Goal: Information Seeking & Learning: Learn about a topic

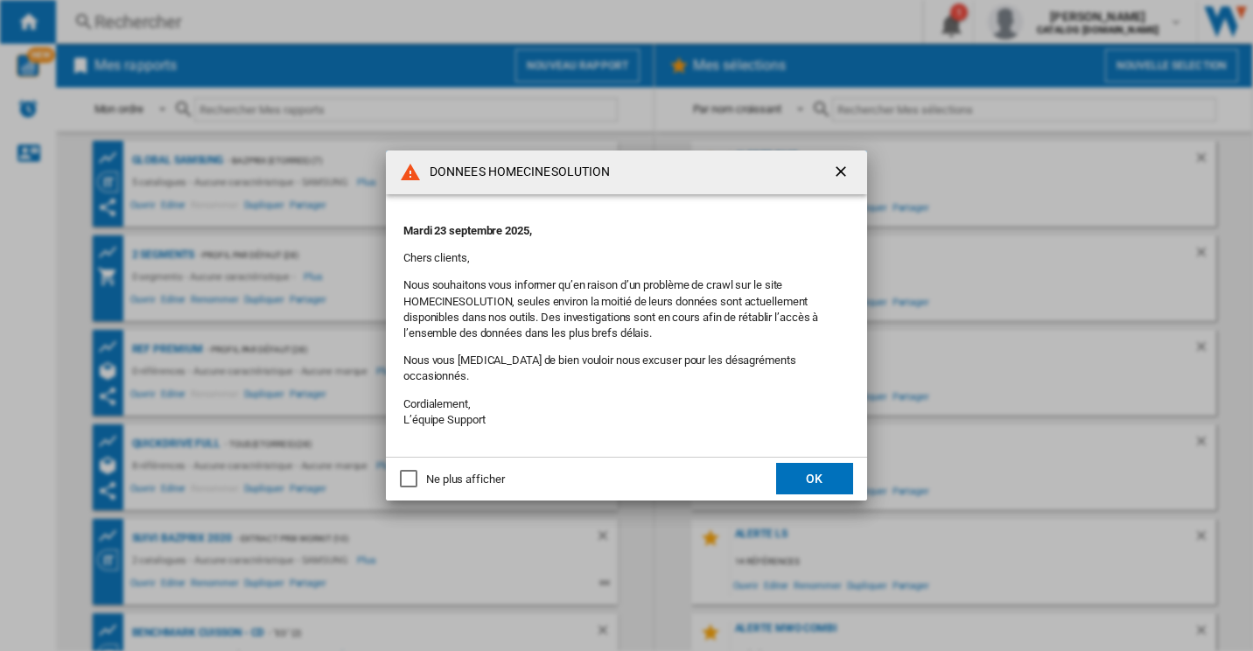
click at [832, 474] on button "OK" at bounding box center [814, 479] width 77 height 32
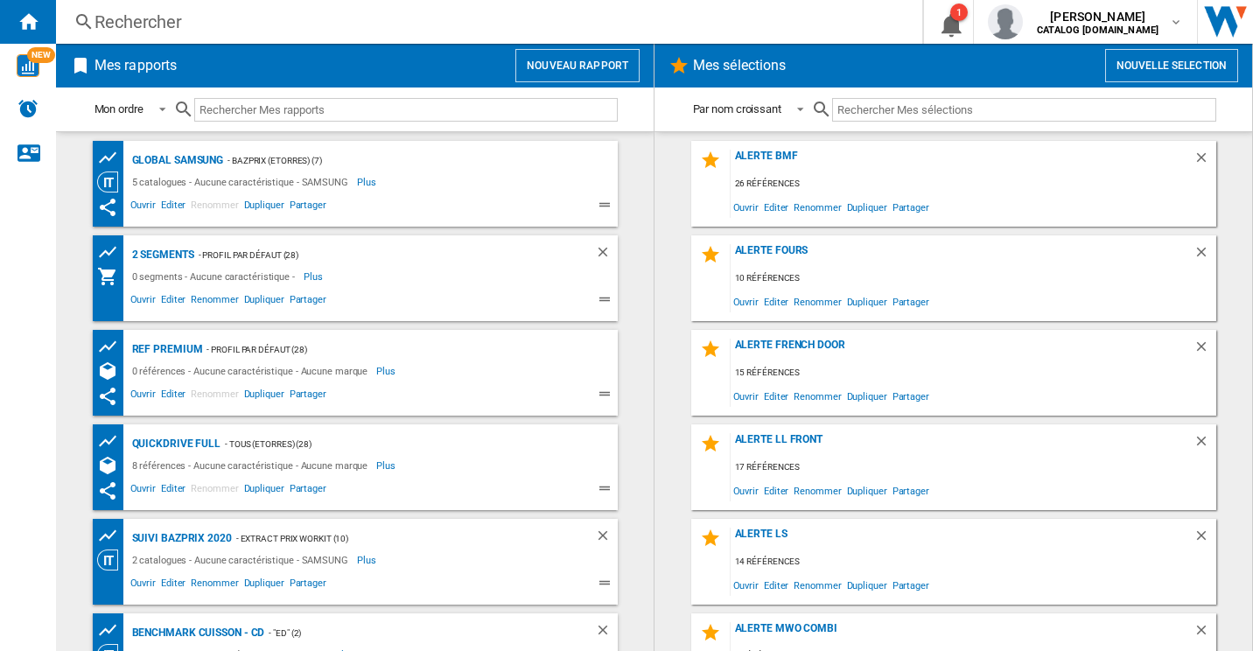
click at [223, 24] on div "Rechercher" at bounding box center [486, 22] width 782 height 25
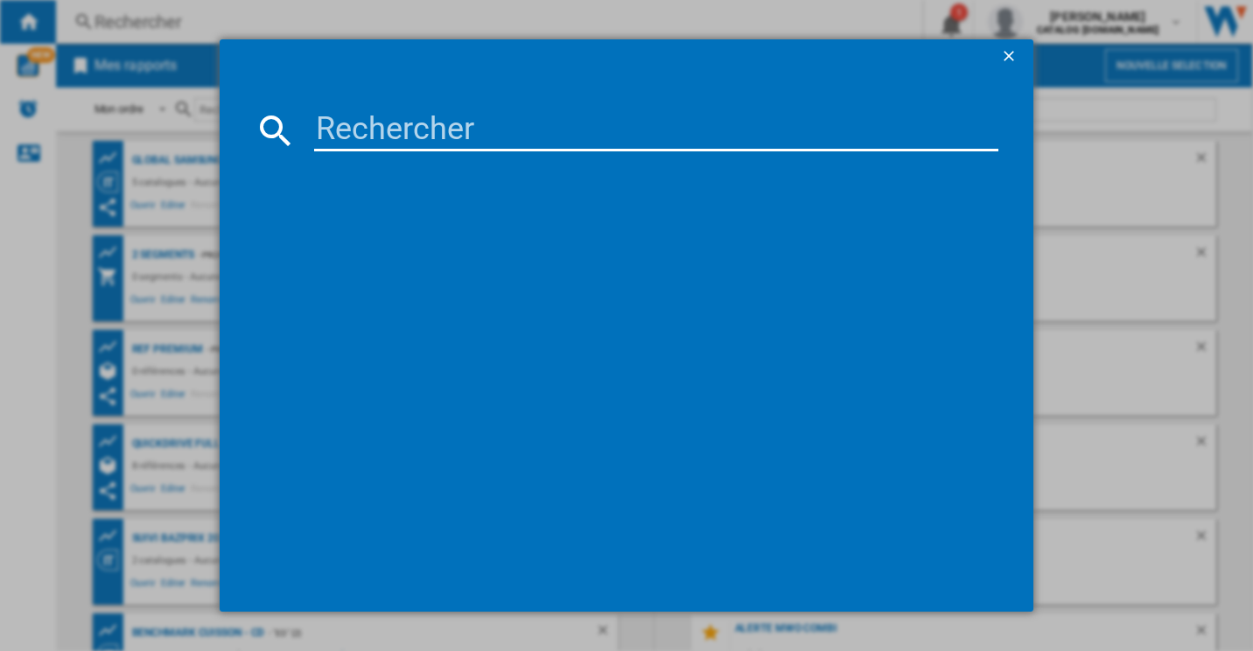
click at [417, 134] on input at bounding box center [656, 130] width 685 height 42
paste input "GBM22HSADH"
type input "GBM22HSADH"
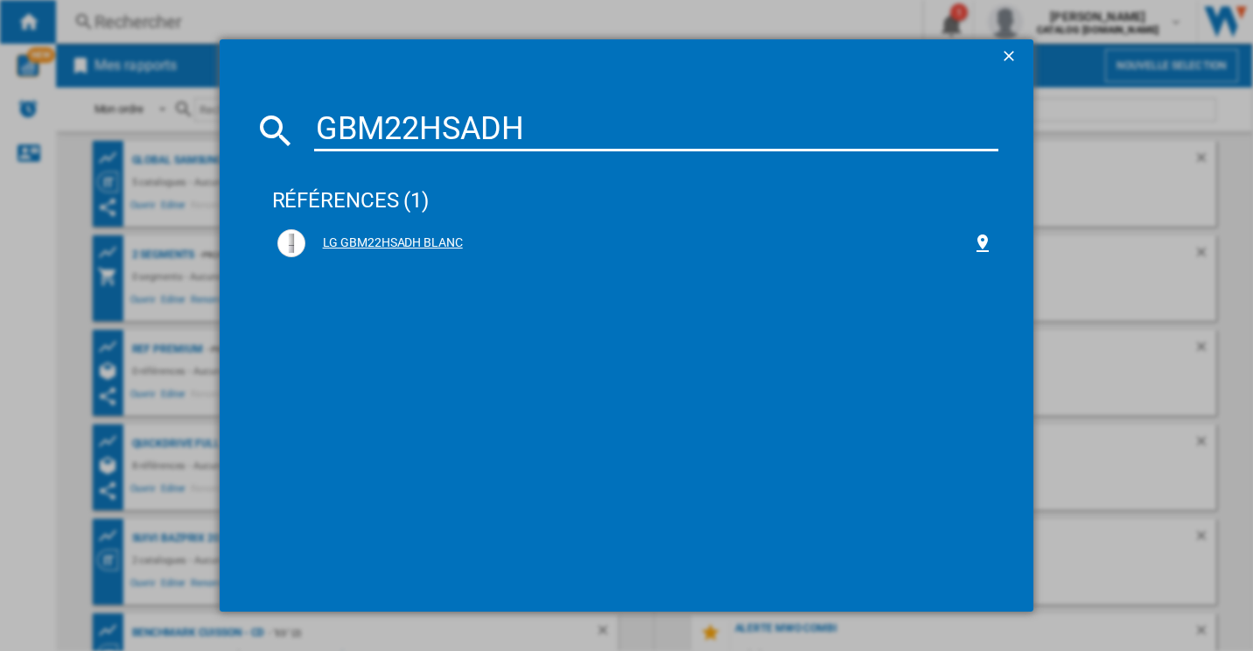
click at [438, 233] on div "LG GBM22HSADH BLANC" at bounding box center [635, 243] width 717 height 28
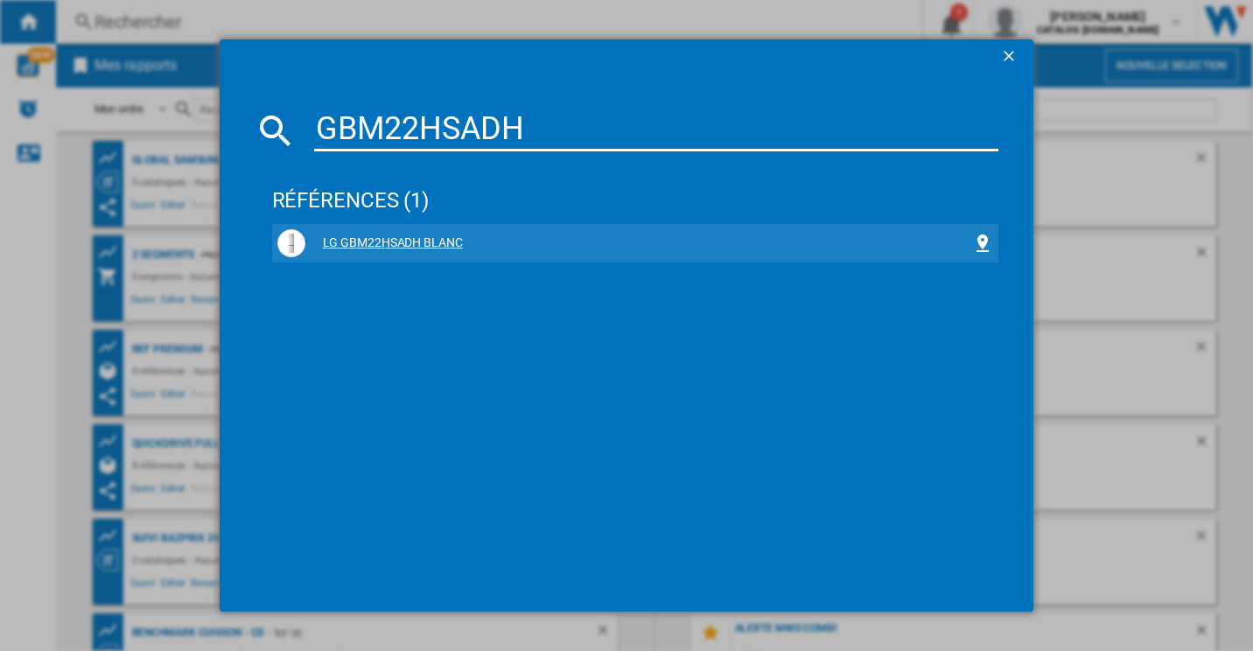
click at [403, 237] on div "LG GBM22HSADH BLANC" at bounding box center [639, 244] width 668 height 18
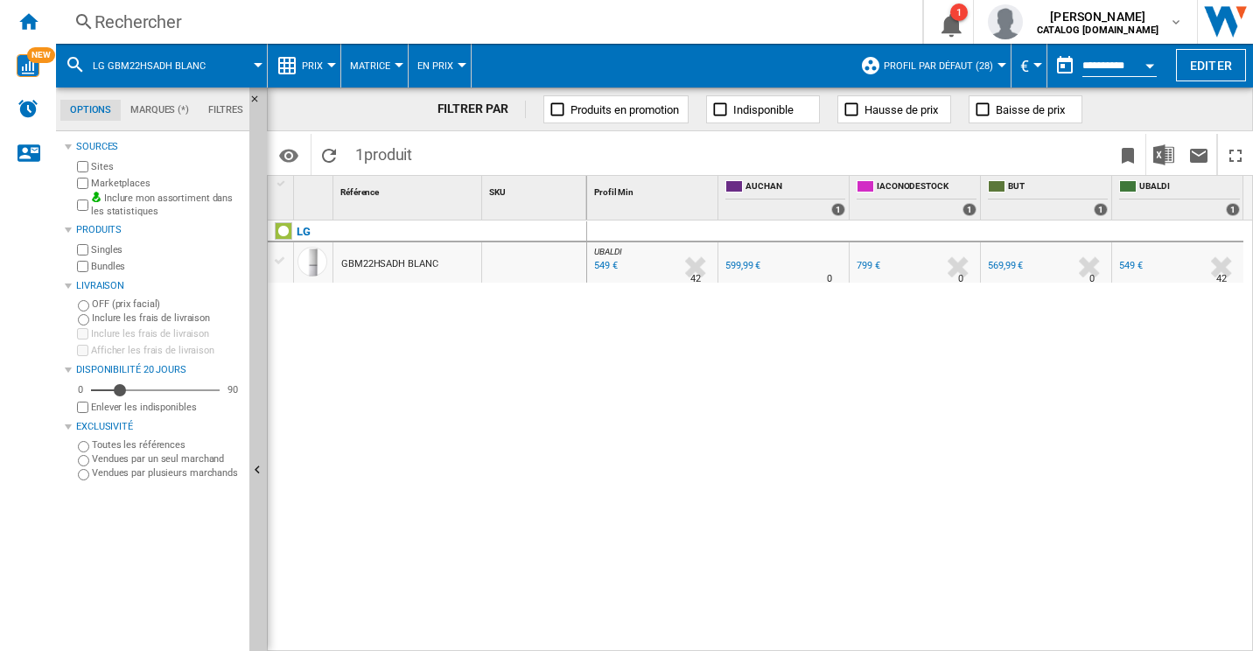
click at [322, 63] on span "Prix" at bounding box center [312, 65] width 21 height 11
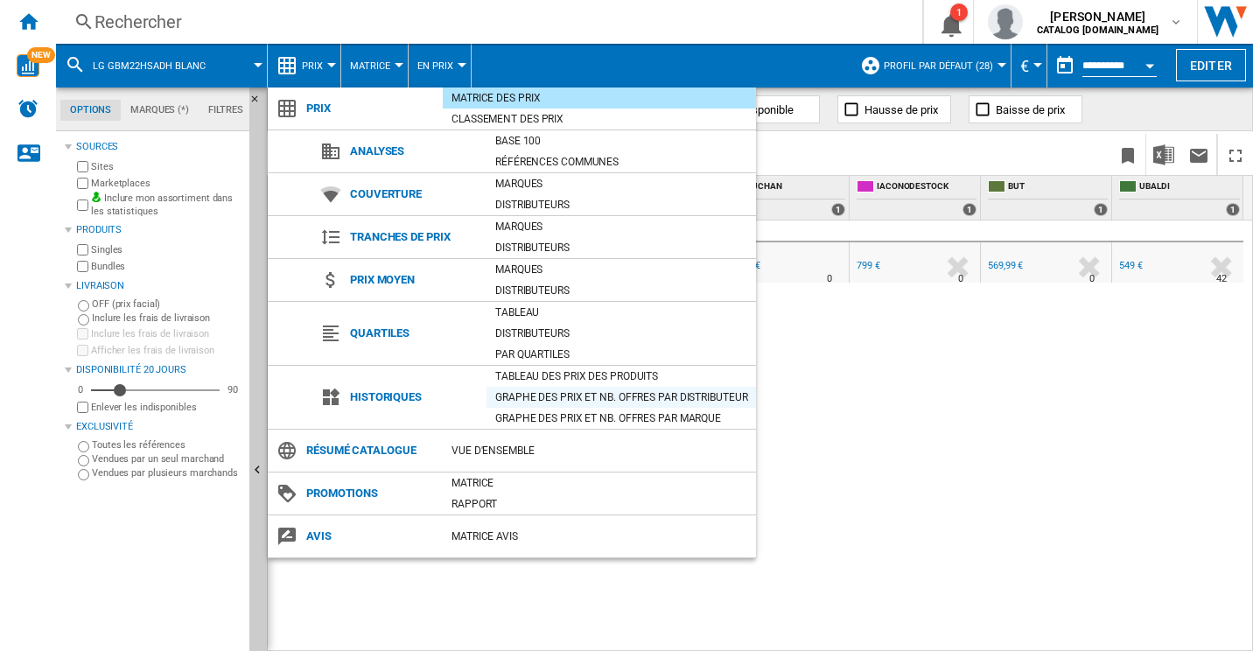
click at [596, 394] on div "Graphe des prix et nb. offres par distributeur" at bounding box center [622, 398] width 270 height 18
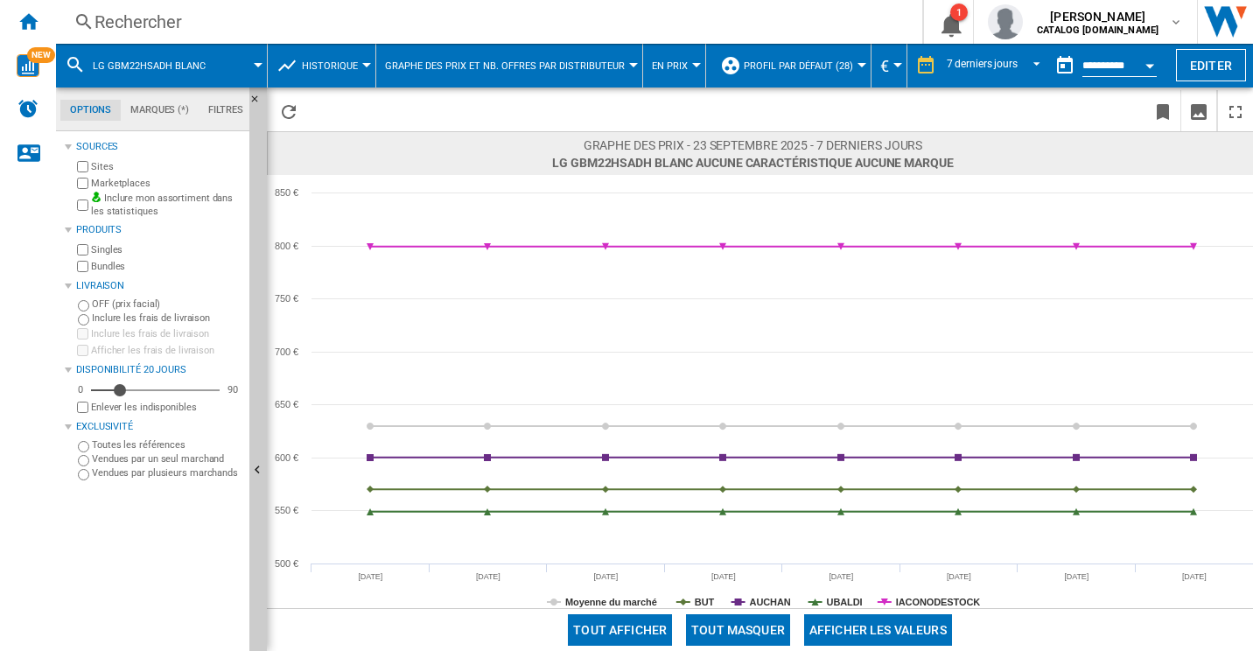
click at [766, 628] on button "Tout masquer" at bounding box center [738, 630] width 104 height 32
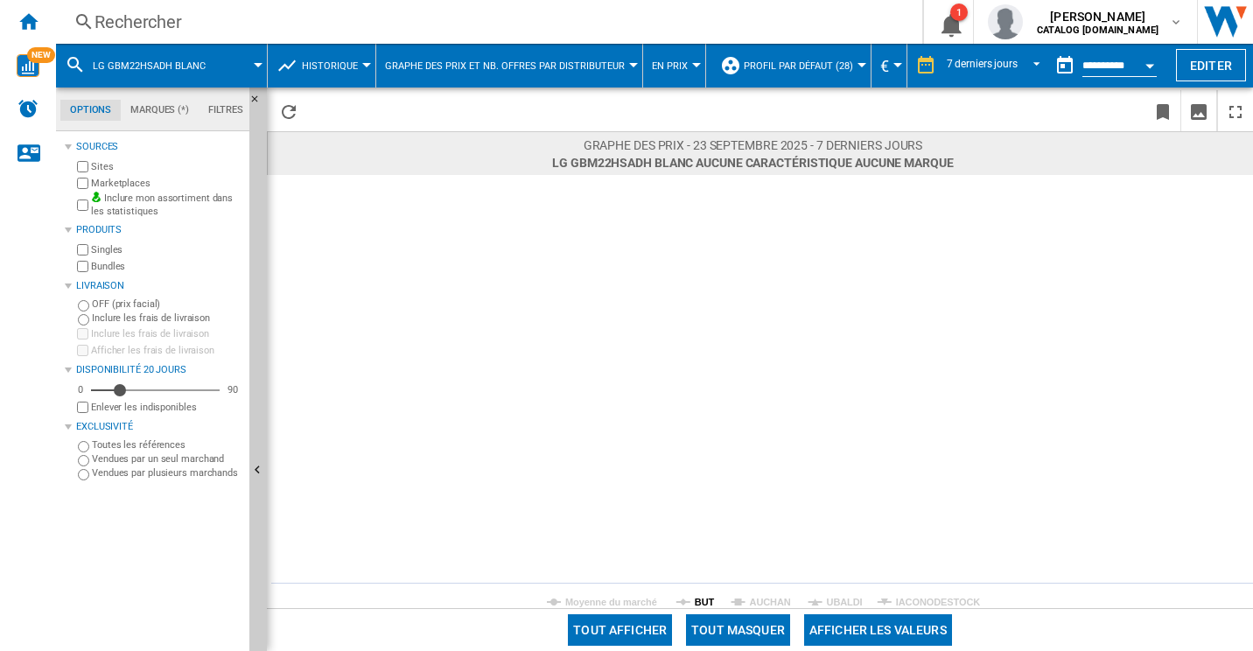
click at [704, 600] on tspan "BUT" at bounding box center [705, 602] width 20 height 11
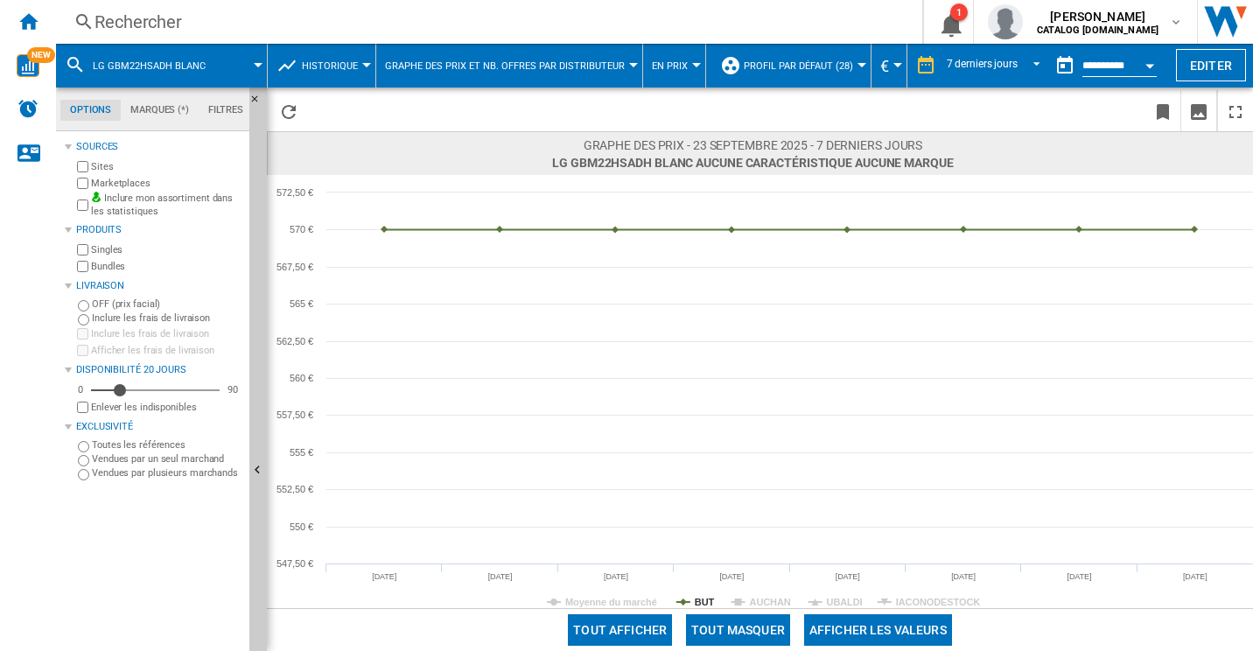
click at [242, 15] on div "Rechercher" at bounding box center [486, 22] width 782 height 25
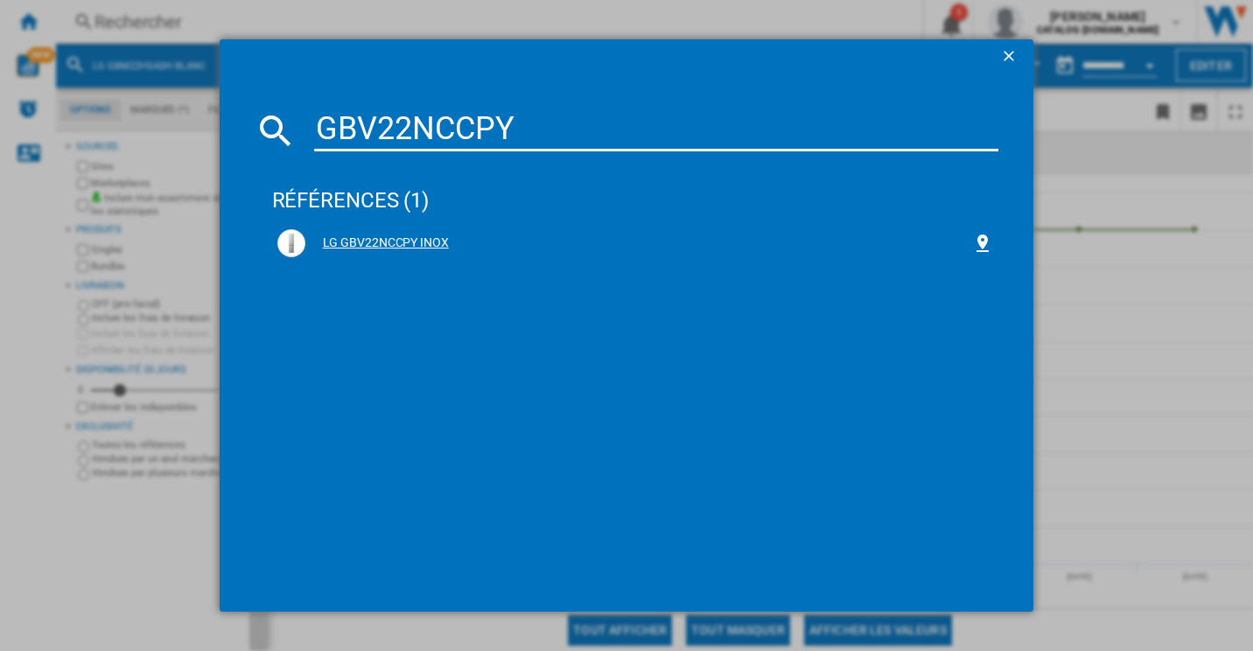
type input "GBV22NCCPY"
click at [388, 248] on div "LG GBV22NCCPY INOX" at bounding box center [639, 244] width 668 height 18
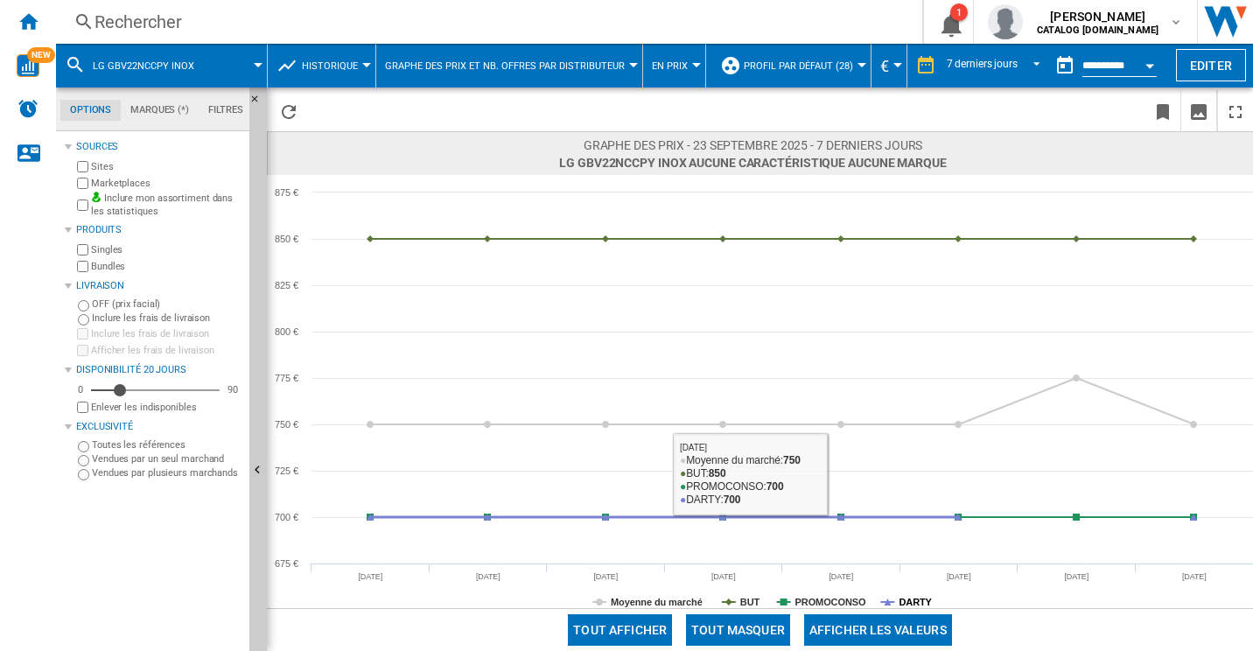
click at [909, 606] on tspan "DARTY" at bounding box center [915, 602] width 33 height 11
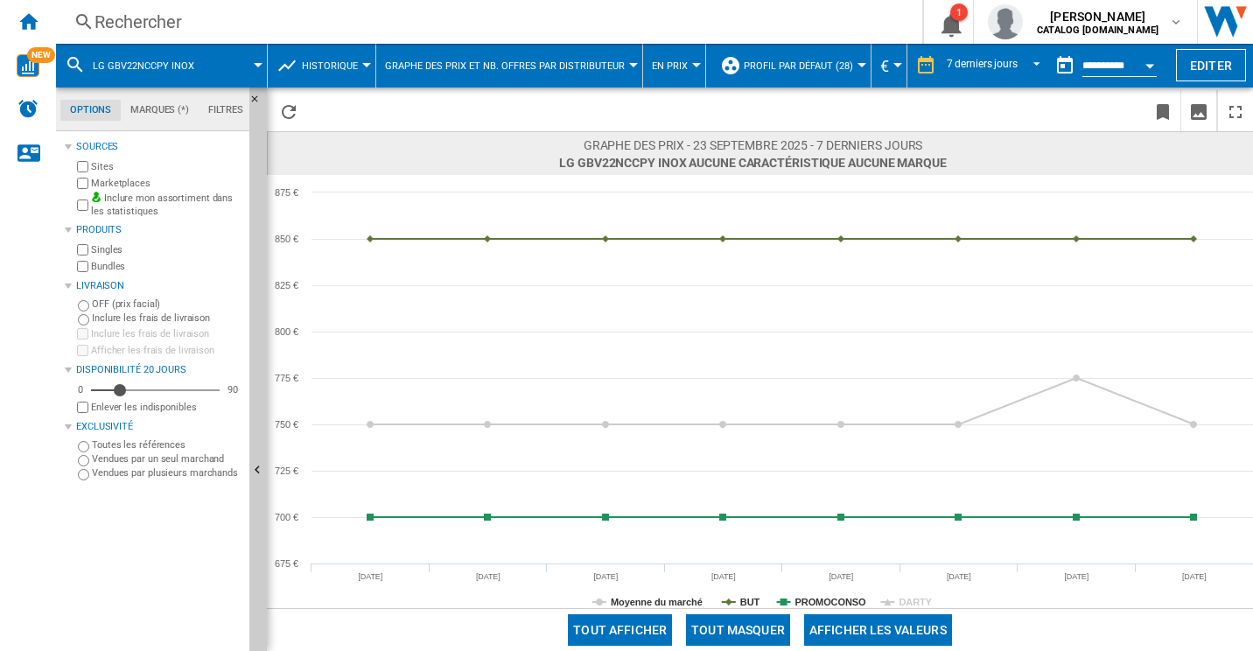
drag, startPoint x: 795, startPoint y: 626, endPoint x: 759, endPoint y: 628, distance: 35.9
click at [789, 627] on div "Tout afficher Tout masquer Afficher les valeurs" at bounding box center [760, 629] width 986 height 43
click at [759, 628] on button "Tout masquer" at bounding box center [738, 630] width 104 height 32
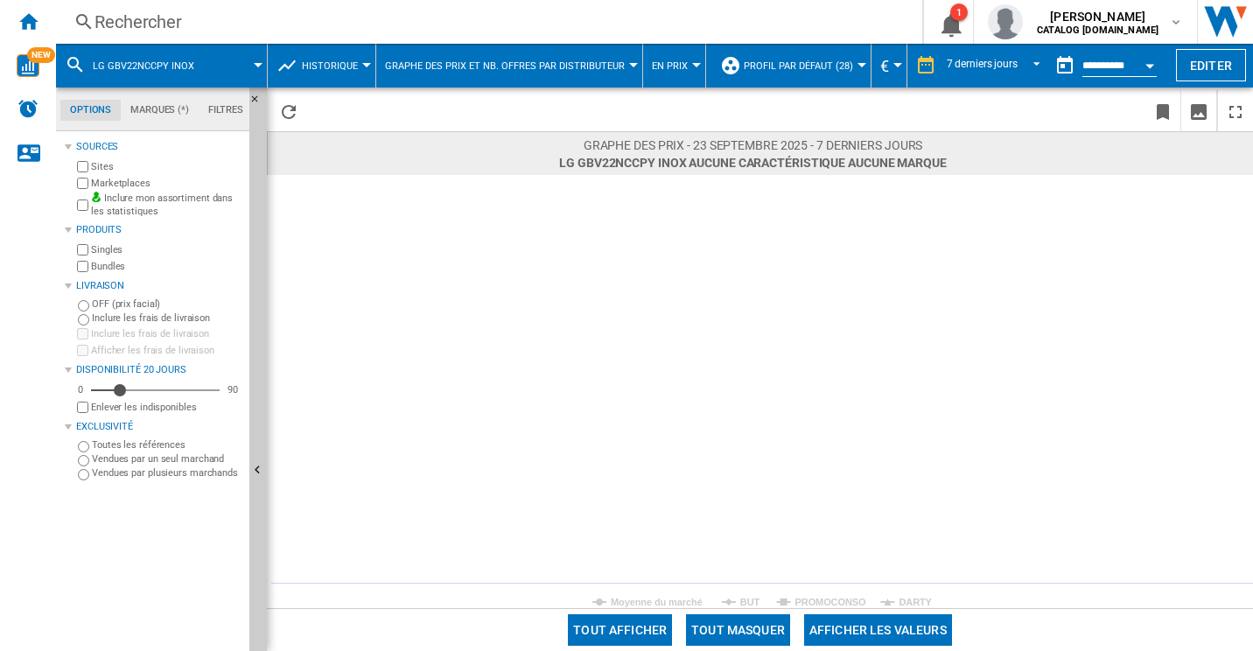
click at [141, 177] on label "Marketplaces" at bounding box center [166, 183] width 151 height 13
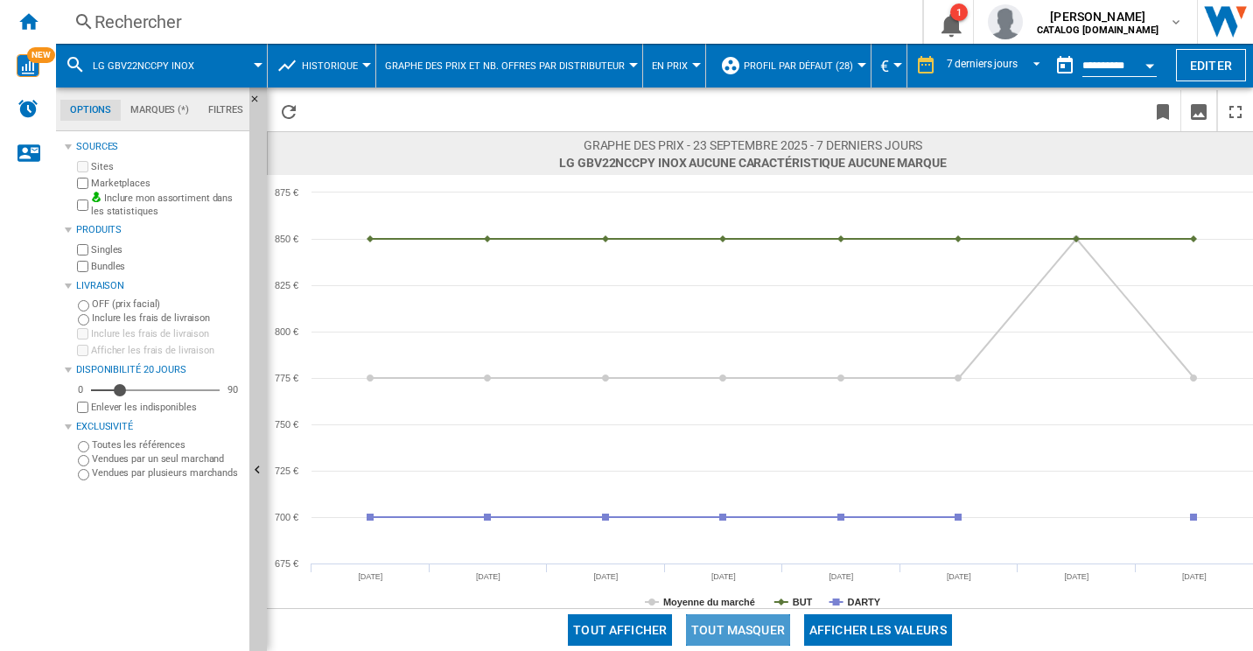
click at [745, 621] on button "Tout masquer" at bounding box center [738, 630] width 104 height 32
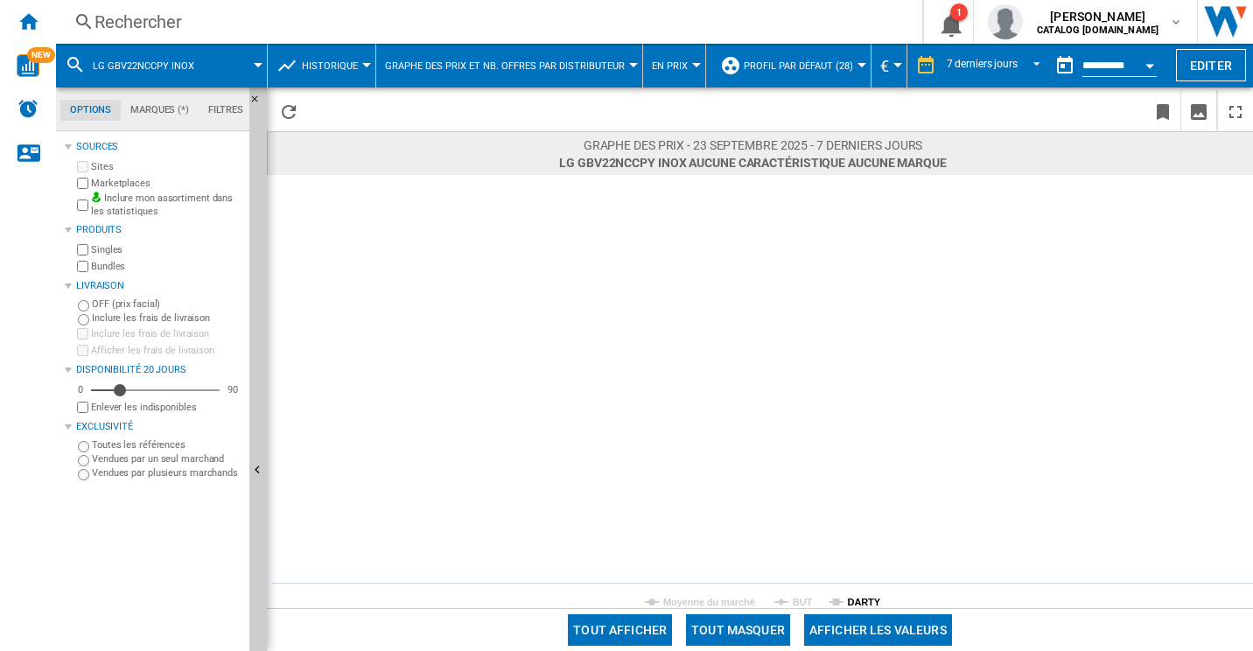
click at [854, 601] on tspan "DARTY" at bounding box center [864, 602] width 33 height 11
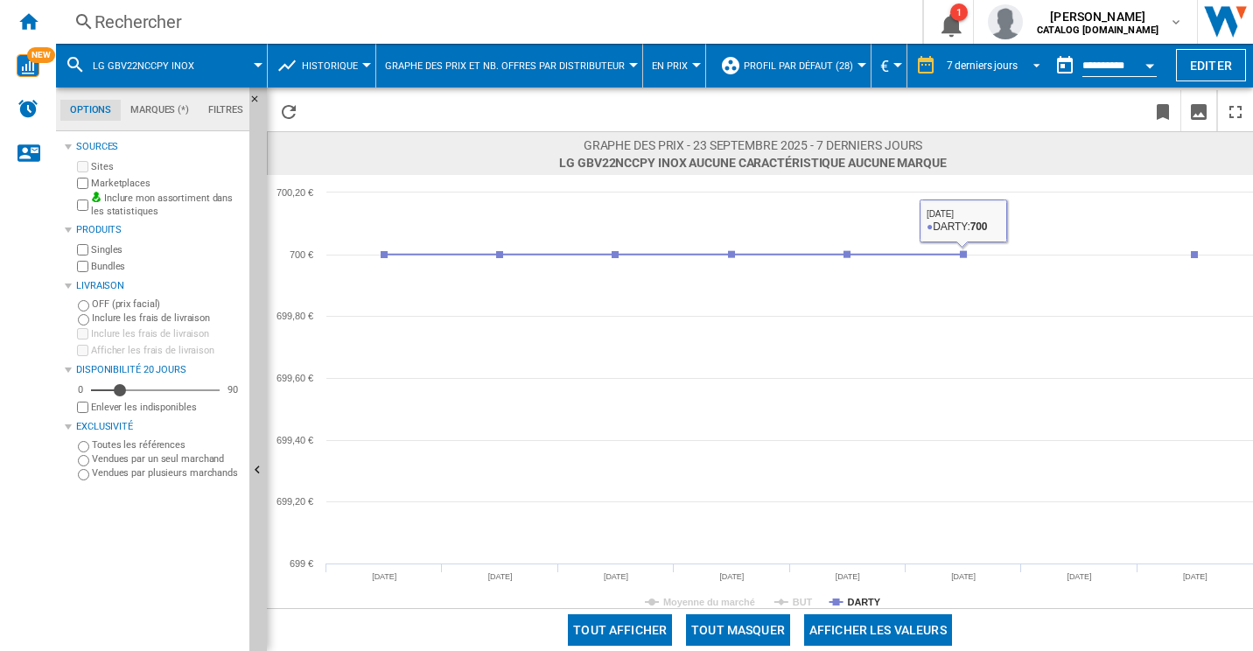
click at [976, 53] on md-select-value "7 derniers jours" at bounding box center [996, 66] width 102 height 26
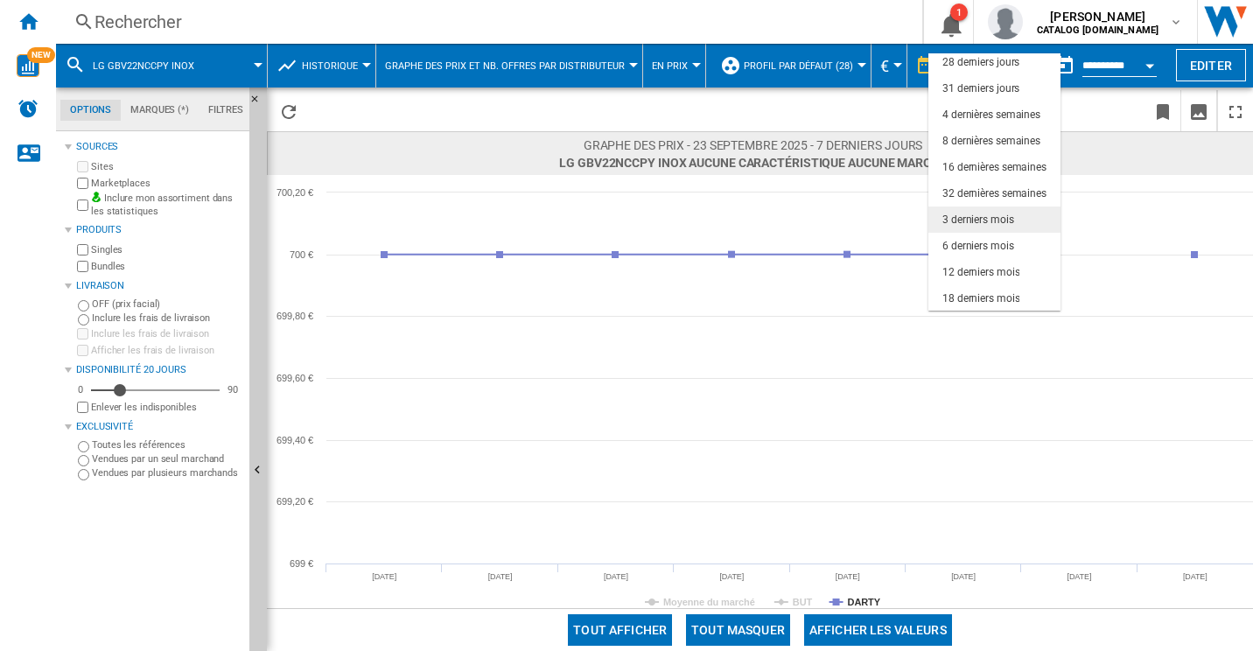
scroll to position [110, 0]
click at [986, 235] on md-option "6 derniers mois" at bounding box center [995, 245] width 132 height 26
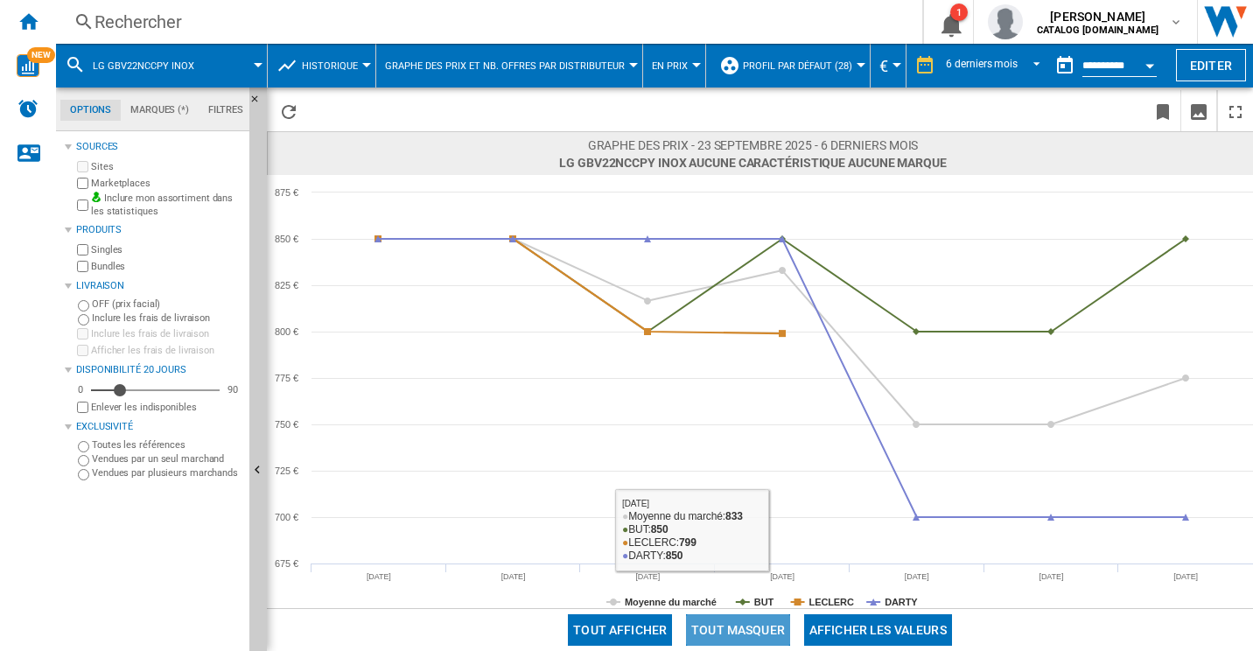
click at [769, 622] on button "Tout masquer" at bounding box center [738, 630] width 104 height 32
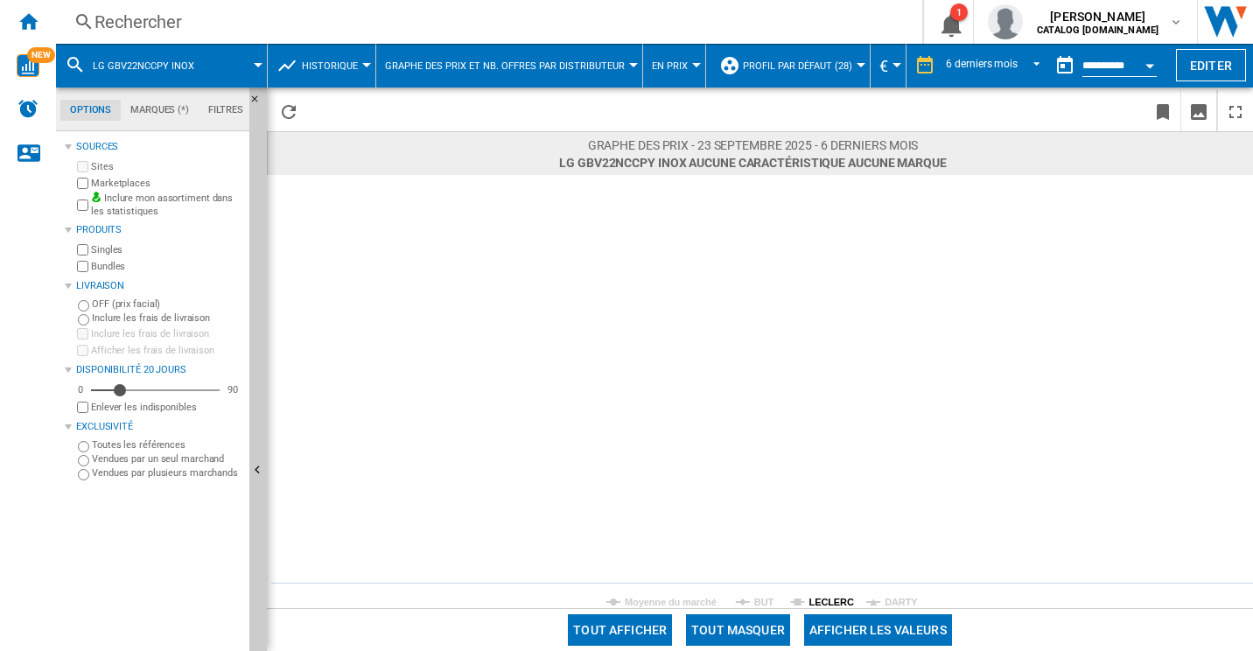
click at [865, 599] on rect at bounding box center [760, 391] width 986 height 433
click at [882, 598] on rect at bounding box center [760, 391] width 986 height 433
click at [895, 600] on tspan "DARTY" at bounding box center [901, 602] width 33 height 11
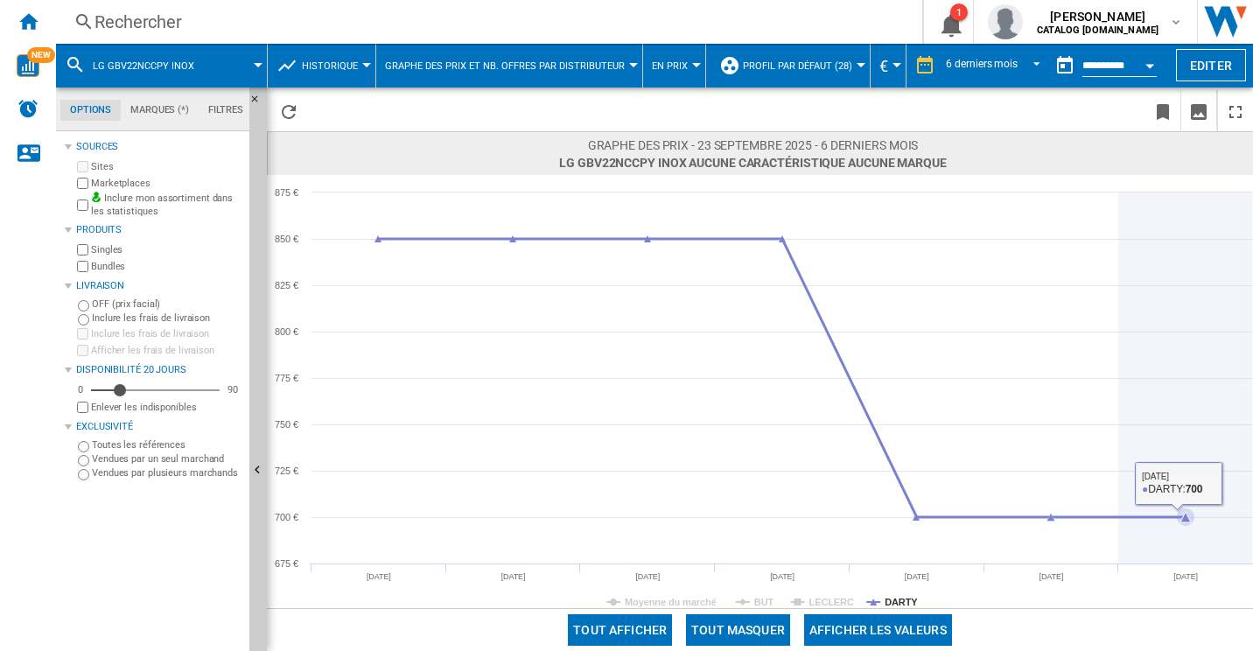
click at [1186, 355] on icon at bounding box center [1186, 378] width 0 height 371
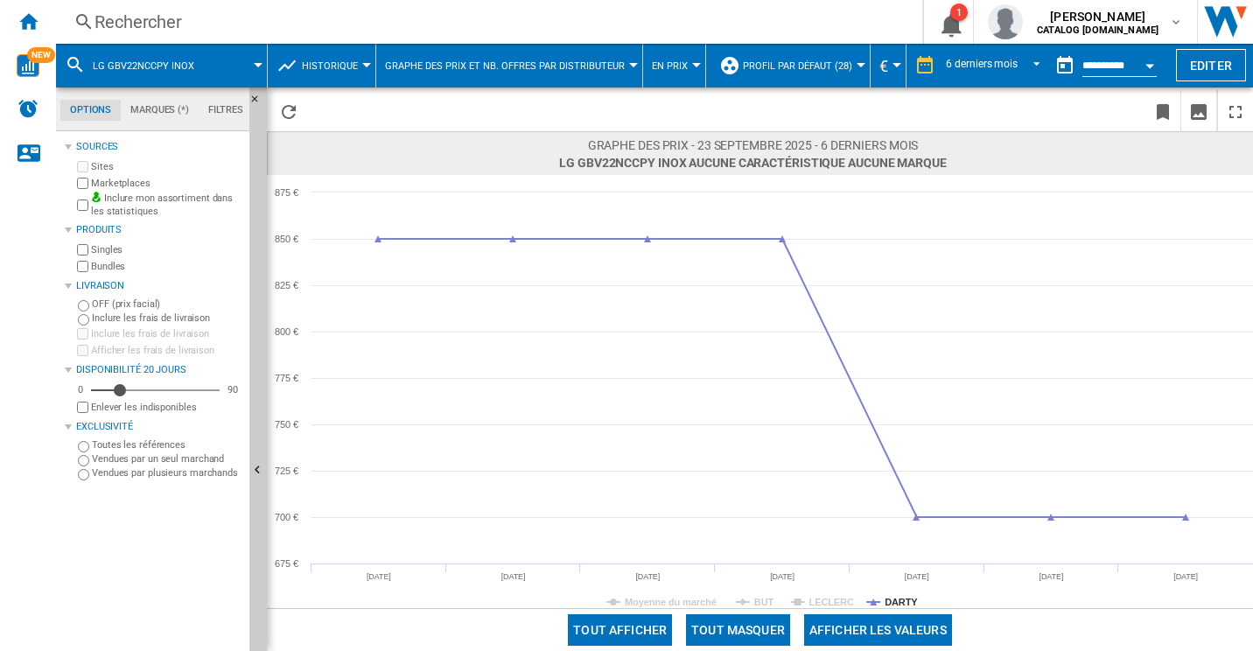
click at [283, 43] on div "Rechercher Rechercher 0 1 sofiane mahraoui CATALOG SAMSUNG.FR CATALOG SAMSUNG.F…" at bounding box center [654, 22] width 1197 height 44
click at [179, 20] on div "Rechercher" at bounding box center [486, 22] width 782 height 25
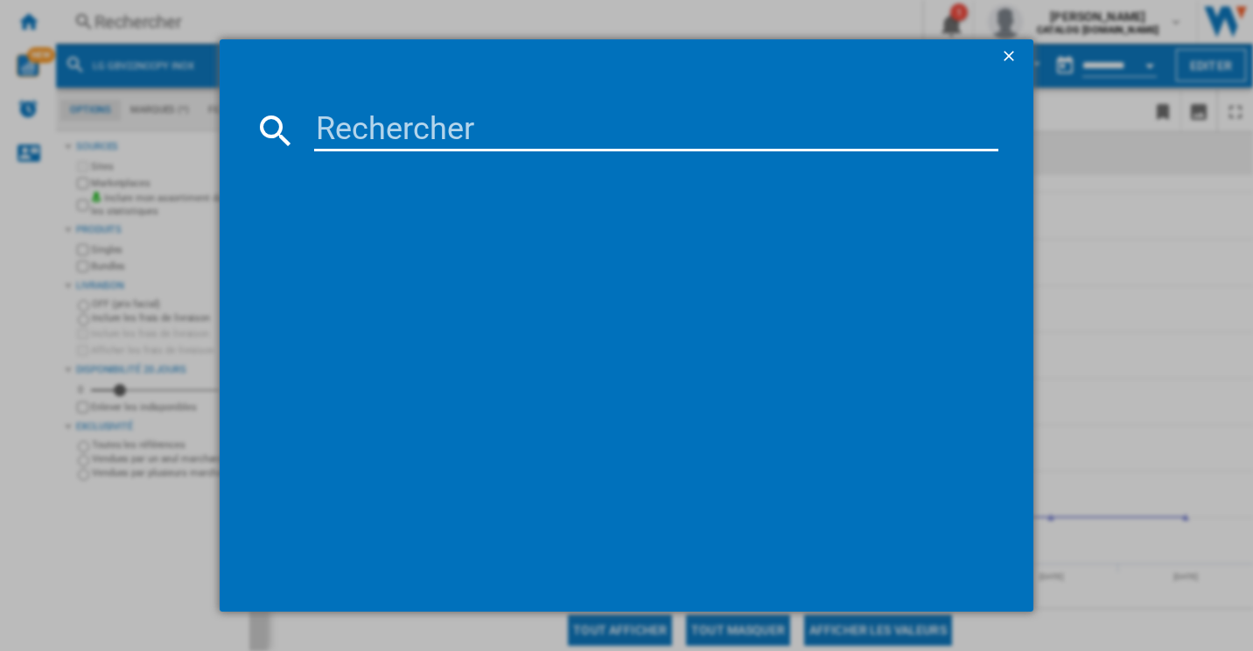
click at [465, 122] on input at bounding box center [656, 130] width 685 height 42
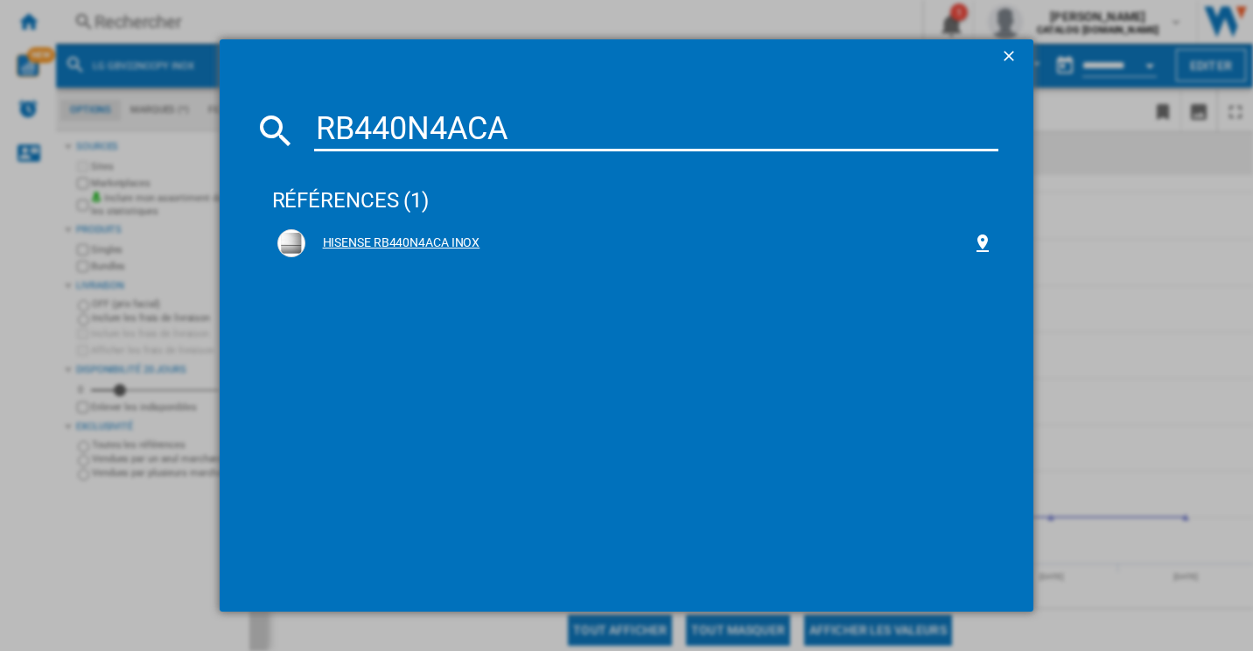
type input "RB440N4ACA"
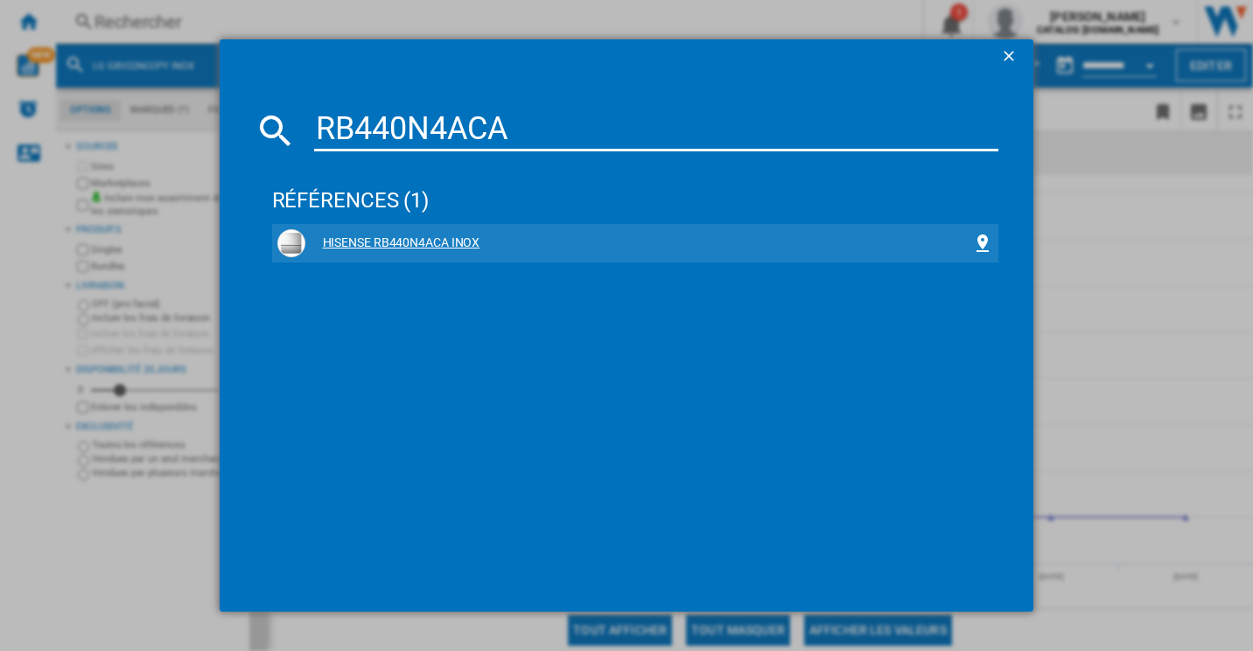
click at [365, 242] on div "HISENSE RB440N4ACA INOX" at bounding box center [639, 244] width 668 height 18
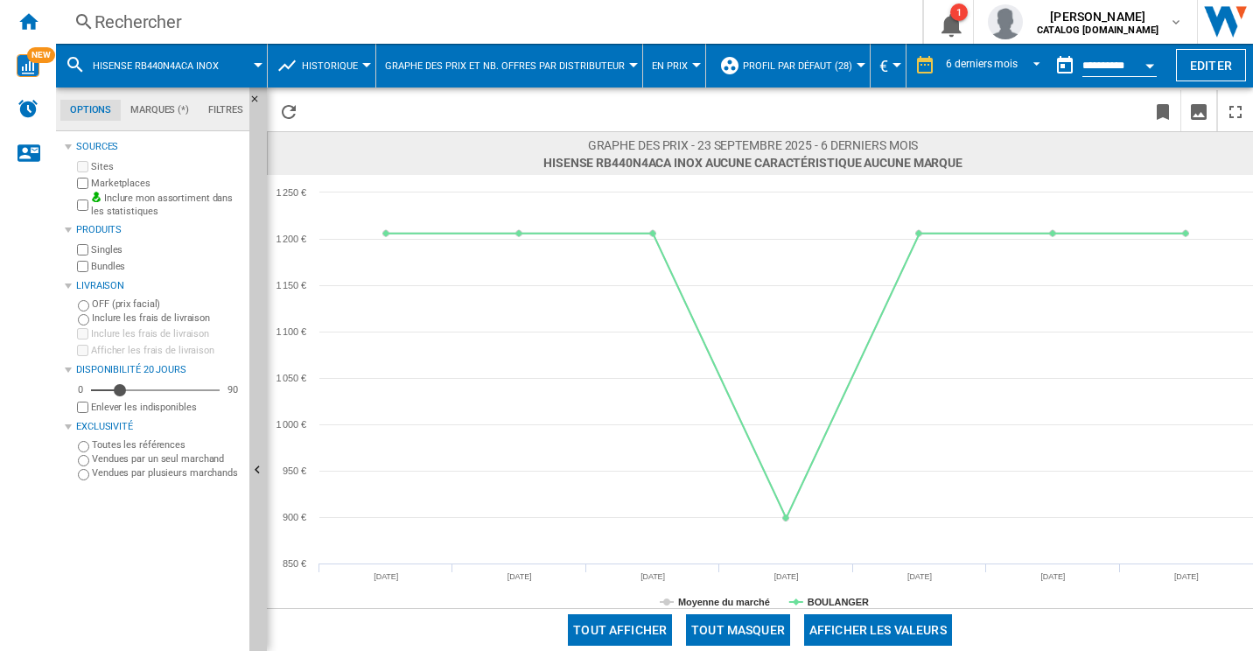
click at [190, 20] on div "Rechercher" at bounding box center [486, 22] width 782 height 25
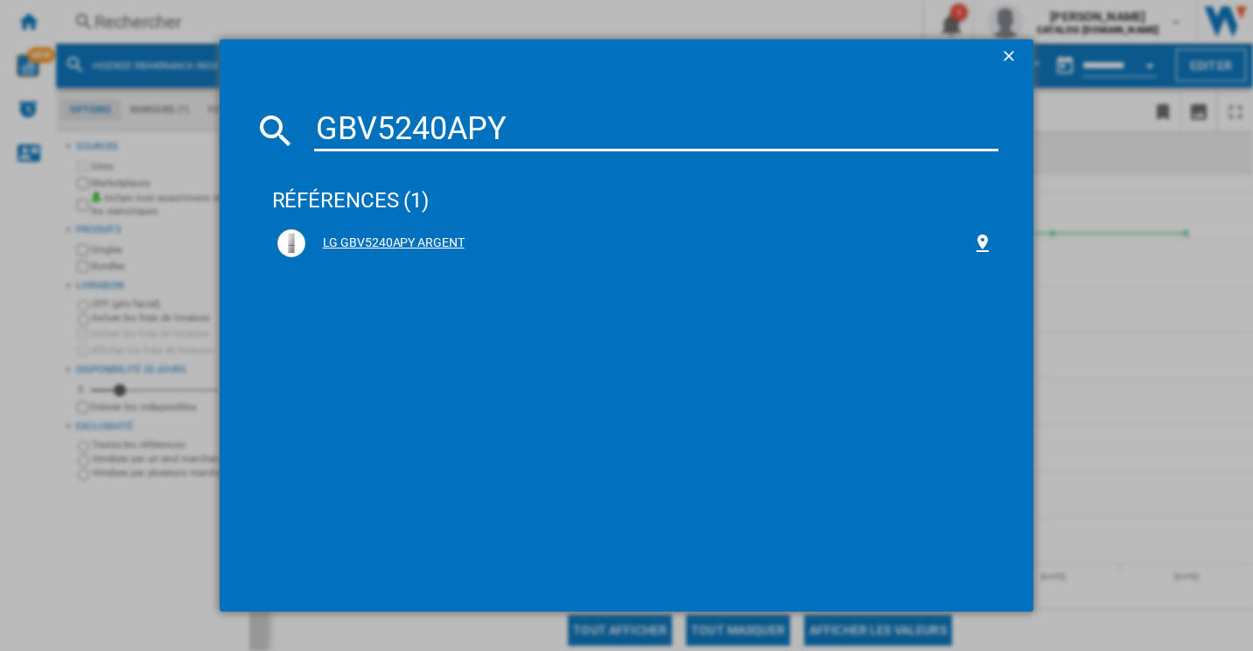
type input "GBV5240APY"
click at [428, 229] on div "LG GBV5240APY ARGENT" at bounding box center [635, 243] width 717 height 28
click at [428, 242] on div "LG GBV5240APY ARGENT" at bounding box center [639, 244] width 668 height 18
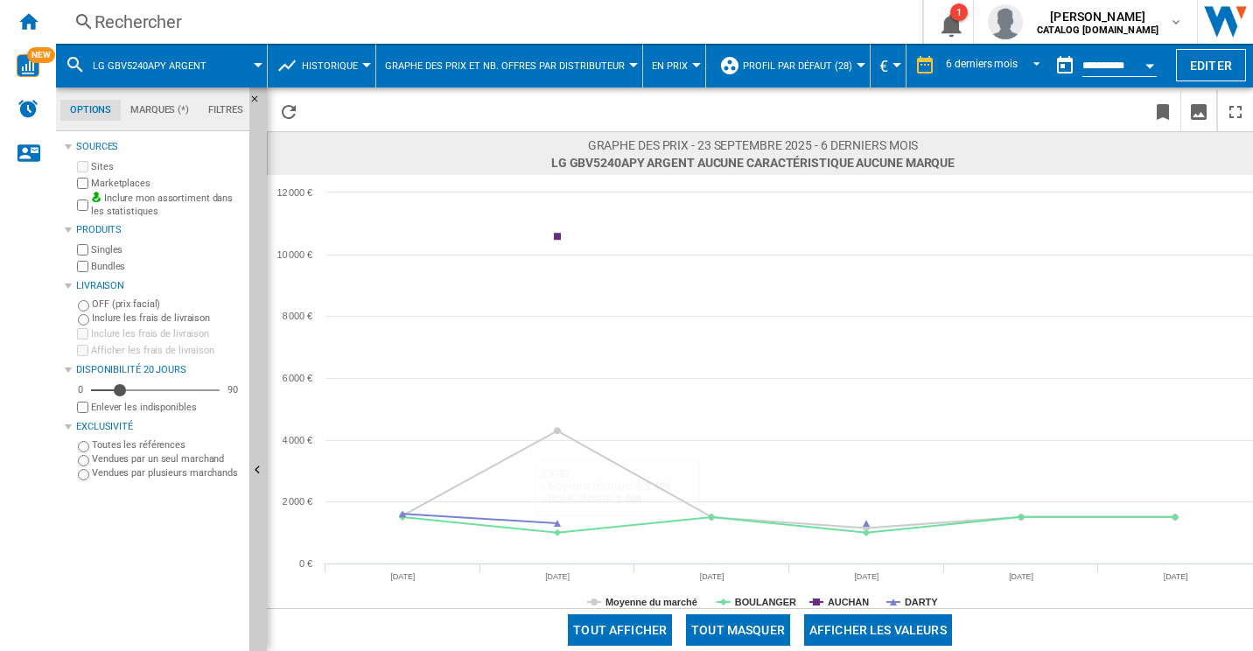
click at [760, 618] on button "Tout masquer" at bounding box center [738, 630] width 104 height 32
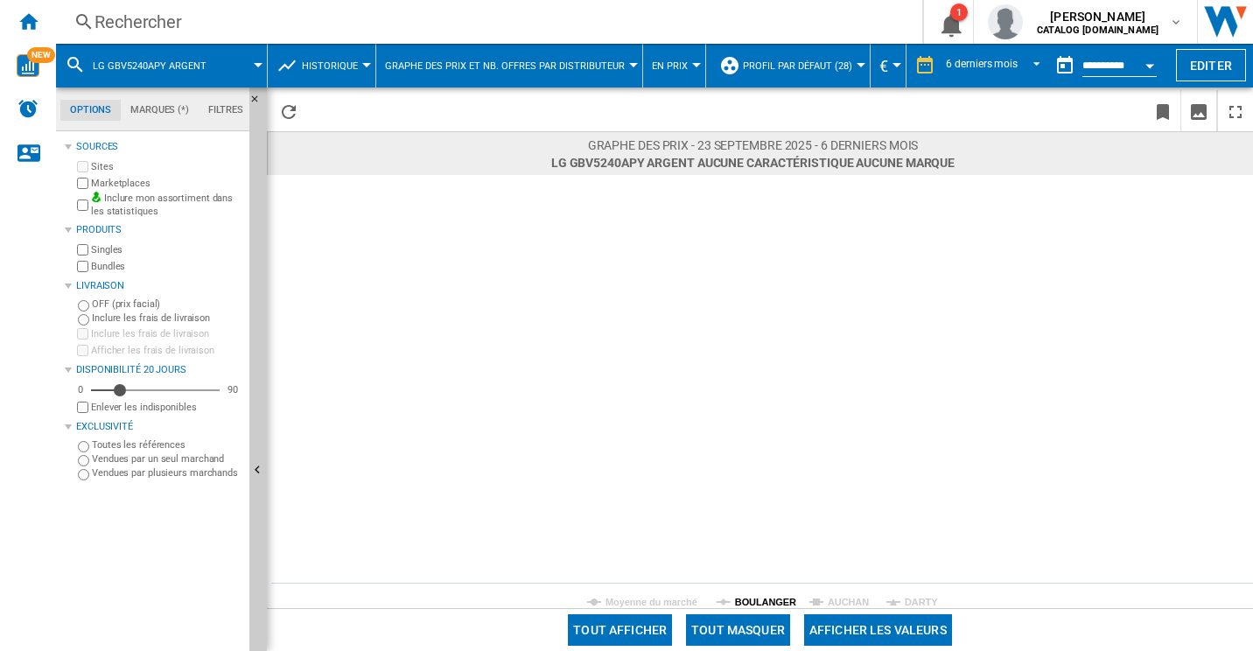
click at [769, 599] on tspan "BOULANGER" at bounding box center [765, 602] width 61 height 11
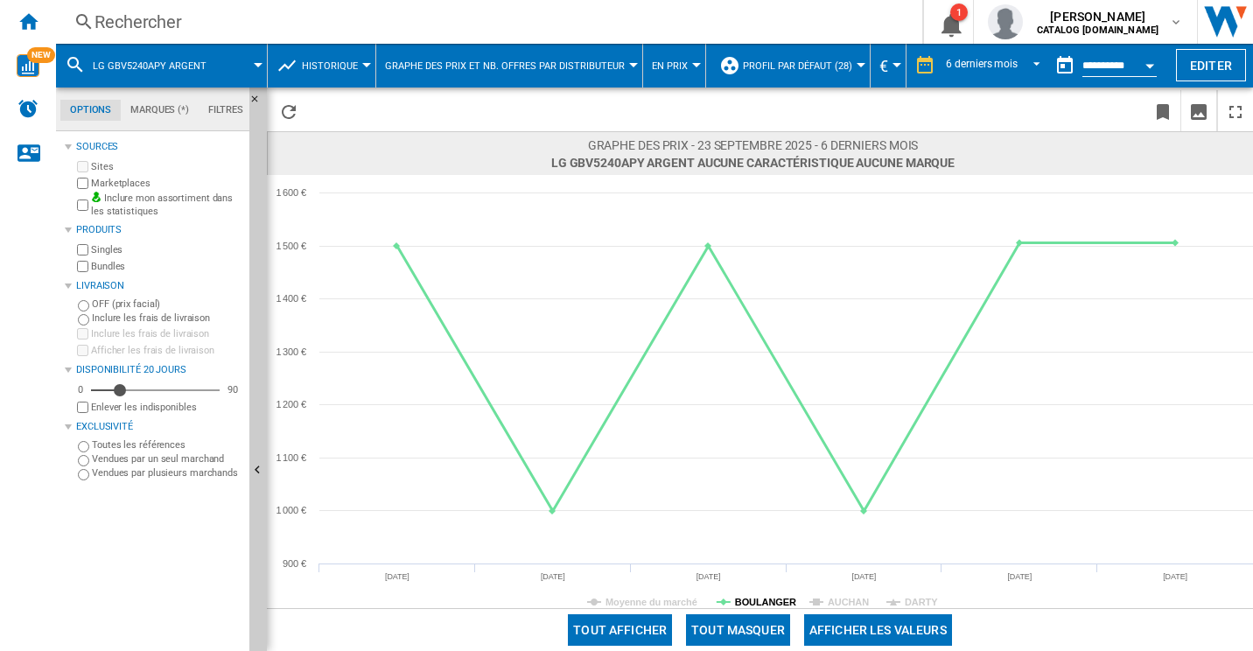
click at [761, 599] on tspan "BOULANGER" at bounding box center [765, 602] width 61 height 11
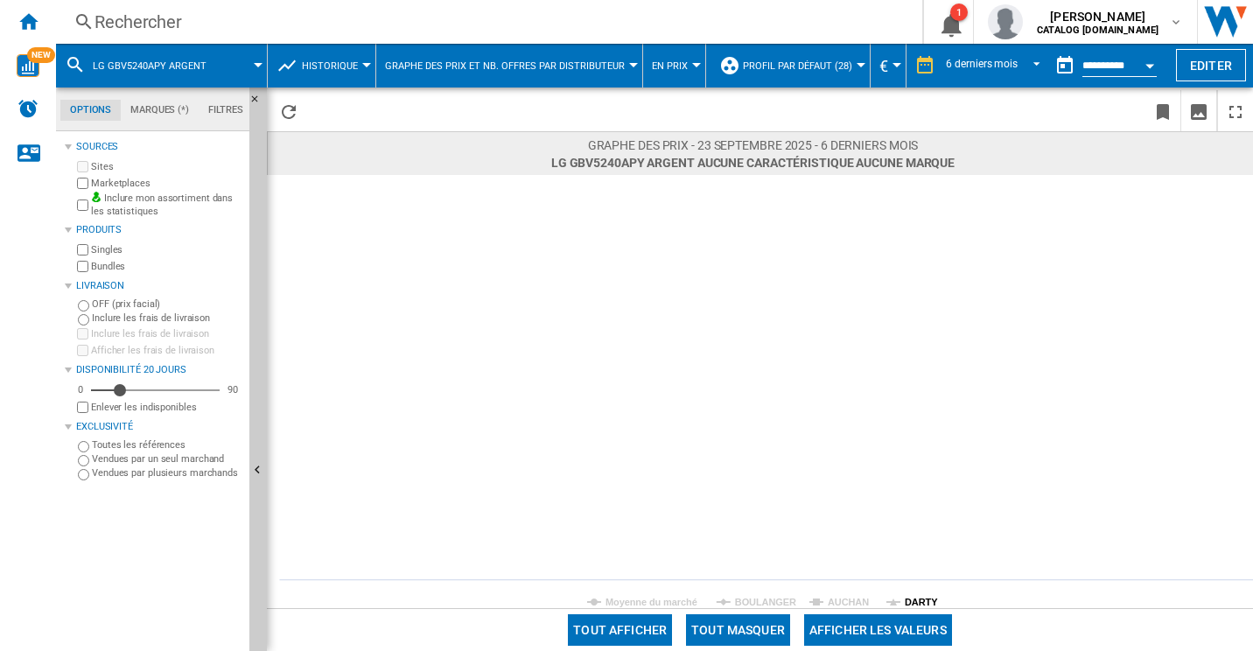
click at [932, 597] on tspan "DARTY" at bounding box center [921, 602] width 33 height 11
click at [925, 599] on tspan "DARTY" at bounding box center [921, 602] width 33 height 11
click at [764, 599] on tspan "BOULANGER" at bounding box center [765, 602] width 61 height 11
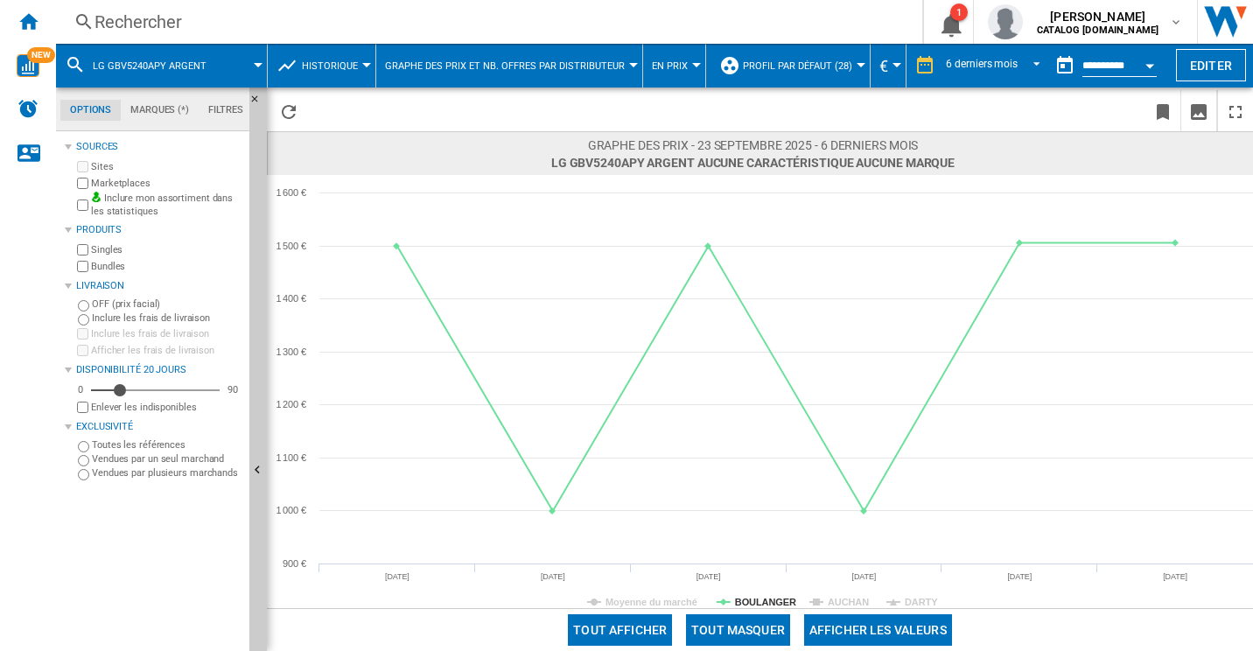
click at [123, 13] on div "Rechercher" at bounding box center [486, 22] width 782 height 25
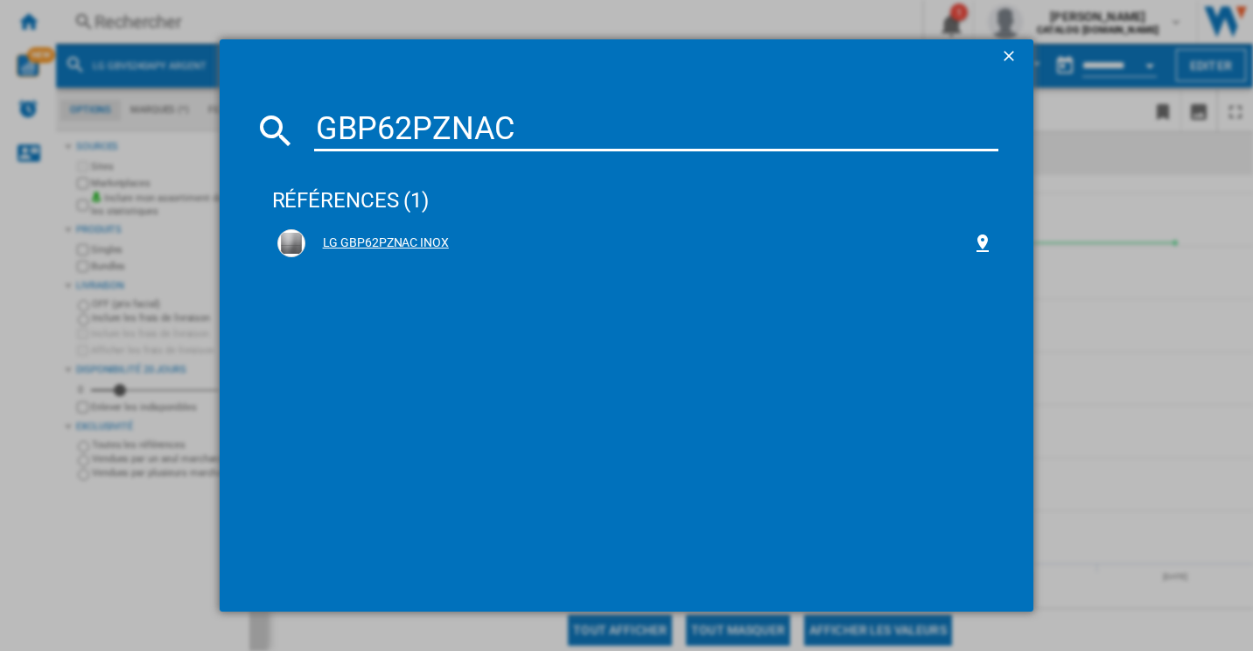
type input "GBP62PZNAC"
click at [396, 233] on div "LG GBP62PZNAC INOX" at bounding box center [635, 243] width 717 height 28
click at [424, 248] on div "LG GBP62PZNAC INOX" at bounding box center [639, 244] width 668 height 18
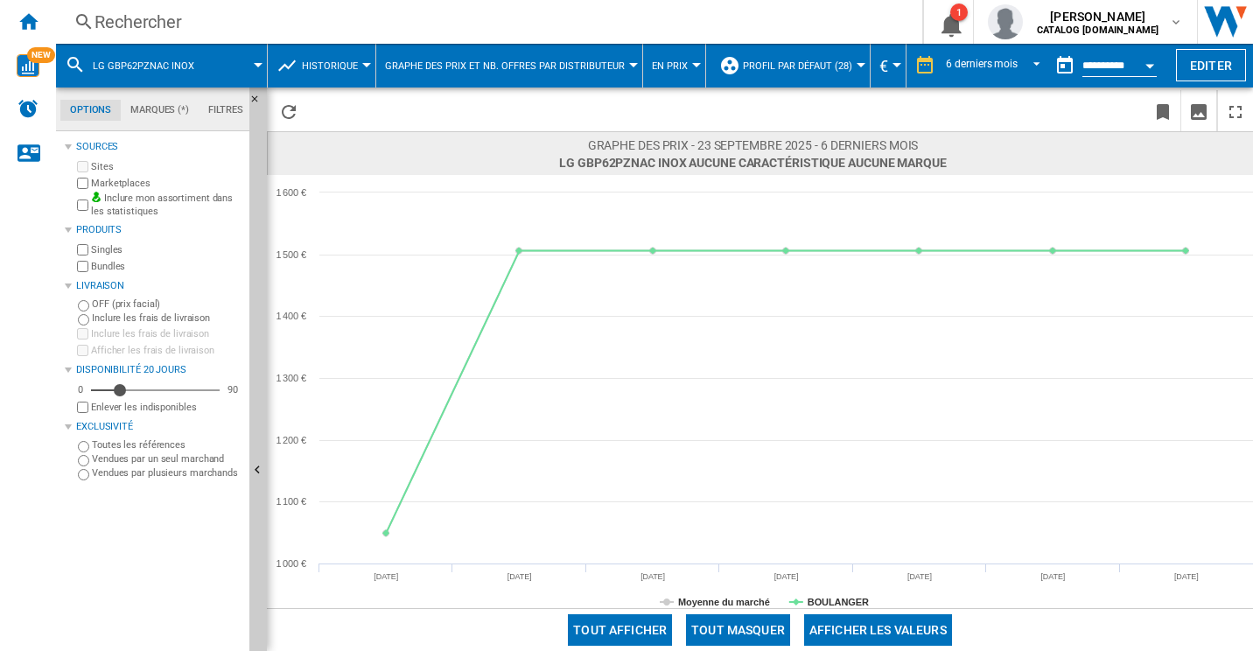
click at [147, 27] on div "Rechercher" at bounding box center [486, 22] width 782 height 25
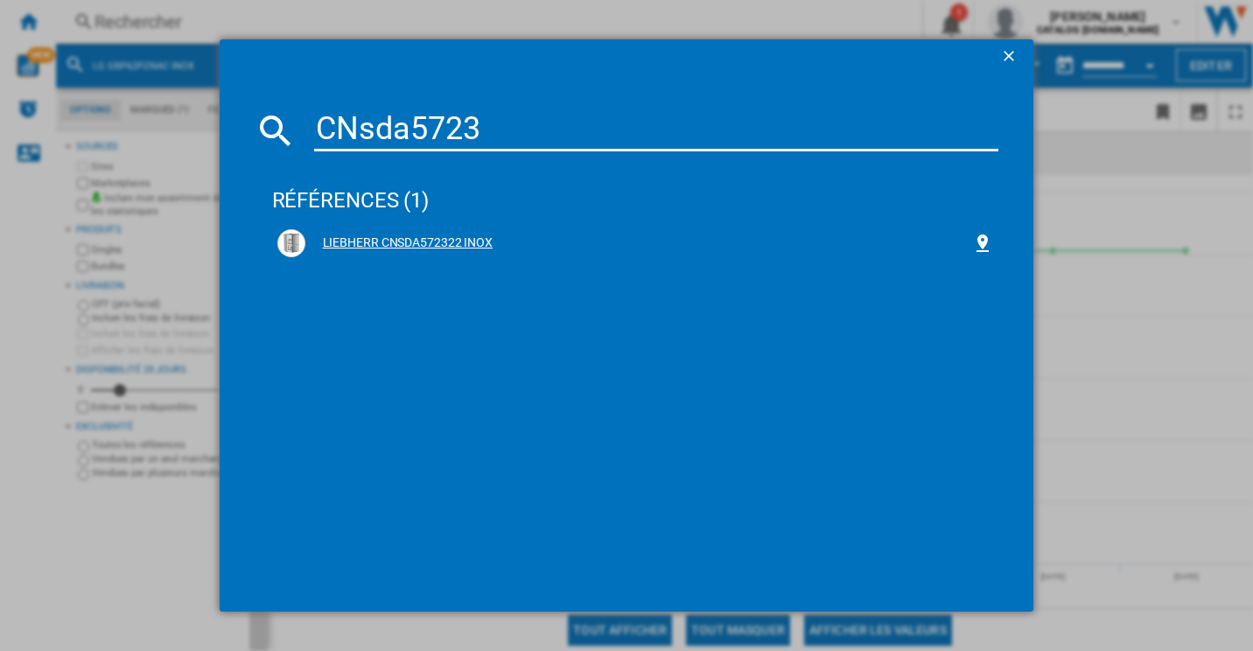
type input "CNsda5723"
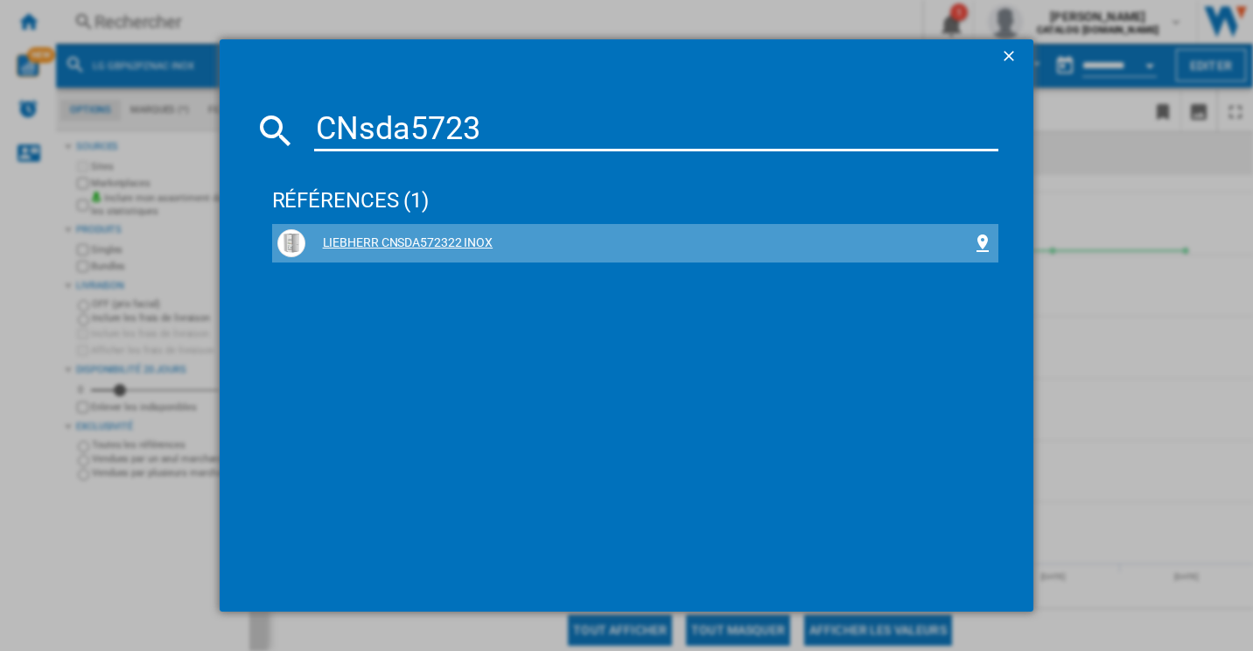
click at [367, 249] on div "LIEBHERR CNSDA572322 INOX" at bounding box center [639, 244] width 668 height 18
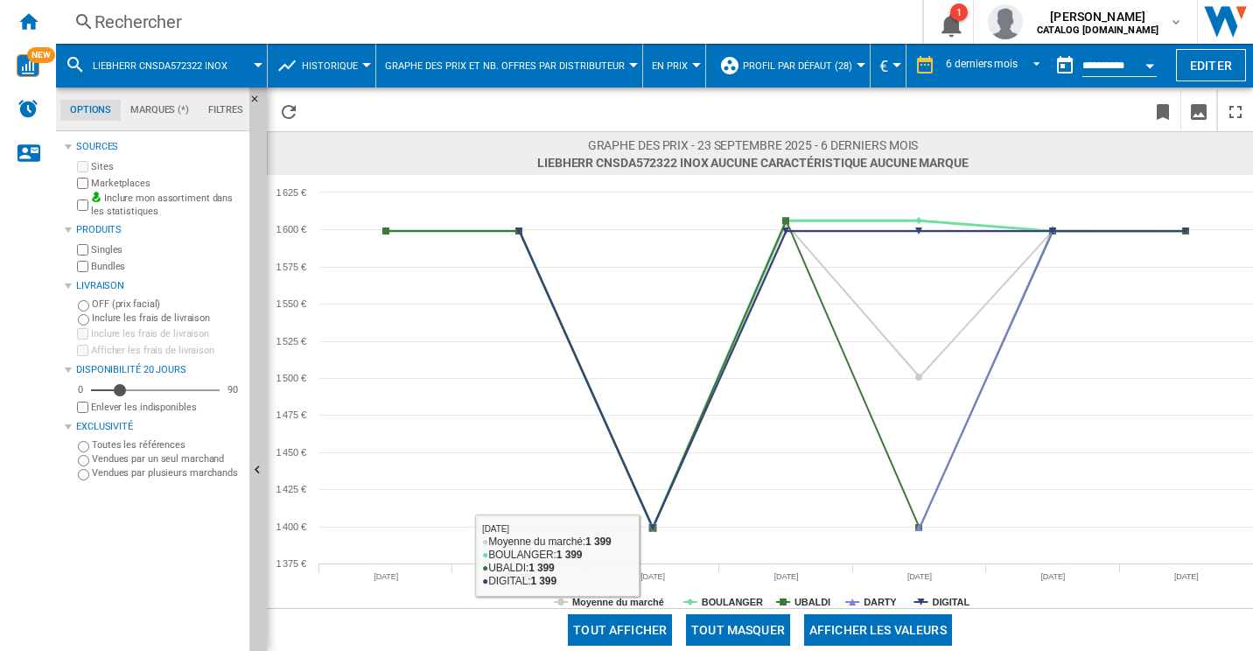
click at [748, 624] on button "Tout masquer" at bounding box center [738, 630] width 104 height 32
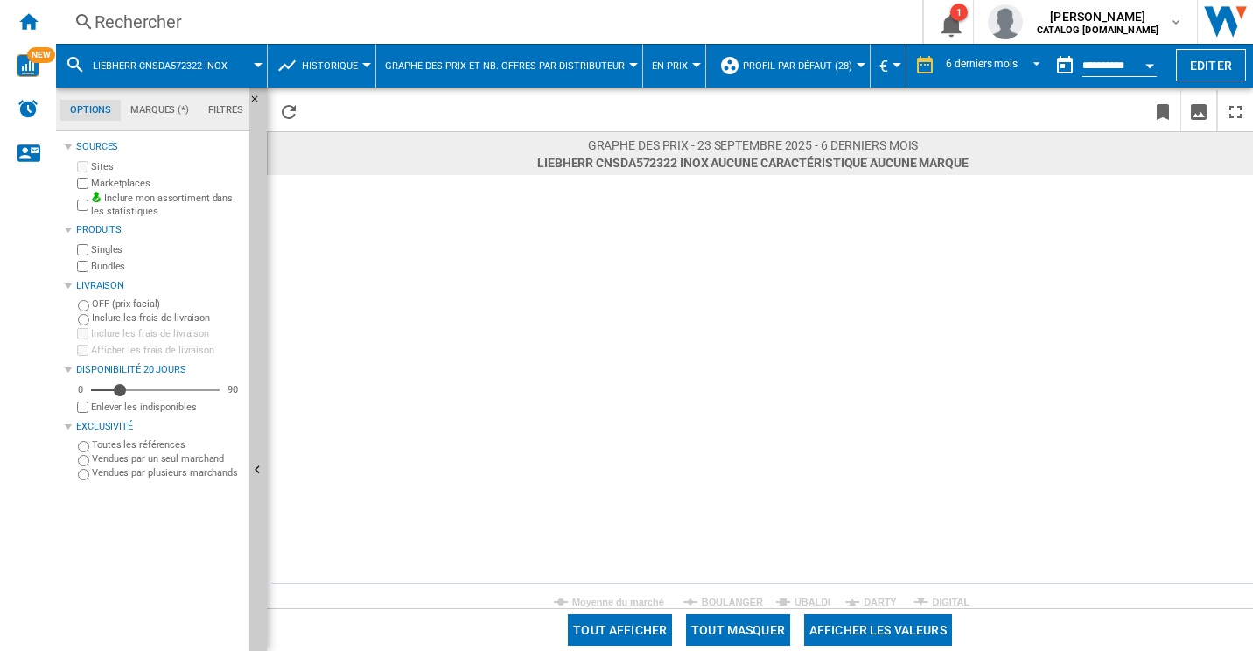
click at [719, 594] on rect at bounding box center [760, 391] width 986 height 433
click at [726, 604] on tspan "BOULANGER" at bounding box center [732, 602] width 61 height 11
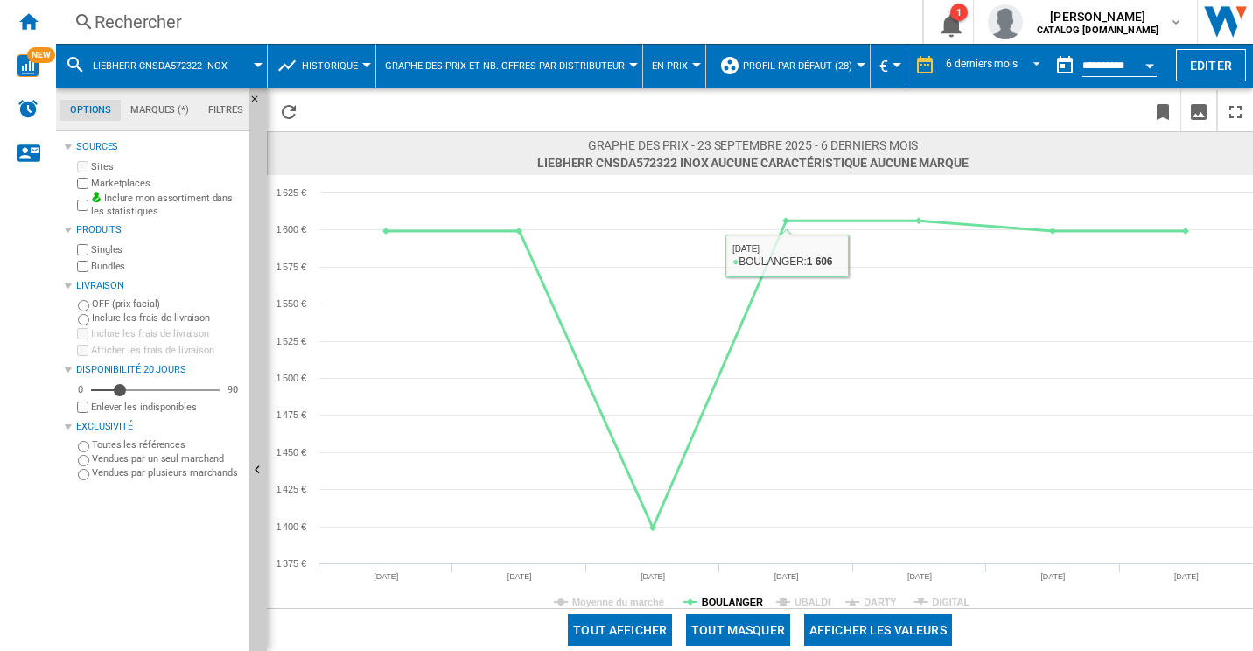
click at [740, 601] on tspan "BOULANGER" at bounding box center [732, 602] width 61 height 11
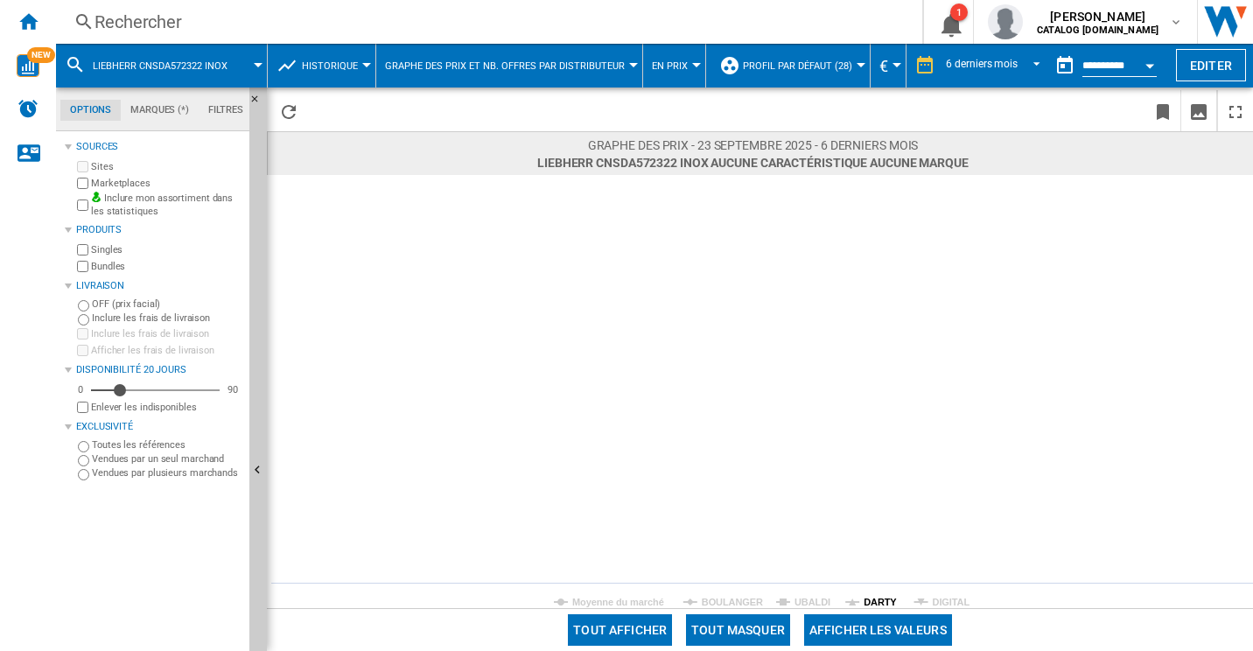
click at [886, 598] on tspan "DARTY" at bounding box center [880, 602] width 33 height 11
click at [1099, 172] on div "Graphe des prix - 23 septembre 2025 - 6 derniers mois LIEBHERR CNSDA572322 INOX…" at bounding box center [760, 153] width 986 height 44
click at [138, 25] on div "Rechercher" at bounding box center [486, 22] width 782 height 25
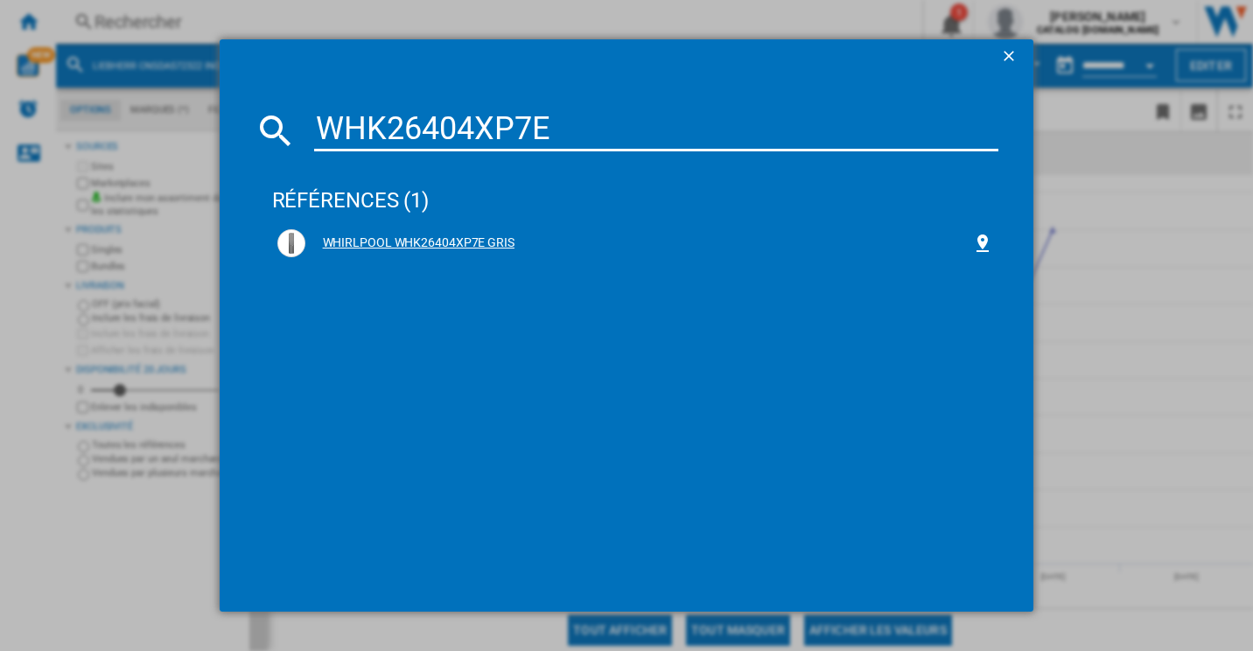
type input "WHK26404XP7E"
click at [367, 242] on div "WHIRLPOOL WHK26404XP7E GRIS" at bounding box center [639, 244] width 668 height 18
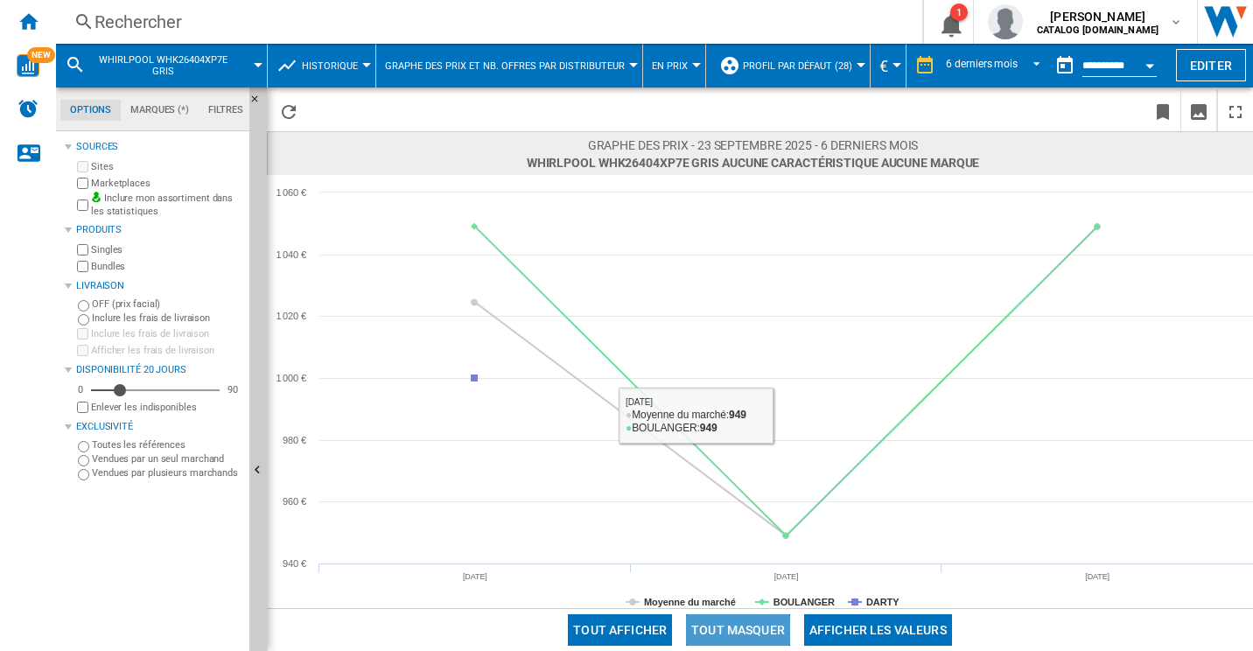
click at [738, 631] on button "Tout masquer" at bounding box center [738, 630] width 104 height 32
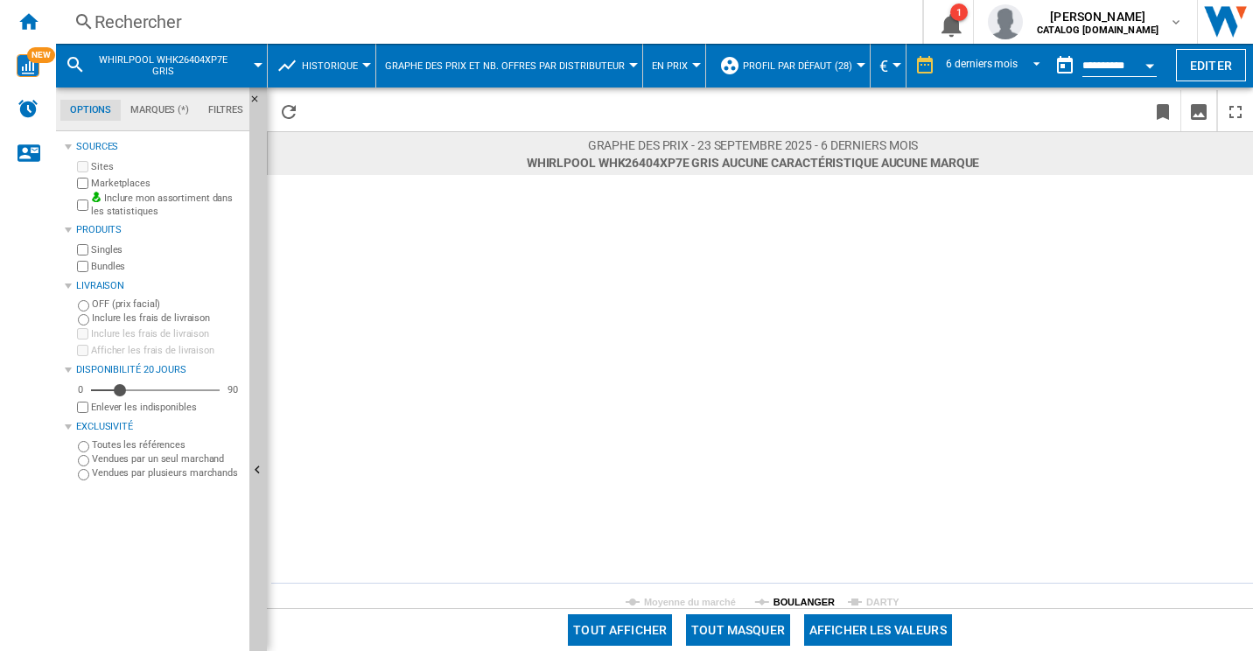
click at [782, 600] on tspan "BOULANGER" at bounding box center [804, 602] width 61 height 11
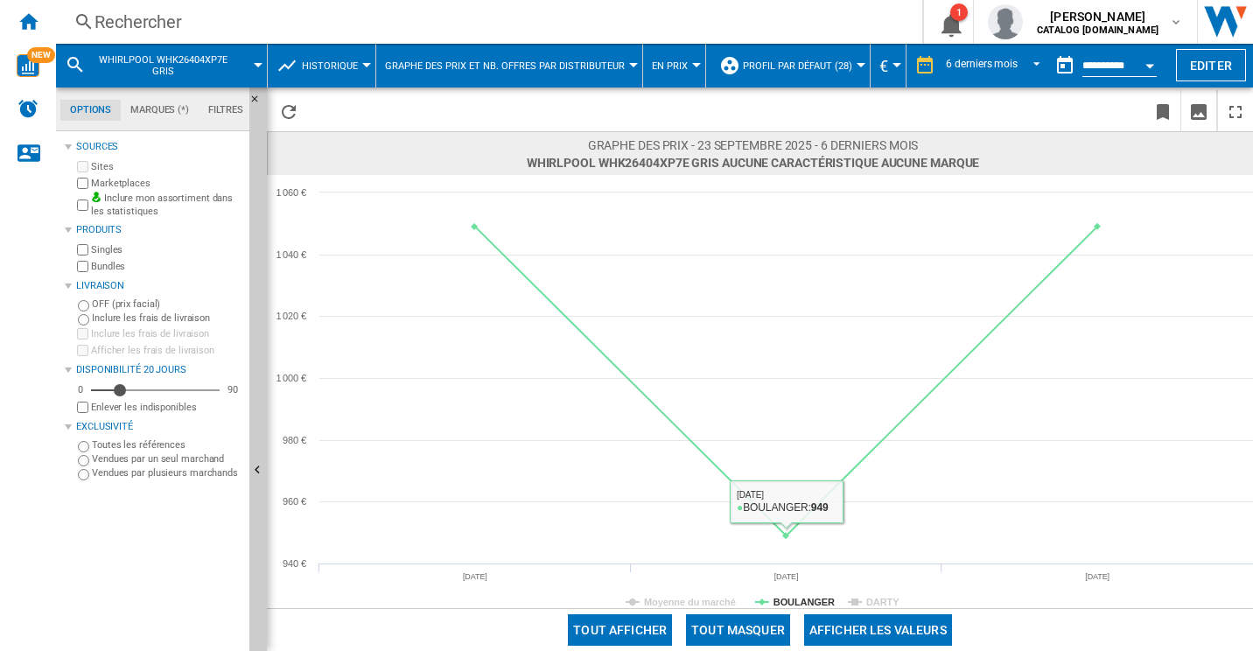
click at [826, 605] on tspan "BOULANGER" at bounding box center [804, 602] width 61 height 11
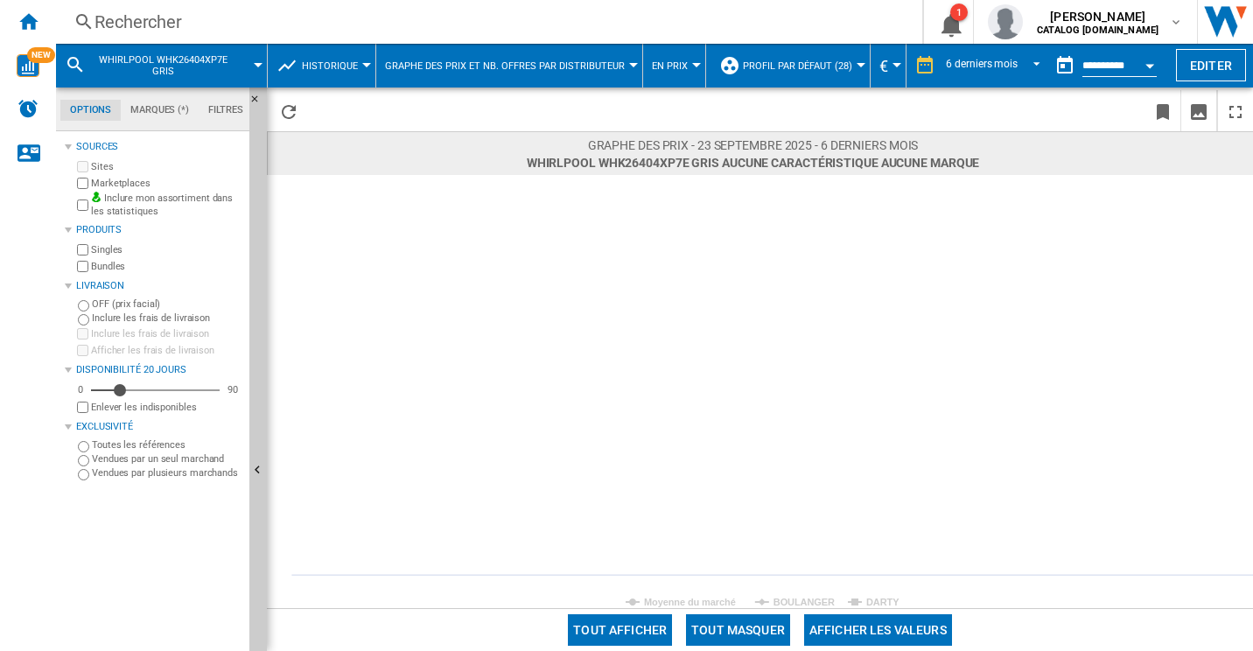
click at [864, 600] on rect at bounding box center [760, 391] width 986 height 433
click at [874, 599] on tspan "DARTY" at bounding box center [883, 602] width 33 height 11
click at [816, 608] on div "Tout afficher Tout masquer Afficher les valeurs" at bounding box center [760, 629] width 986 height 43
click at [823, 600] on tspan "BOULANGER" at bounding box center [804, 602] width 61 height 11
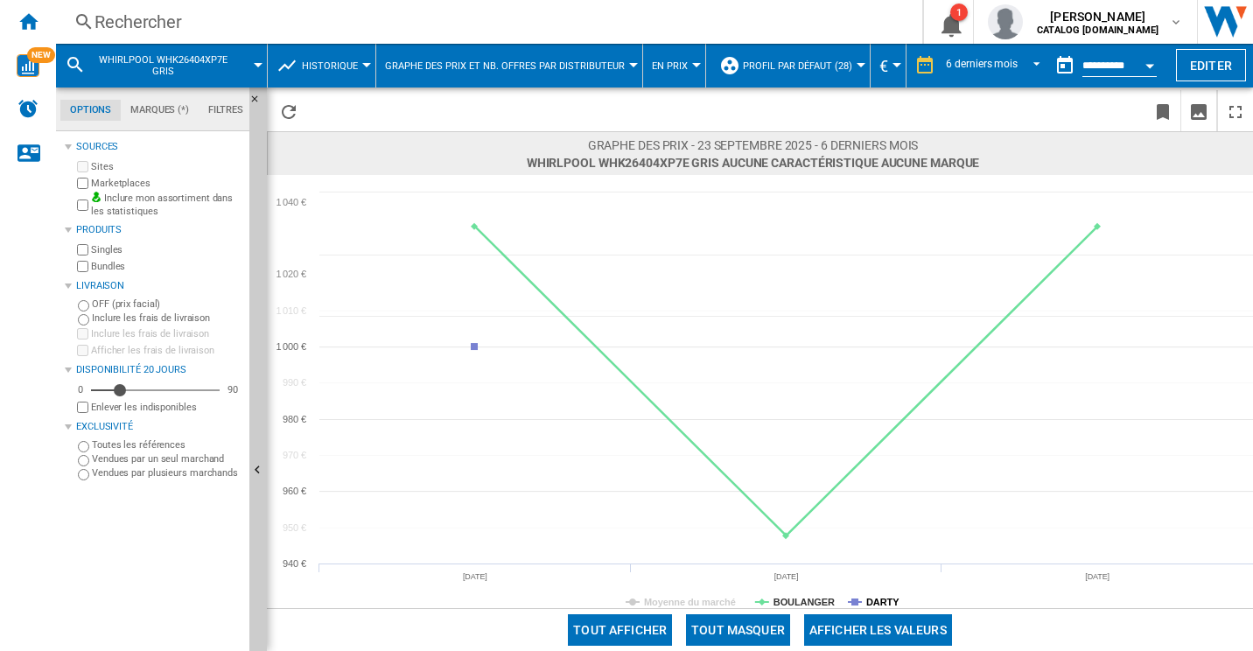
click at [869, 601] on tspan "DARTY" at bounding box center [883, 602] width 33 height 11
click at [239, 19] on div "Rechercher" at bounding box center [486, 22] width 782 height 25
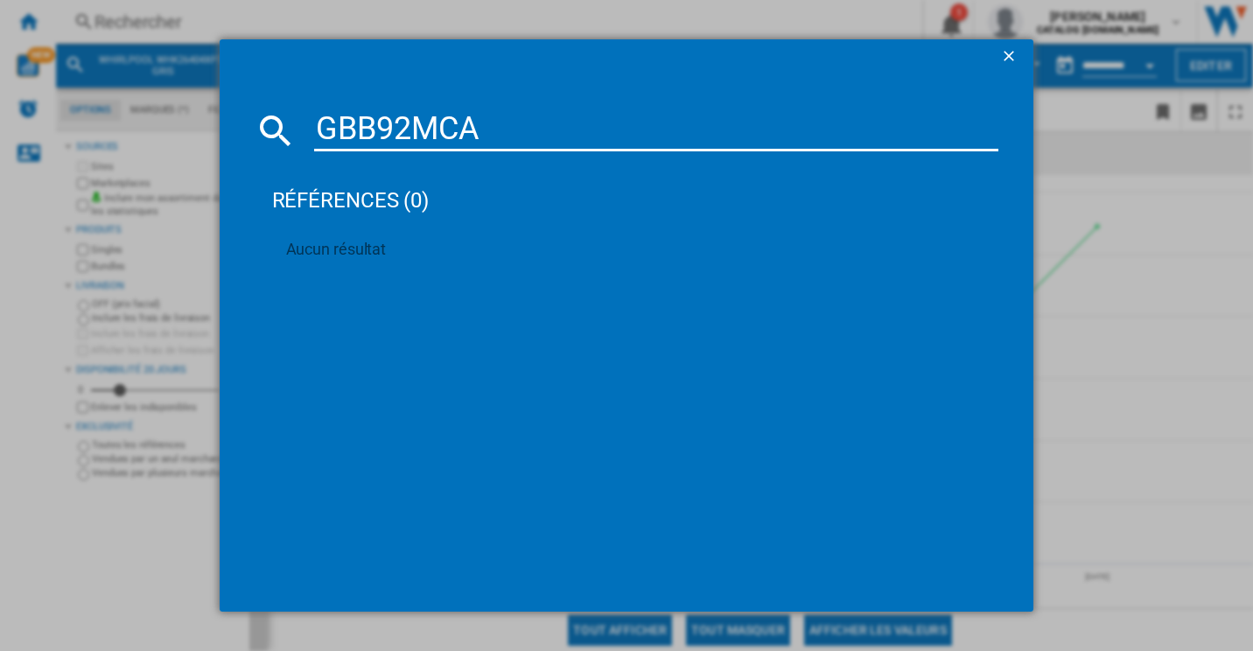
click at [402, 123] on input "GBB92MCA" at bounding box center [656, 130] width 685 height 42
paste input "KG36N2IBF"
type input "KG36N2IBF"
click at [380, 235] on div "SIEMENS IQ300 KG36N2IBF INOX" at bounding box center [639, 244] width 668 height 18
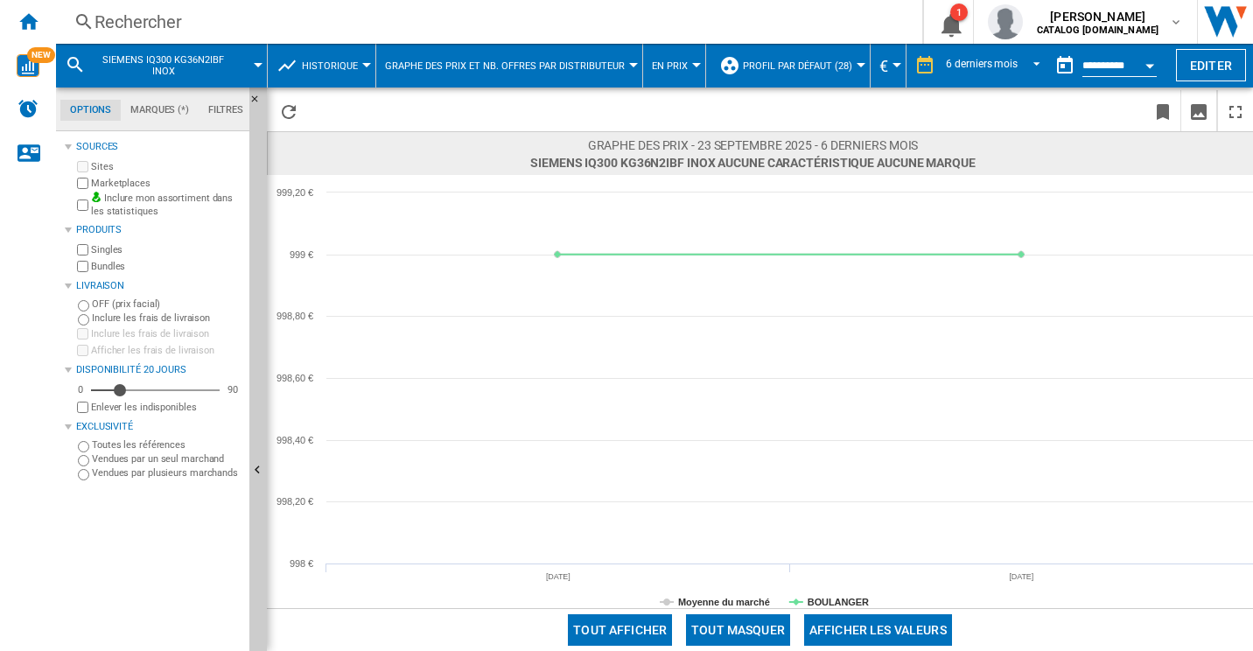
click at [256, 18] on div "Rechercher" at bounding box center [486, 22] width 782 height 25
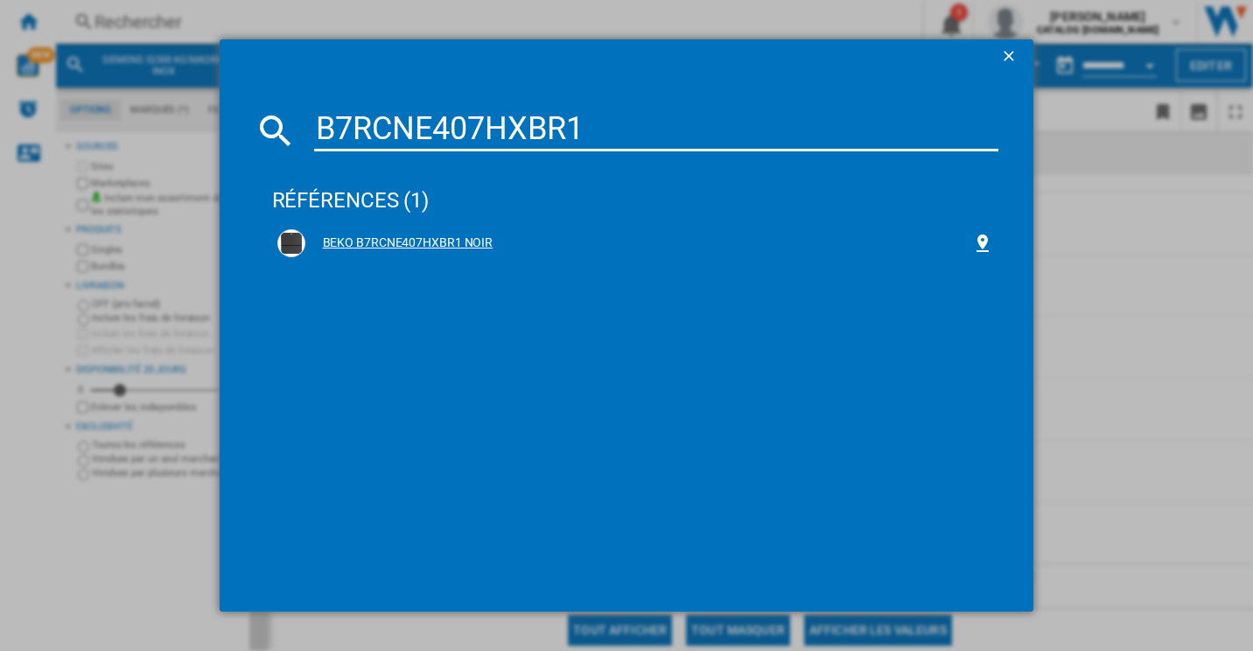
type input "B7RCNE407HXBR1"
click at [344, 253] on div "BEKO B7RCNE407HXBR1 NOIR" at bounding box center [635, 243] width 717 height 28
click at [382, 240] on div "BEKO B7RCNE407HXBR1 NOIR" at bounding box center [639, 244] width 668 height 18
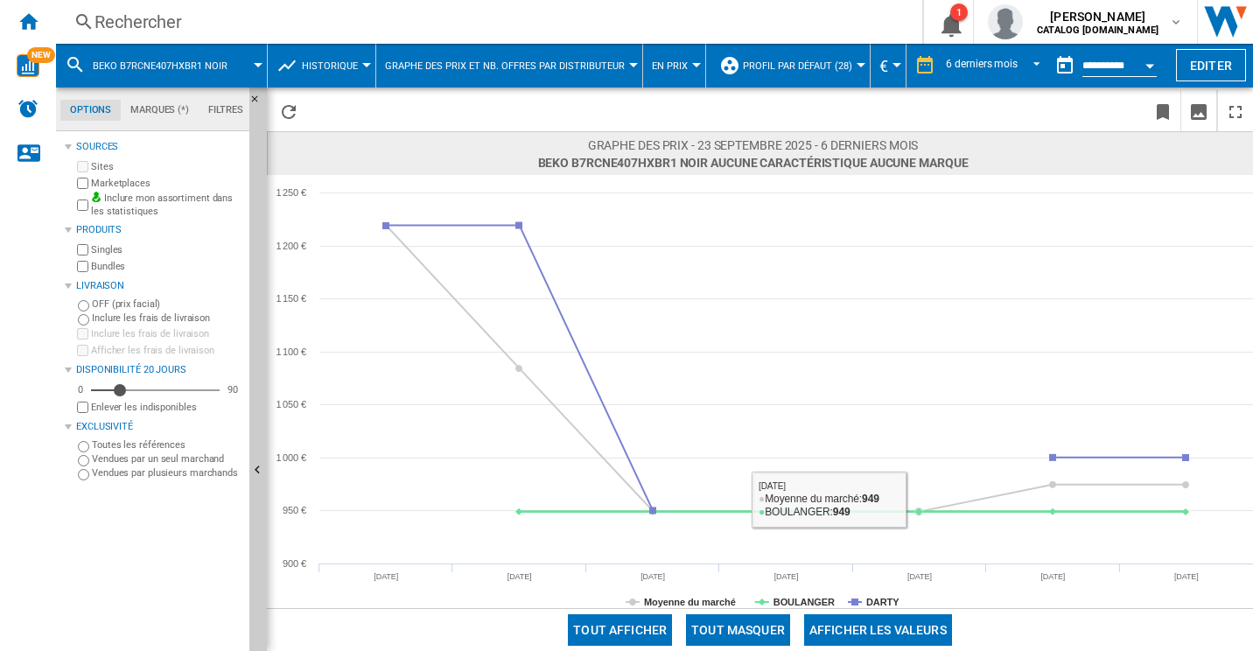
drag, startPoint x: 764, startPoint y: 626, endPoint x: 791, endPoint y: 610, distance: 31.4
click at [767, 624] on button "Tout masquer" at bounding box center [738, 630] width 104 height 32
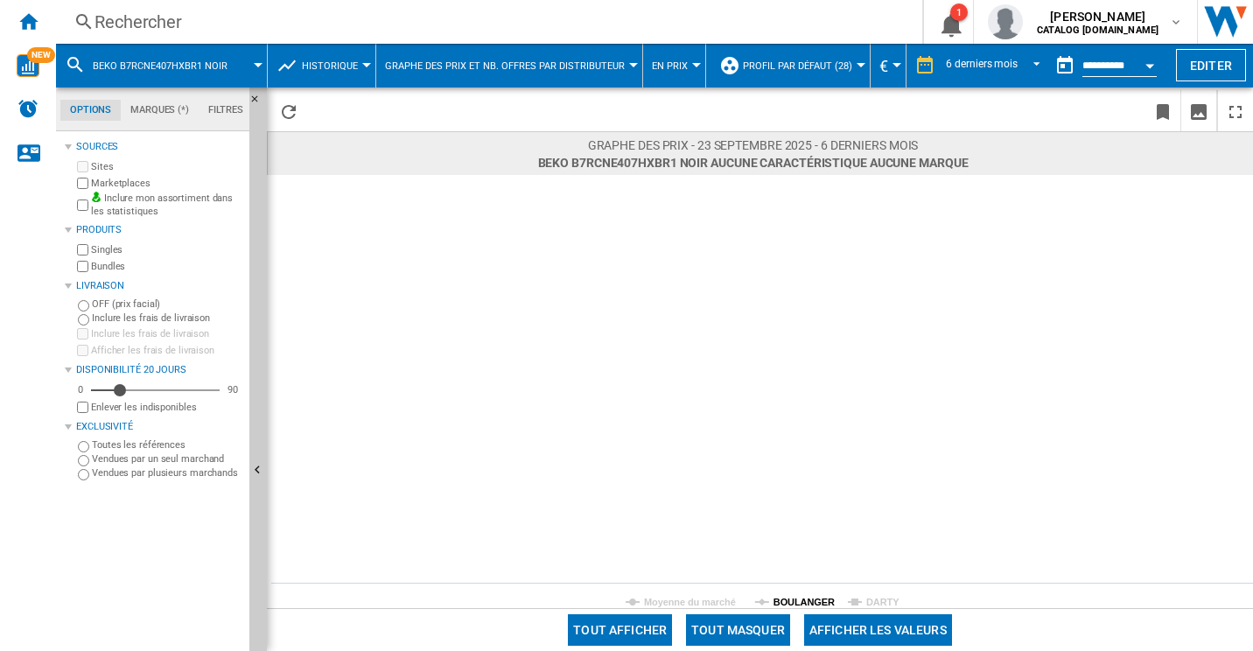
click at [827, 590] on rect at bounding box center [760, 391] width 986 height 433
click at [806, 600] on tspan "BOULANGER" at bounding box center [804, 602] width 61 height 11
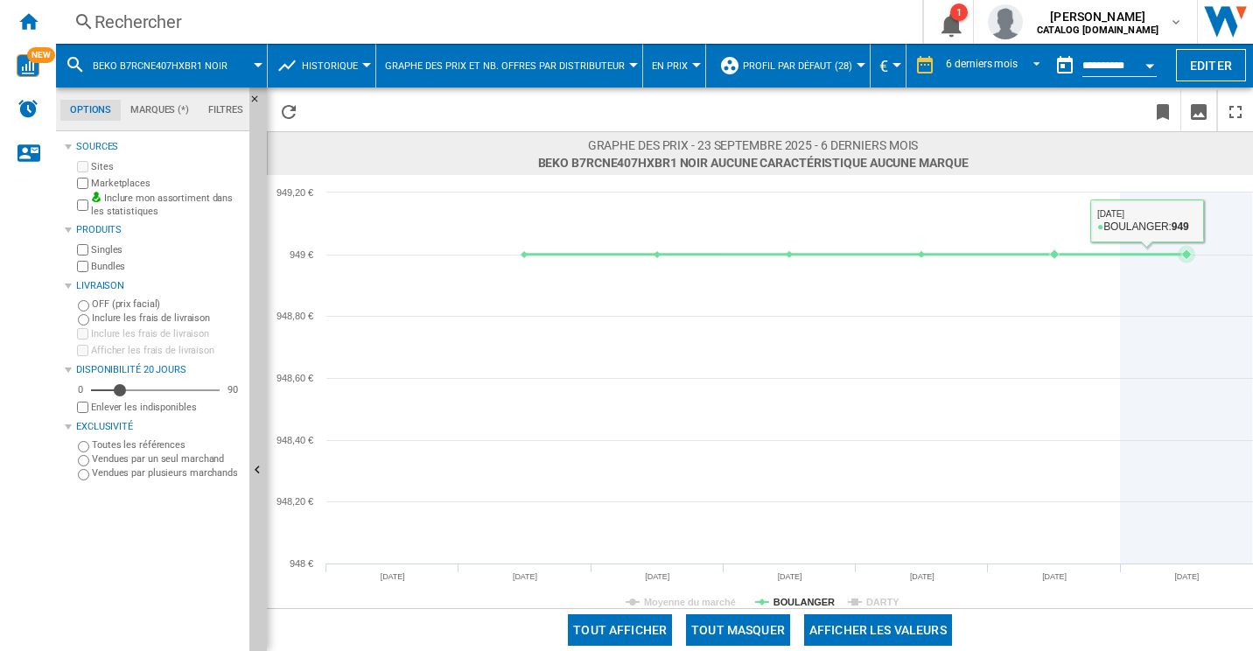
drag, startPoint x: 1154, startPoint y: 333, endPoint x: 1142, endPoint y: 320, distance: 17.3
click at [1187, 333] on icon at bounding box center [1187, 378] width 0 height 371
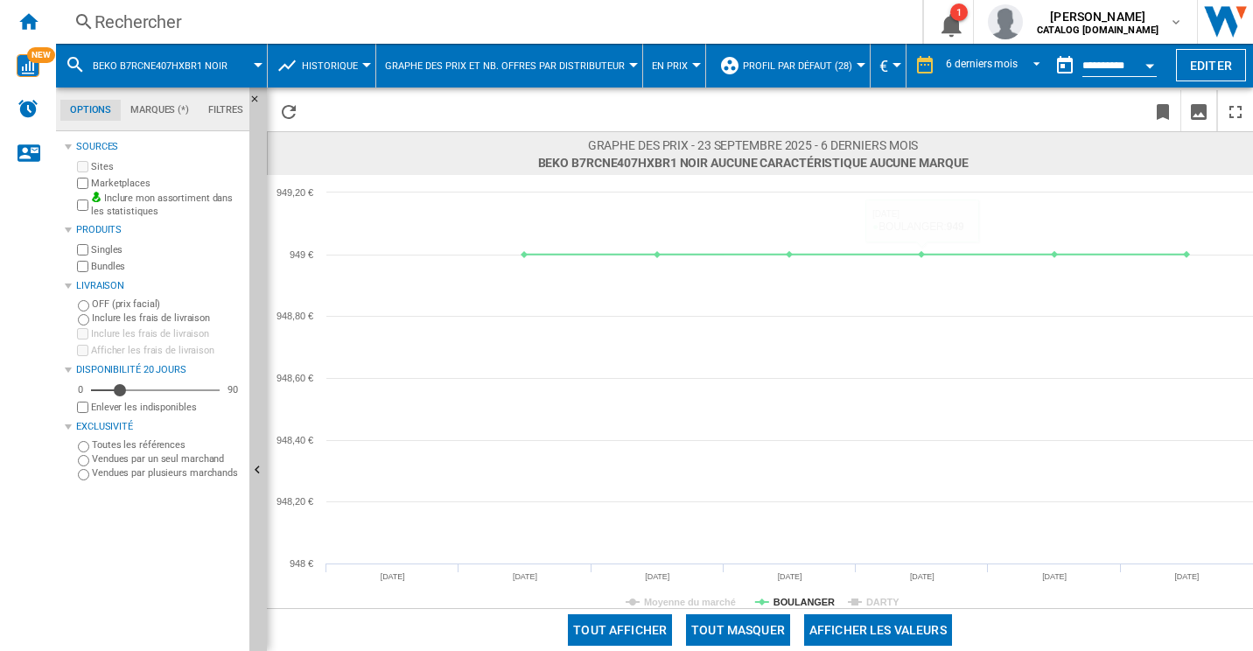
click at [139, 21] on div "Rechercher" at bounding box center [486, 22] width 782 height 25
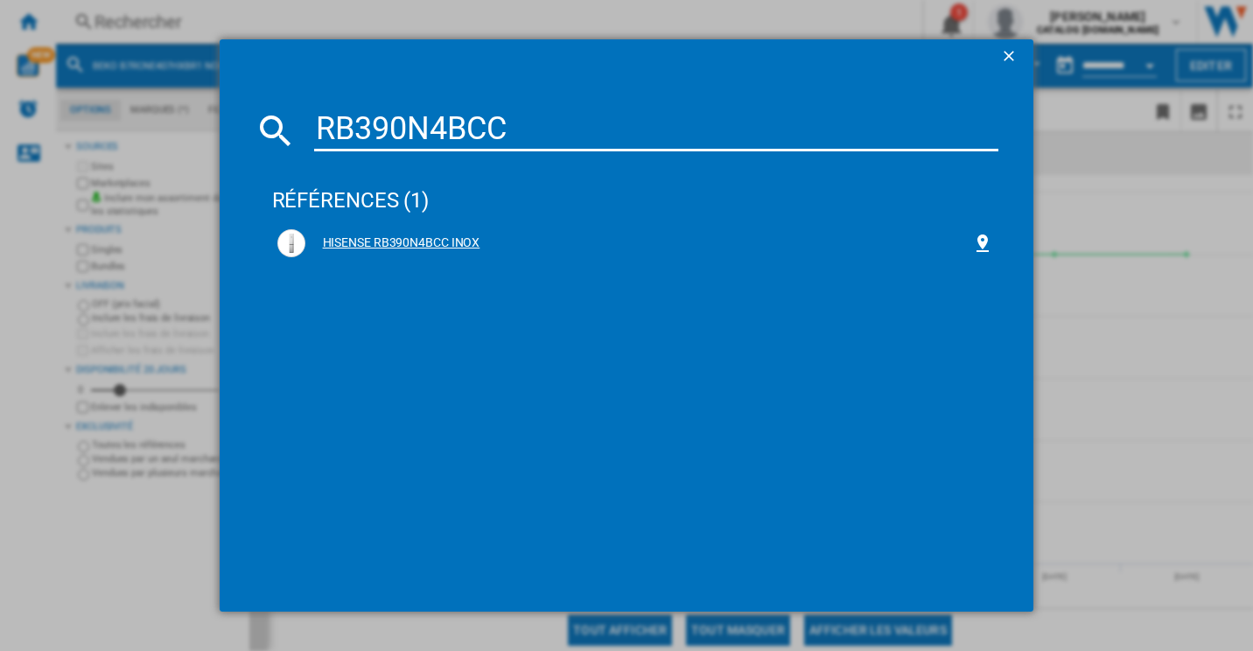
type input "RB390N4BCC"
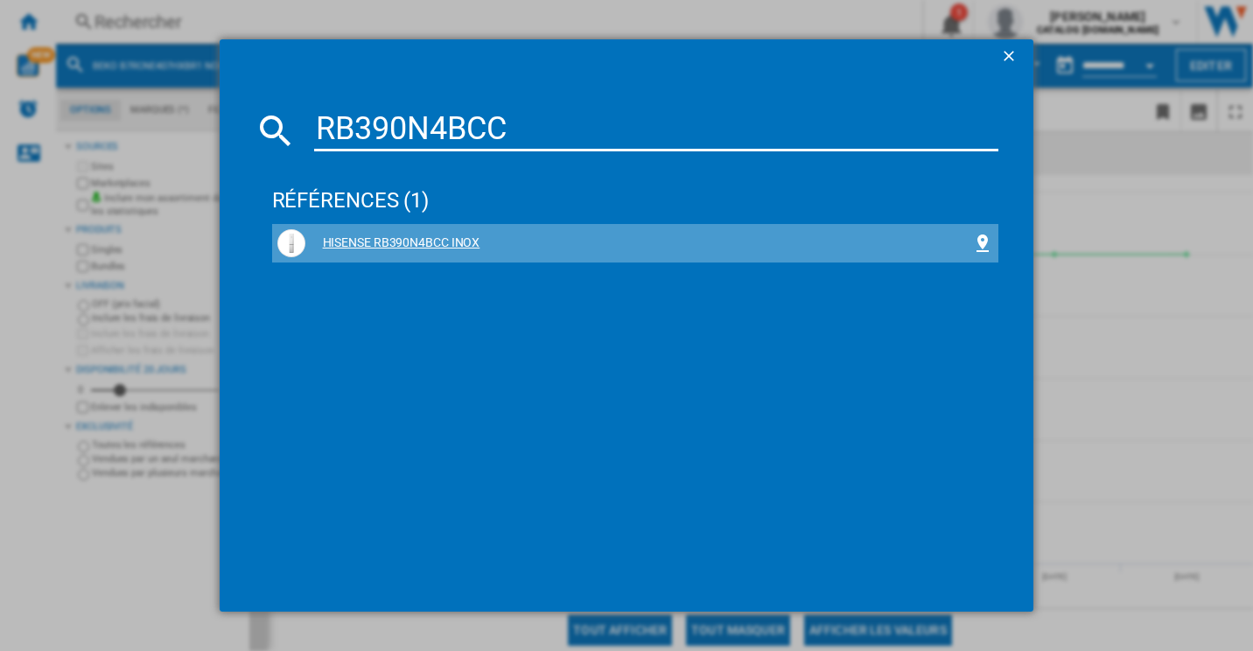
click at [447, 238] on div "HISENSE RB390N4BCC INOX" at bounding box center [639, 244] width 668 height 18
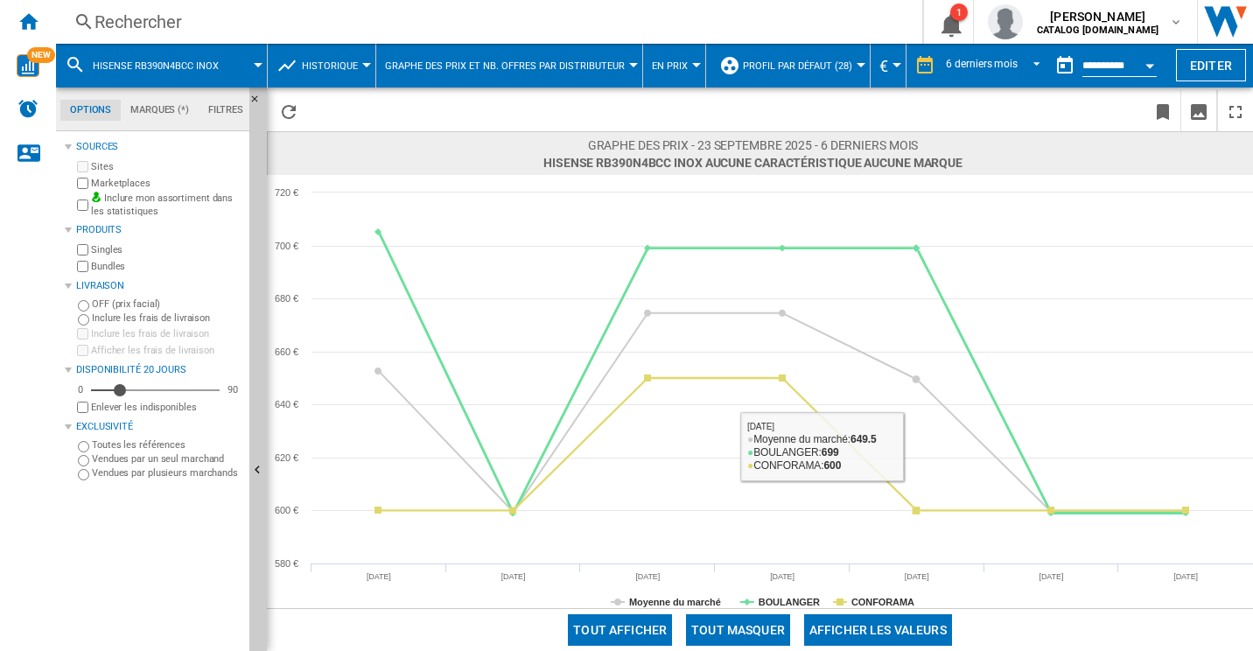
click at [776, 624] on button "Tout masquer" at bounding box center [738, 630] width 104 height 32
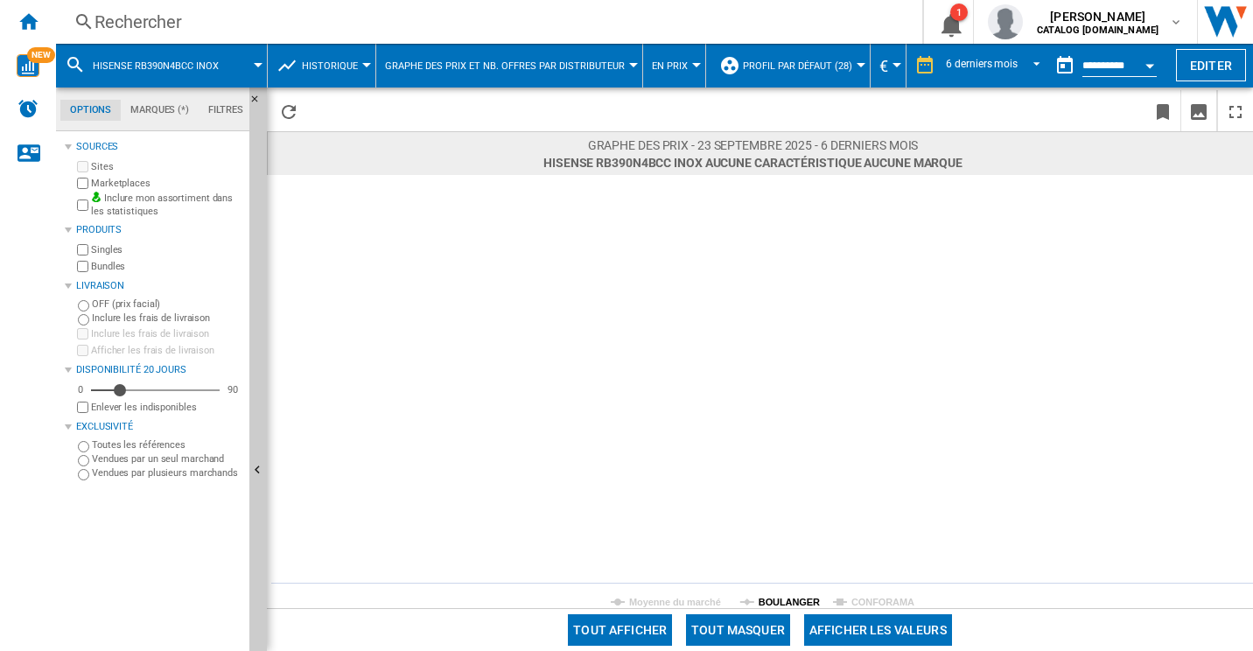
click at [798, 597] on tspan "BOULANGER" at bounding box center [789, 602] width 61 height 11
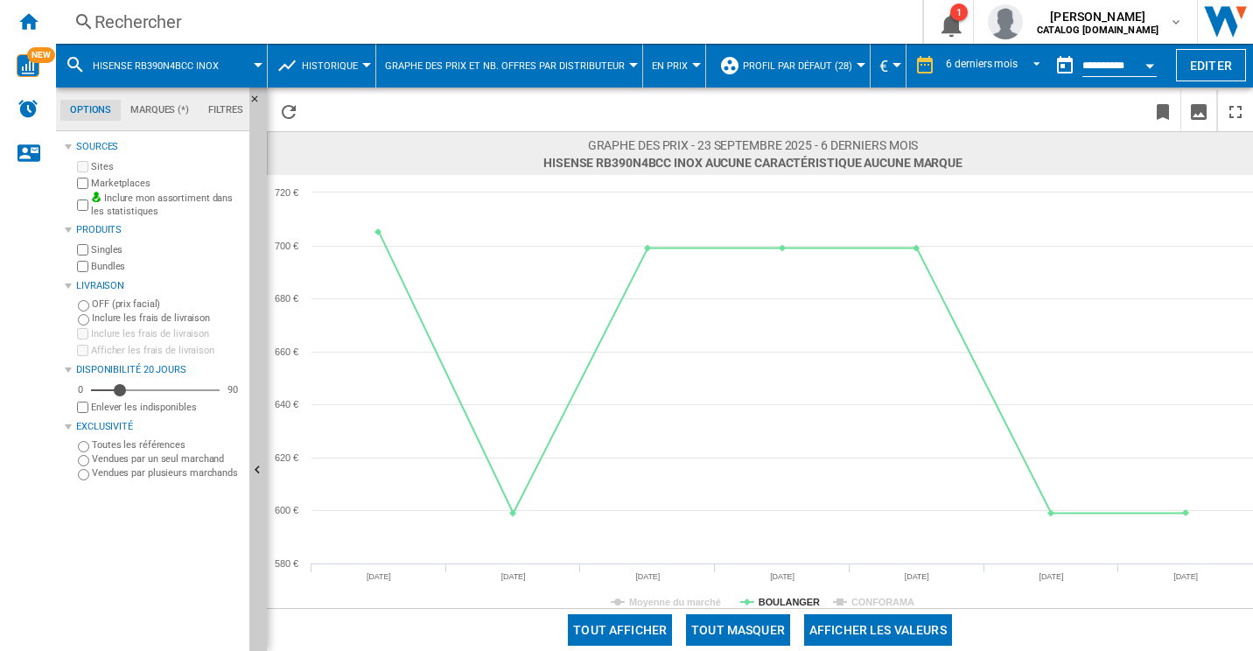
click at [212, 22] on div "Rechercher" at bounding box center [486, 22] width 782 height 25
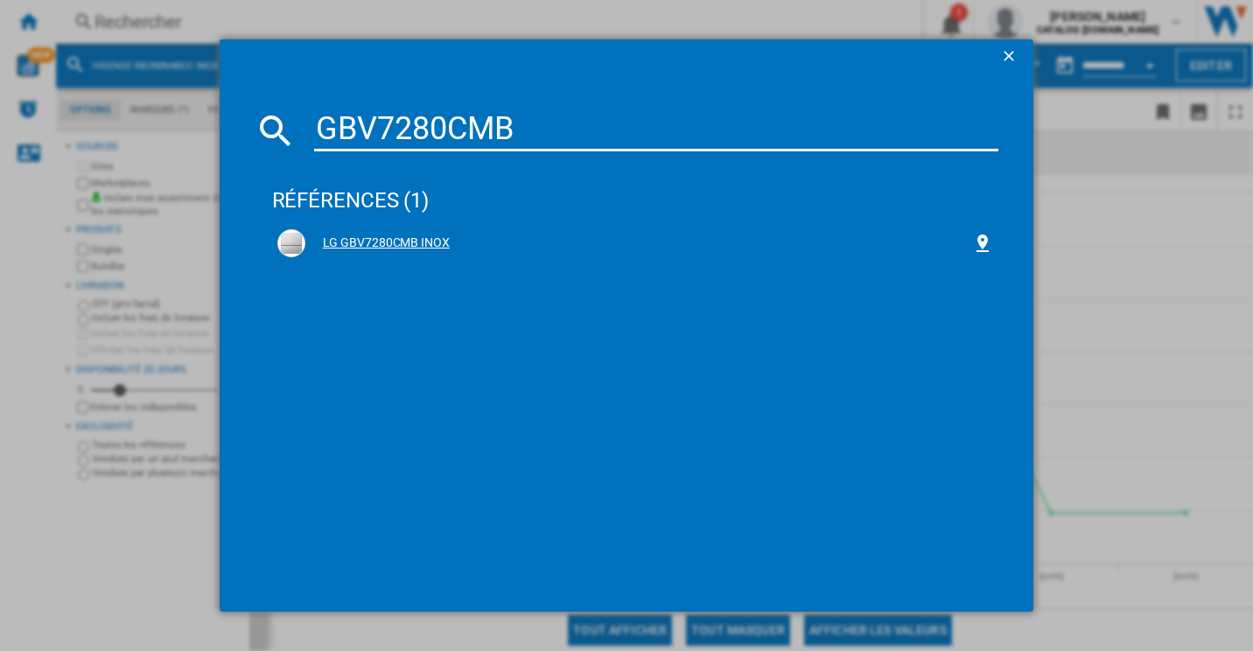
type input "GBV7280CMB"
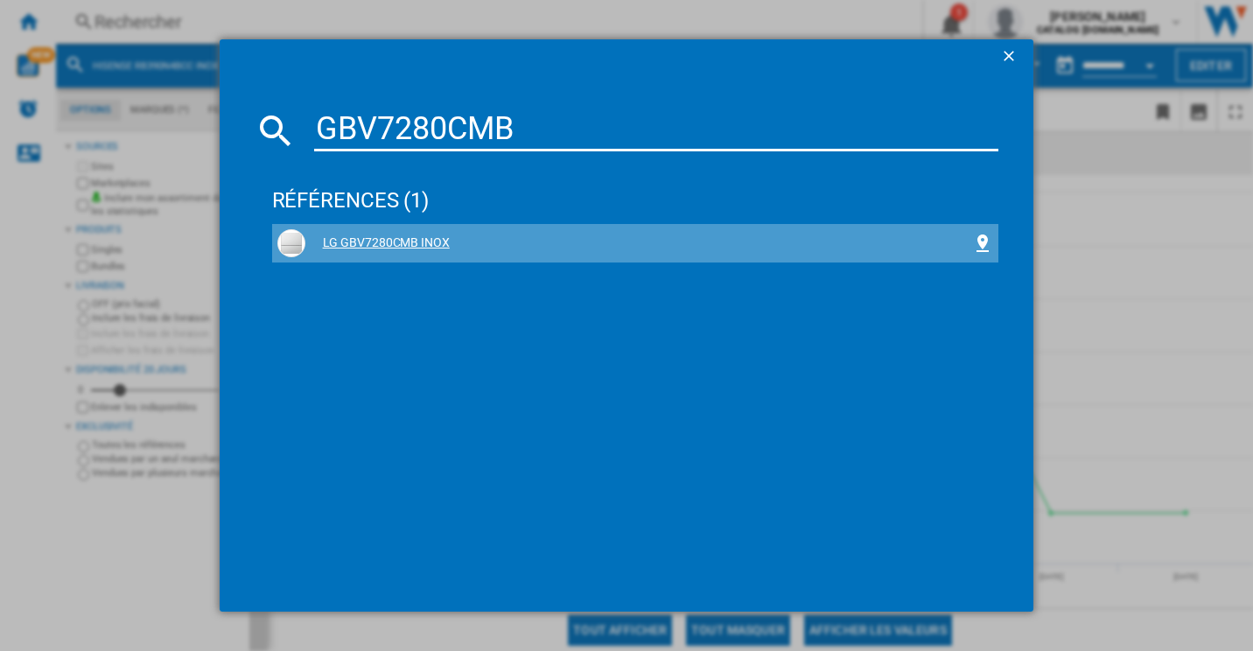
click at [390, 235] on div "LG GBV7280CMB INOX" at bounding box center [639, 244] width 668 height 18
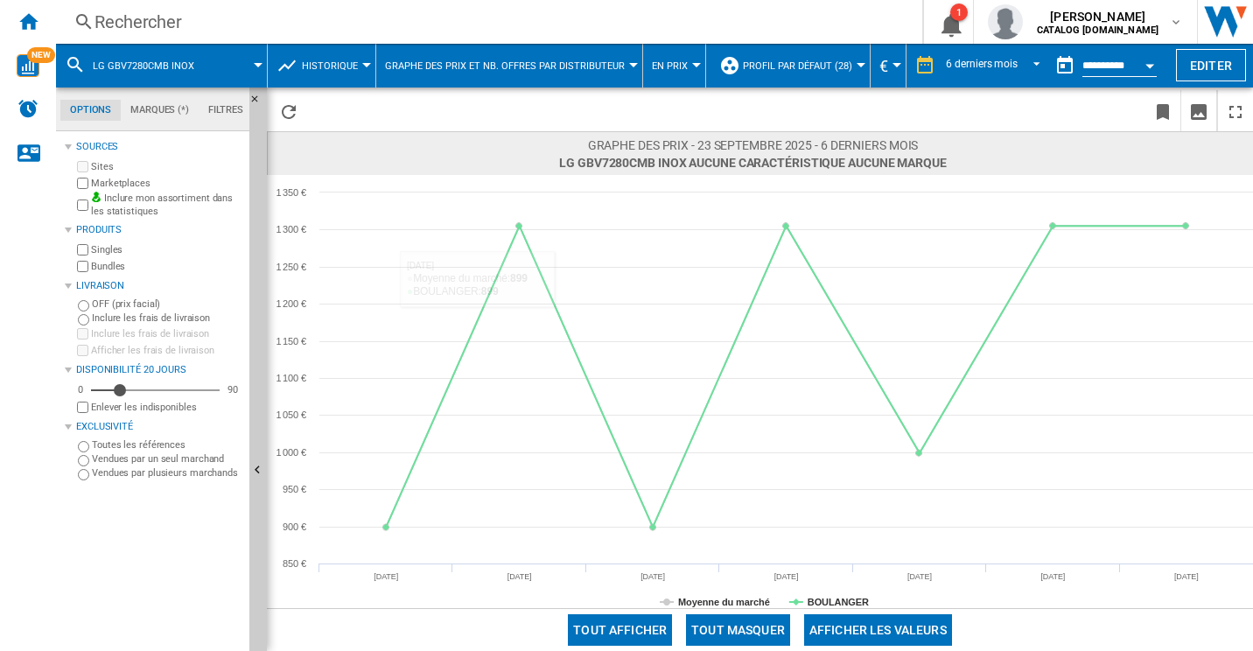
click at [156, 17] on div "Rechercher" at bounding box center [486, 22] width 782 height 25
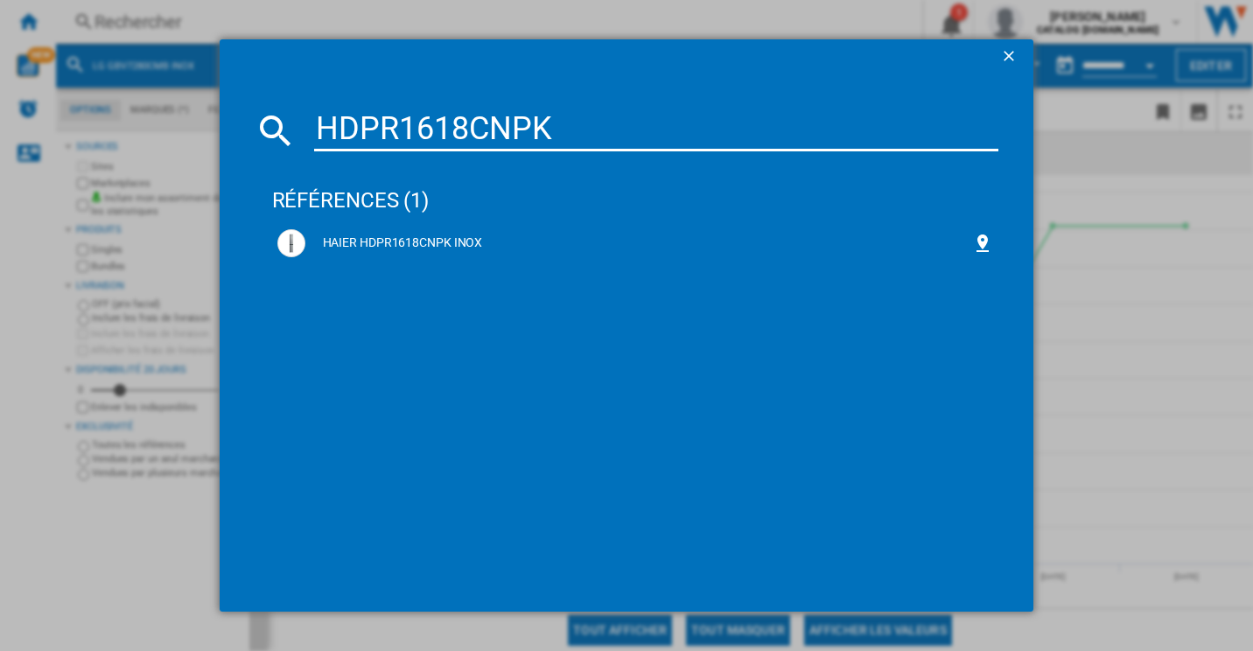
type input "HDPR1618CNPK"
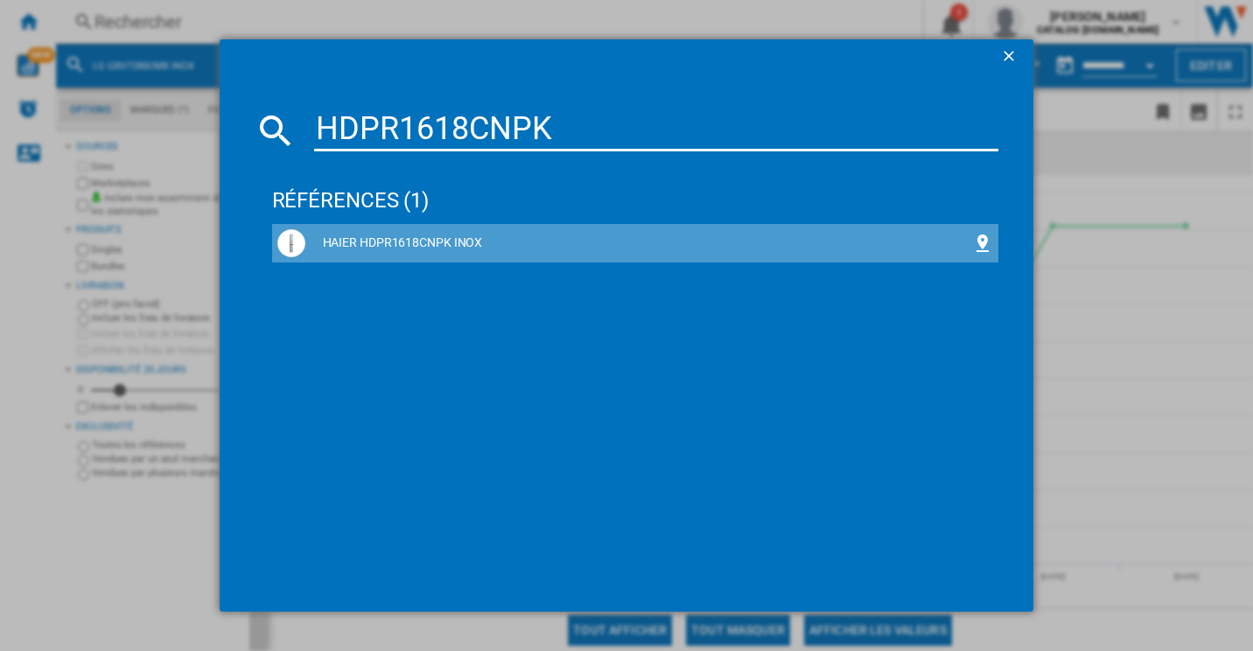
click at [397, 238] on div "HAIER HDPR1618CNPK INOX" at bounding box center [639, 244] width 668 height 18
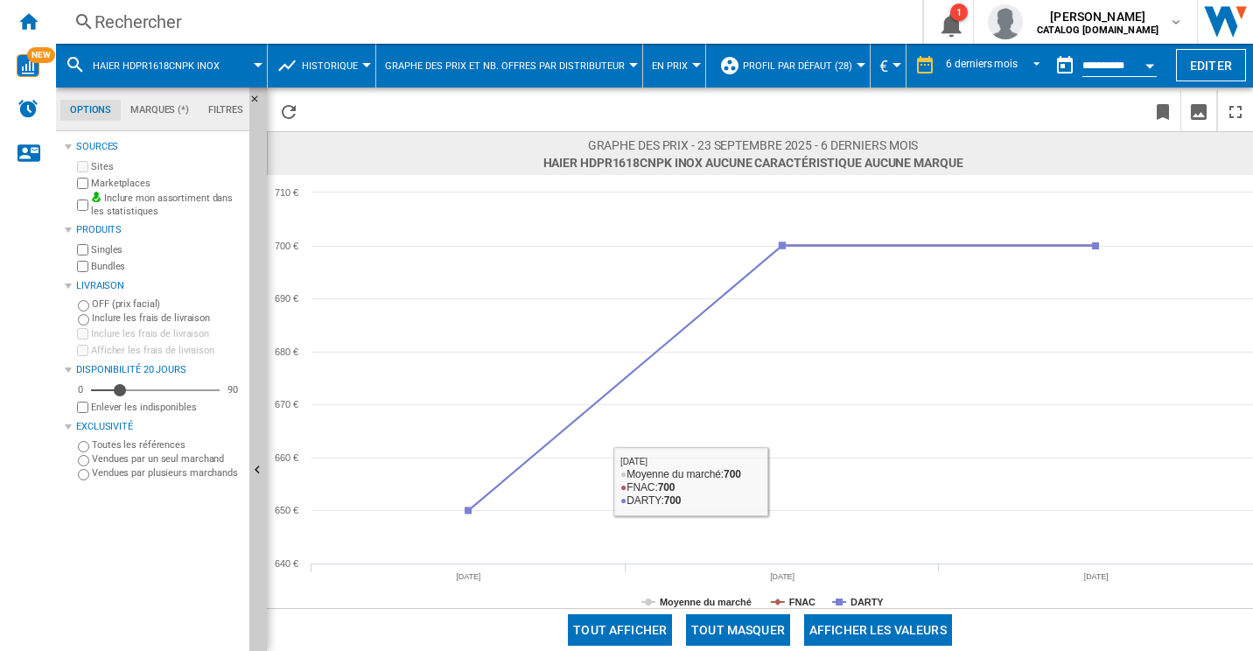
click at [763, 621] on button "Tout masquer" at bounding box center [738, 630] width 104 height 32
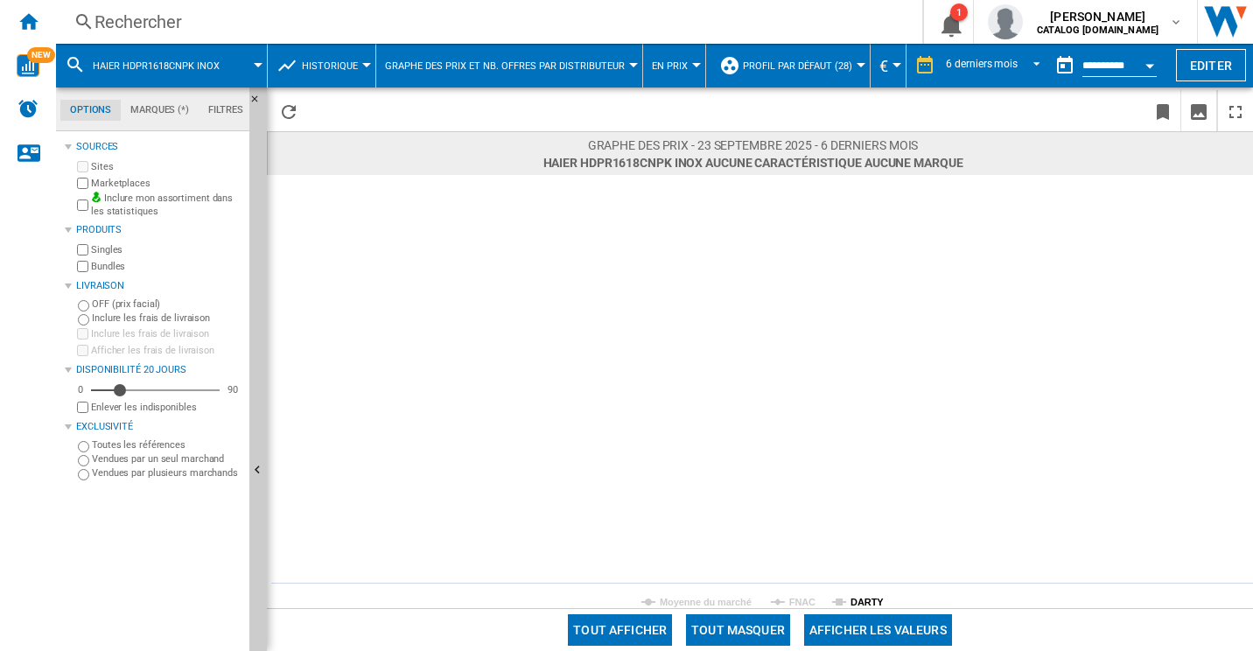
click at [864, 597] on tspan "DARTY" at bounding box center [867, 602] width 33 height 11
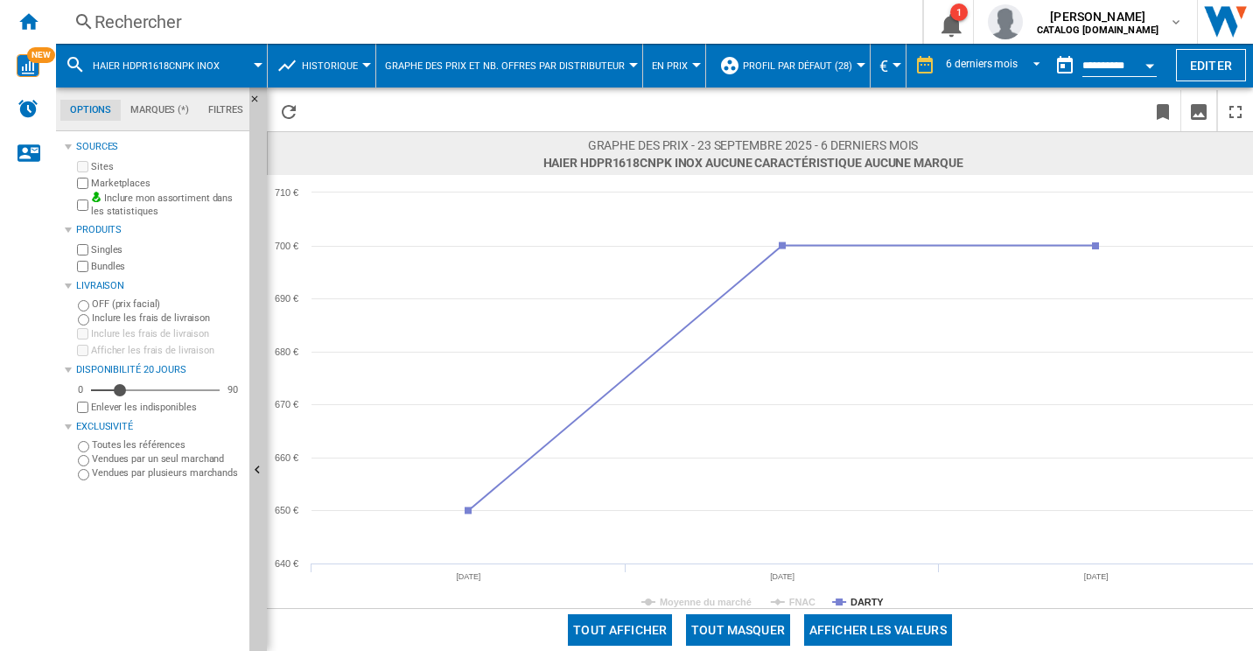
click at [167, 29] on div "Rechercher" at bounding box center [486, 22] width 782 height 25
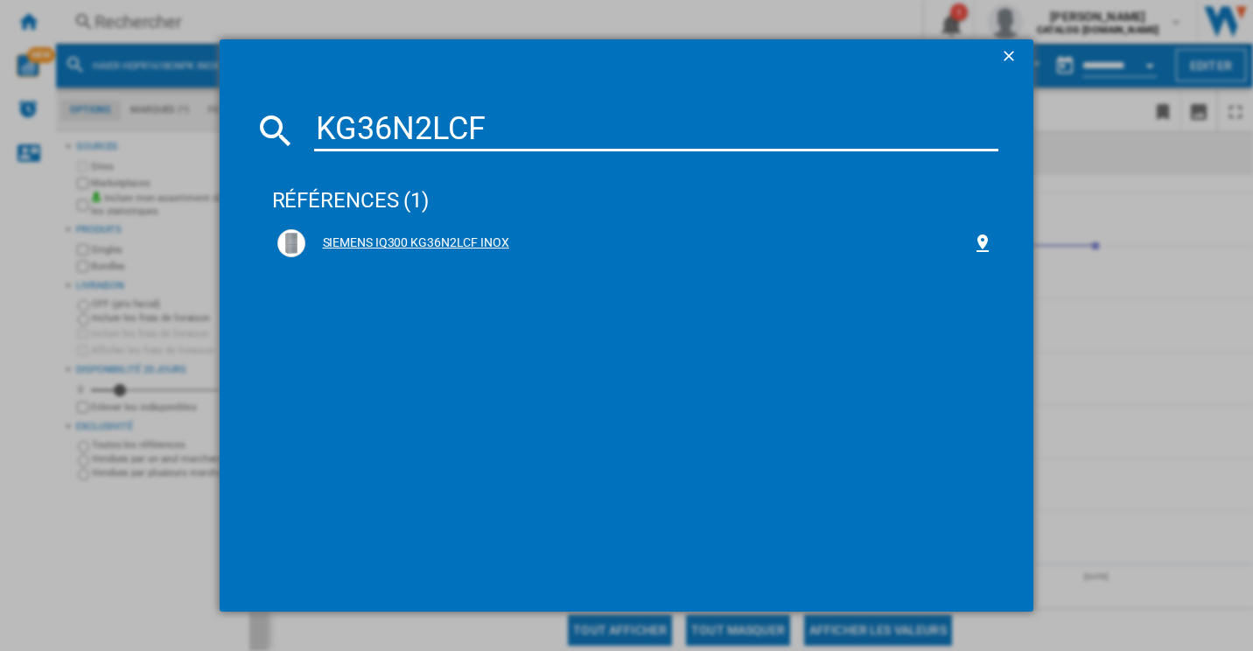
type input "KG36N2LCF"
click at [413, 239] on div "SIEMENS IQ300 KG36N2LCF INOX" at bounding box center [639, 244] width 668 height 18
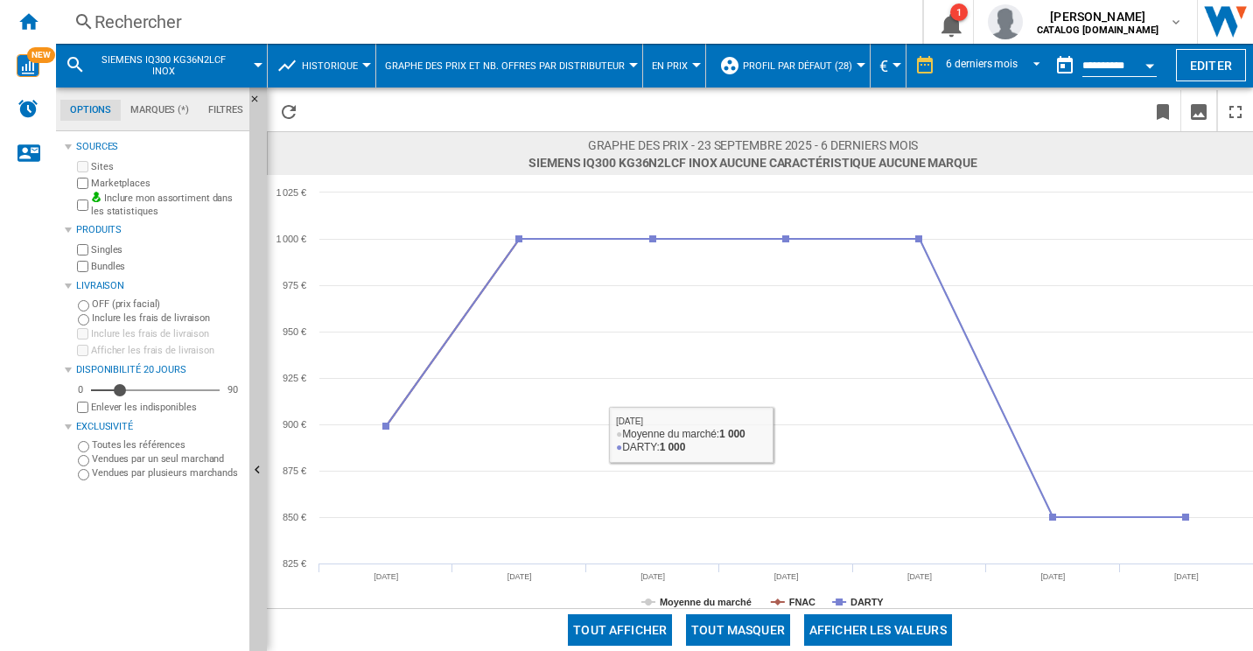
drag, startPoint x: 750, startPoint y: 622, endPoint x: 800, endPoint y: 610, distance: 51.4
click at [753, 622] on button "Tout masquer" at bounding box center [738, 630] width 104 height 32
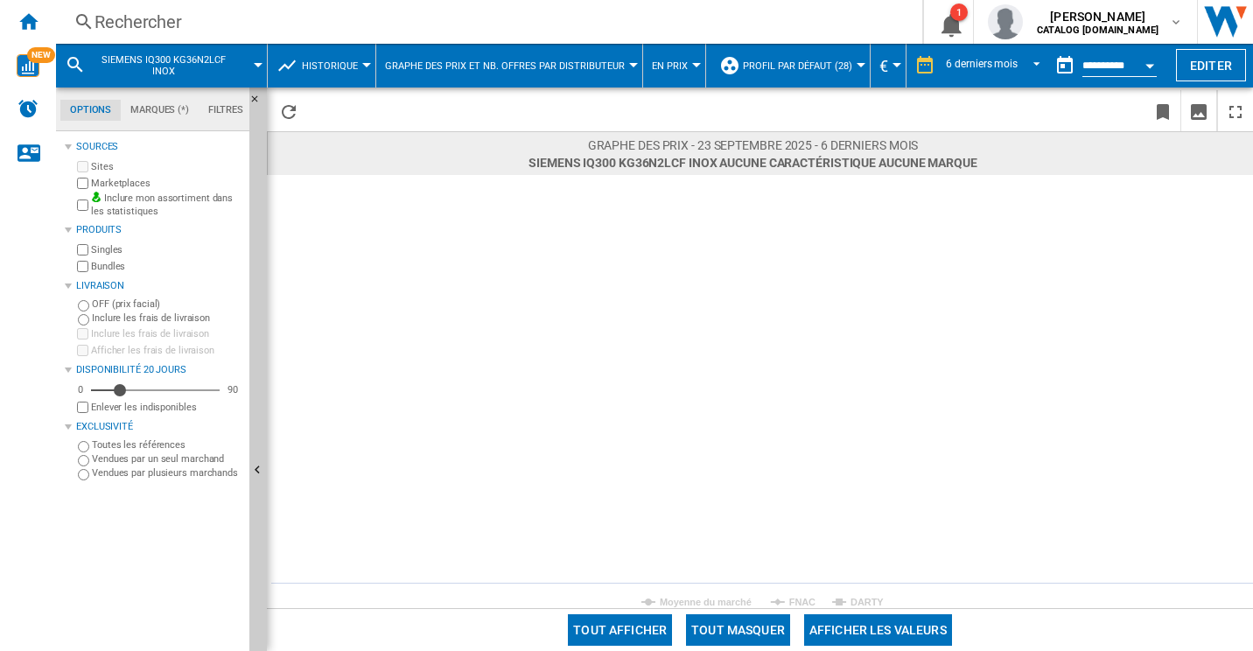
click at [859, 597] on tspan "DARTY" at bounding box center [867, 602] width 33 height 11
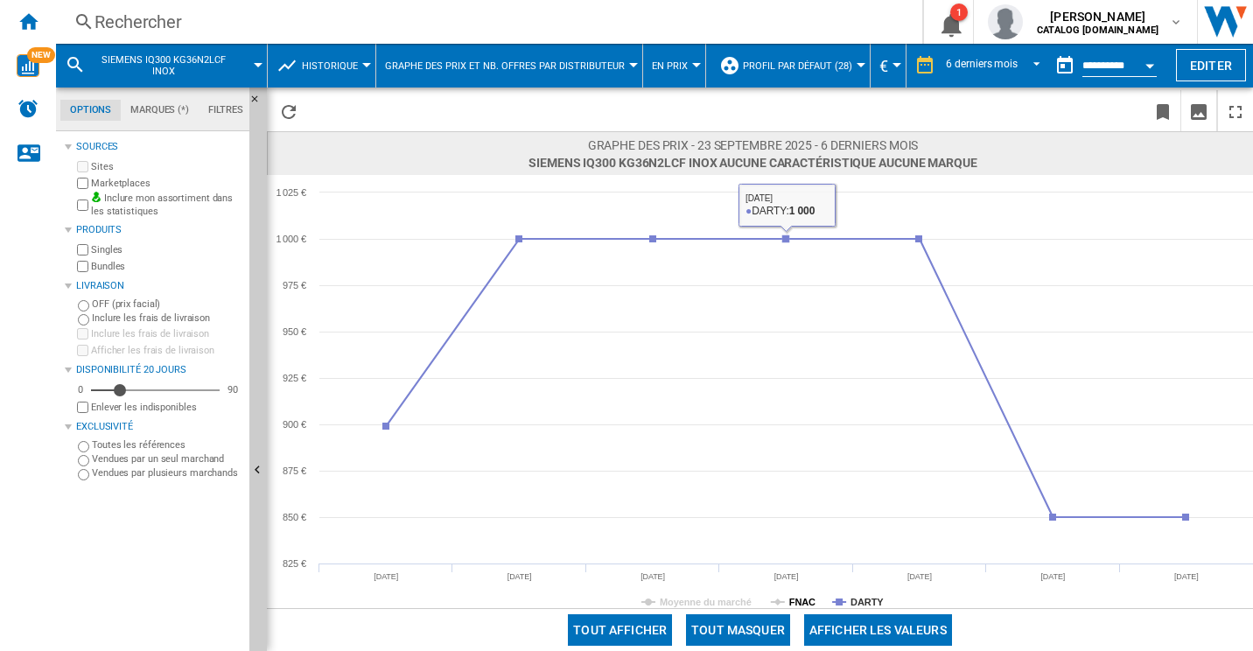
click at [800, 603] on tspan "FNAC" at bounding box center [802, 602] width 26 height 11
click at [803, 598] on tspan "FNAC" at bounding box center [802, 602] width 26 height 11
click at [813, 598] on tspan "FNAC" at bounding box center [802, 602] width 26 height 11
click at [852, 598] on tspan "DARTY" at bounding box center [867, 602] width 33 height 11
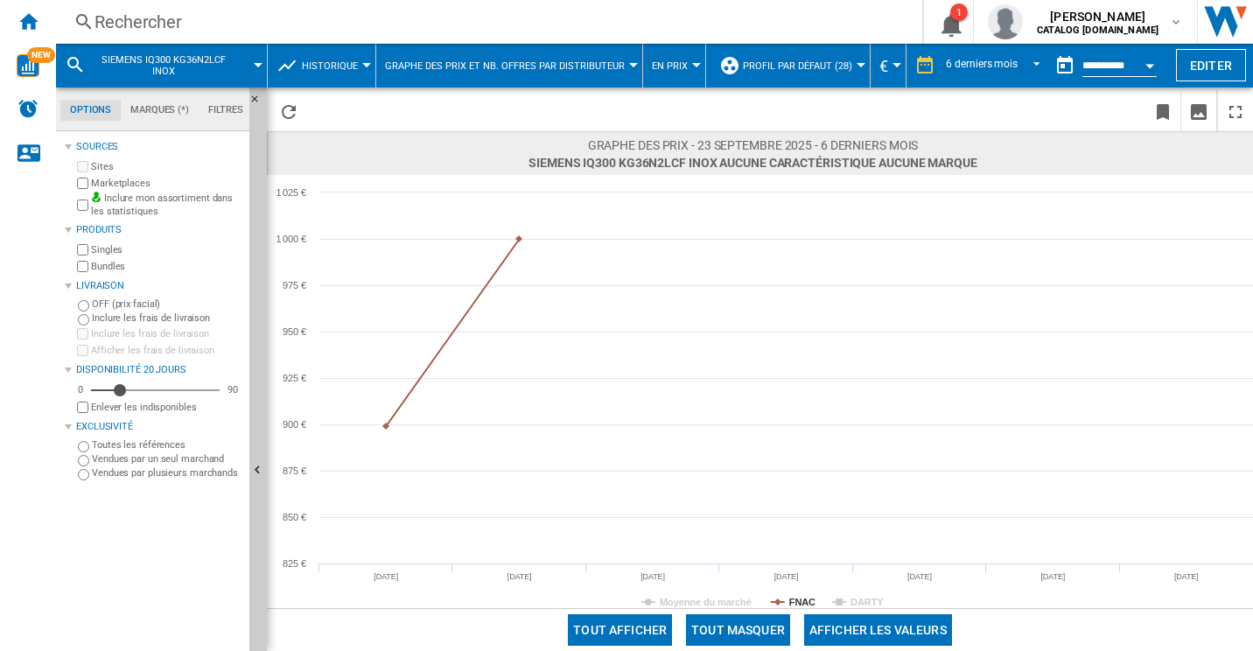
click at [852, 598] on tspan "DARTY" at bounding box center [867, 602] width 33 height 11
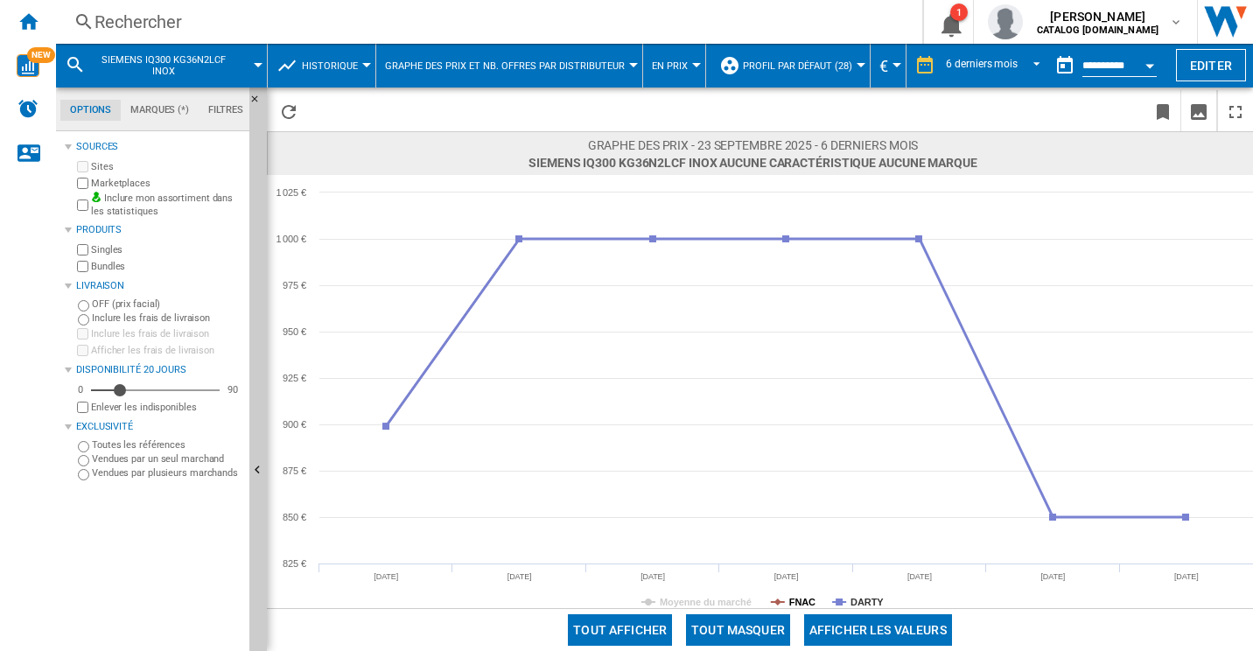
click at [802, 598] on tspan "FNAC" at bounding box center [802, 602] width 26 height 11
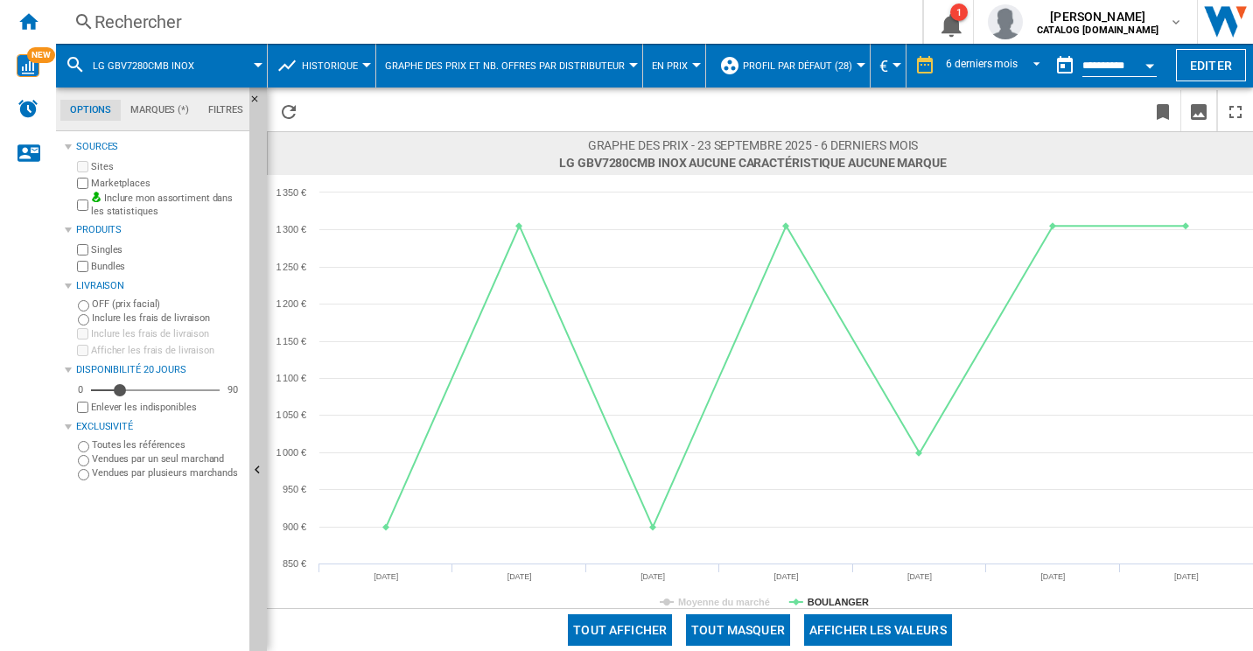
click at [116, 27] on div "Rechercher" at bounding box center [486, 22] width 782 height 25
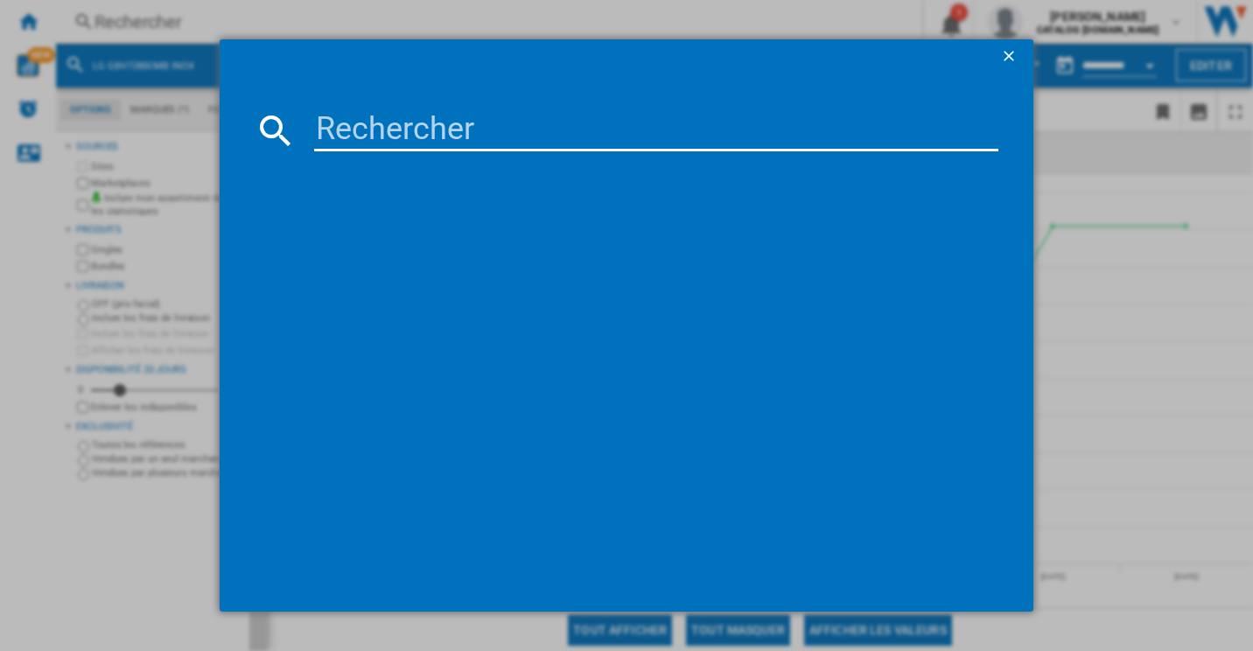
click at [510, 142] on input at bounding box center [656, 130] width 685 height 42
paste input "RB372N4CCD"
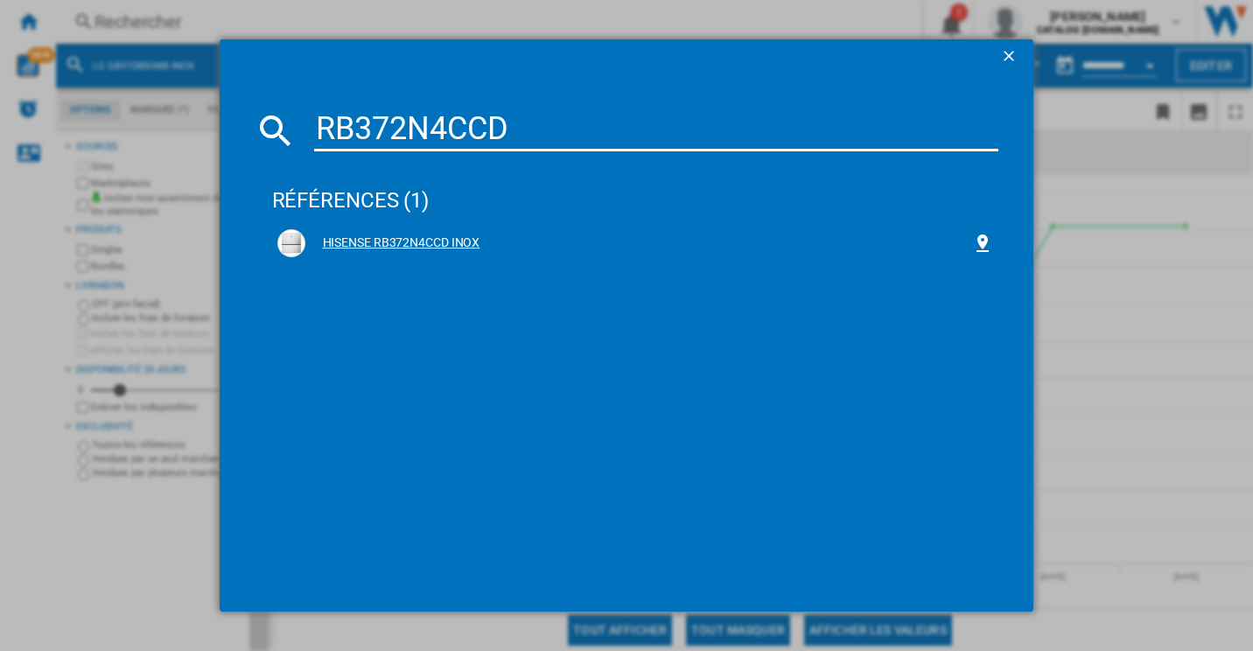
type input "RB372N4CCD"
click at [388, 235] on div "HISENSE RB372N4CCD INOX" at bounding box center [639, 244] width 668 height 18
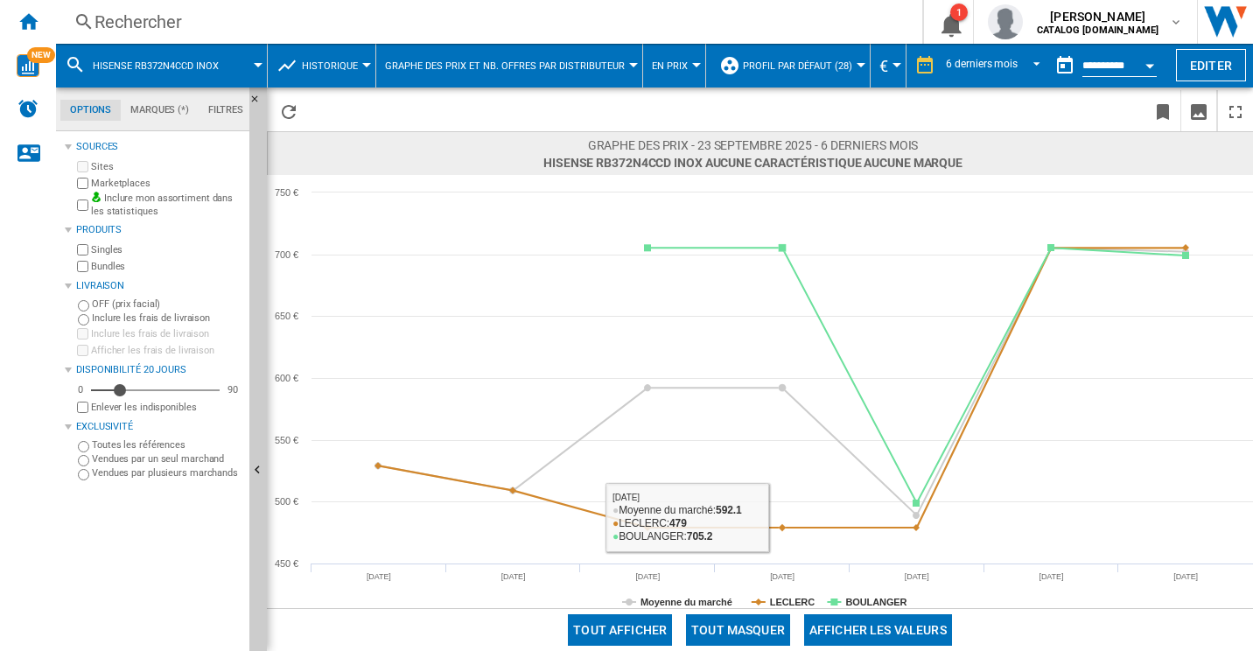
click at [728, 630] on button "Tout masquer" at bounding box center [738, 630] width 104 height 32
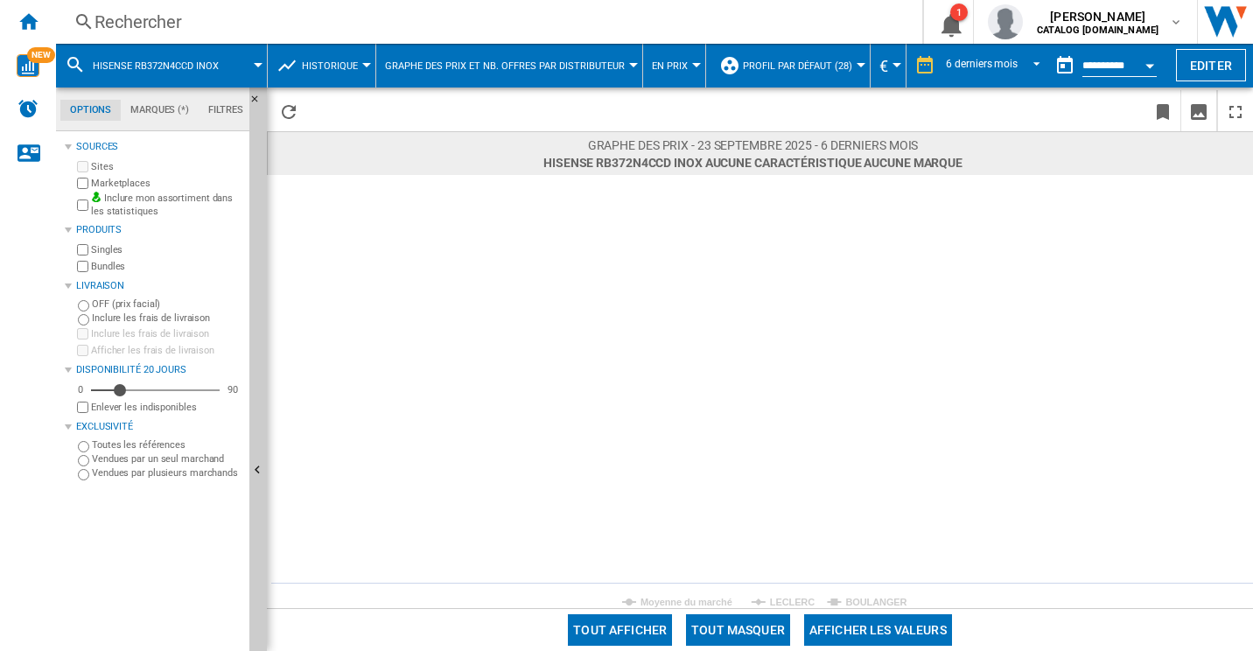
click at [846, 591] on rect at bounding box center [760, 391] width 986 height 433
click at [846, 602] on tspan "BOULANGER" at bounding box center [876, 602] width 61 height 11
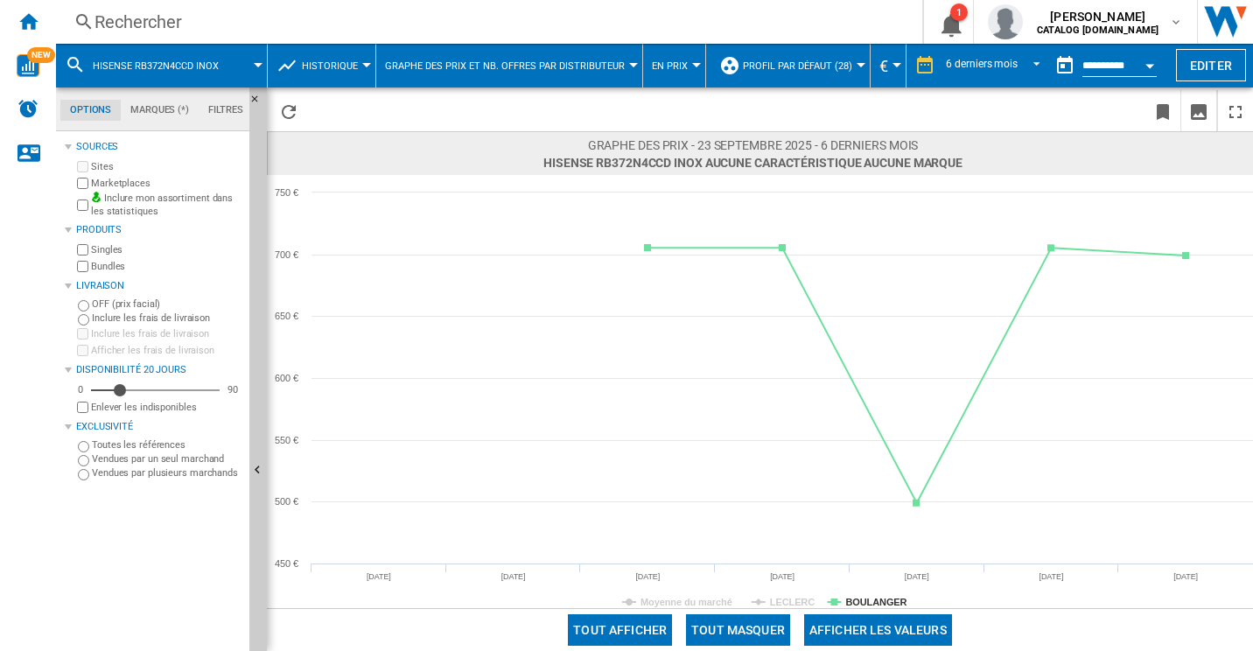
click at [256, 22] on div "Rechercher" at bounding box center [486, 22] width 782 height 25
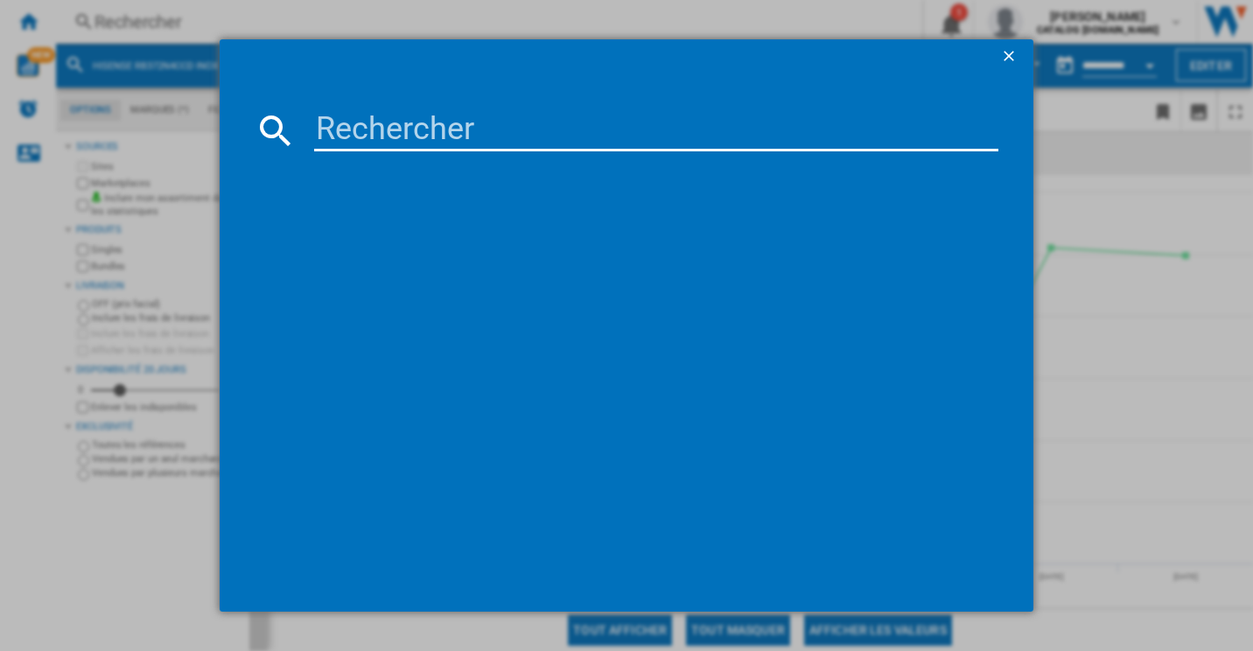
click at [359, 95] on md-dialog-content at bounding box center [627, 343] width 815 height 538
click at [371, 135] on input at bounding box center [656, 130] width 685 height 42
paste input "GBV22NCCPY"
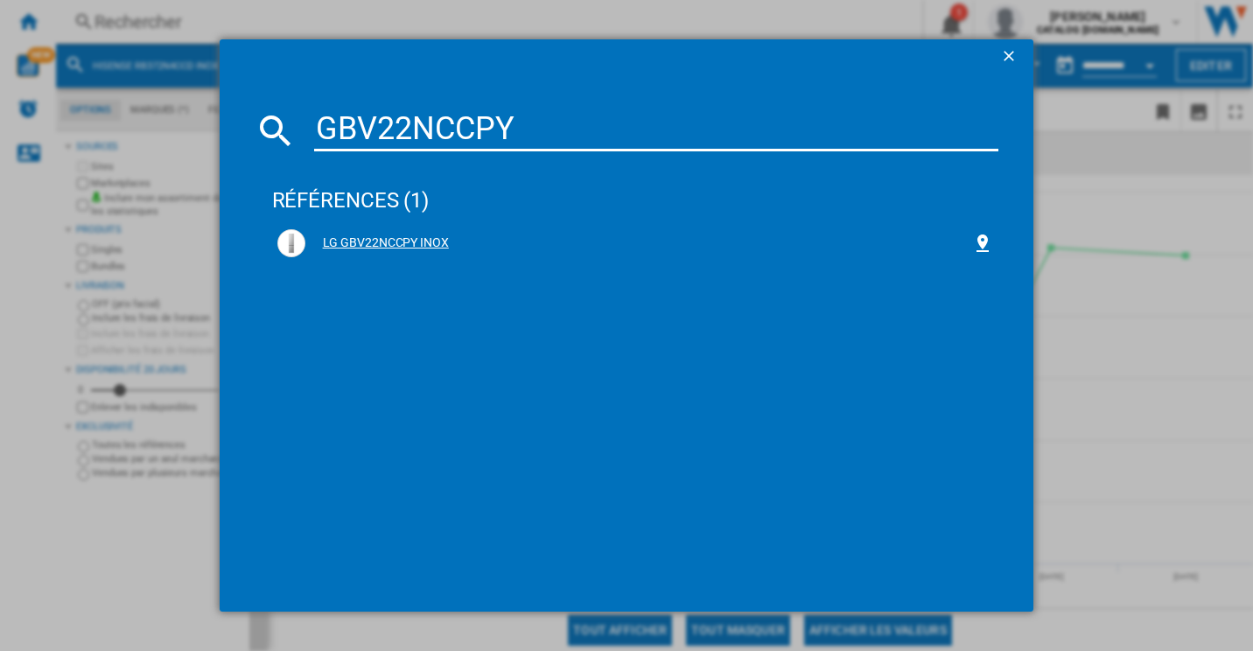
type input "GBV22NCCPY"
click at [397, 230] on div "LG GBV22NCCPY INOX" at bounding box center [635, 243] width 717 height 28
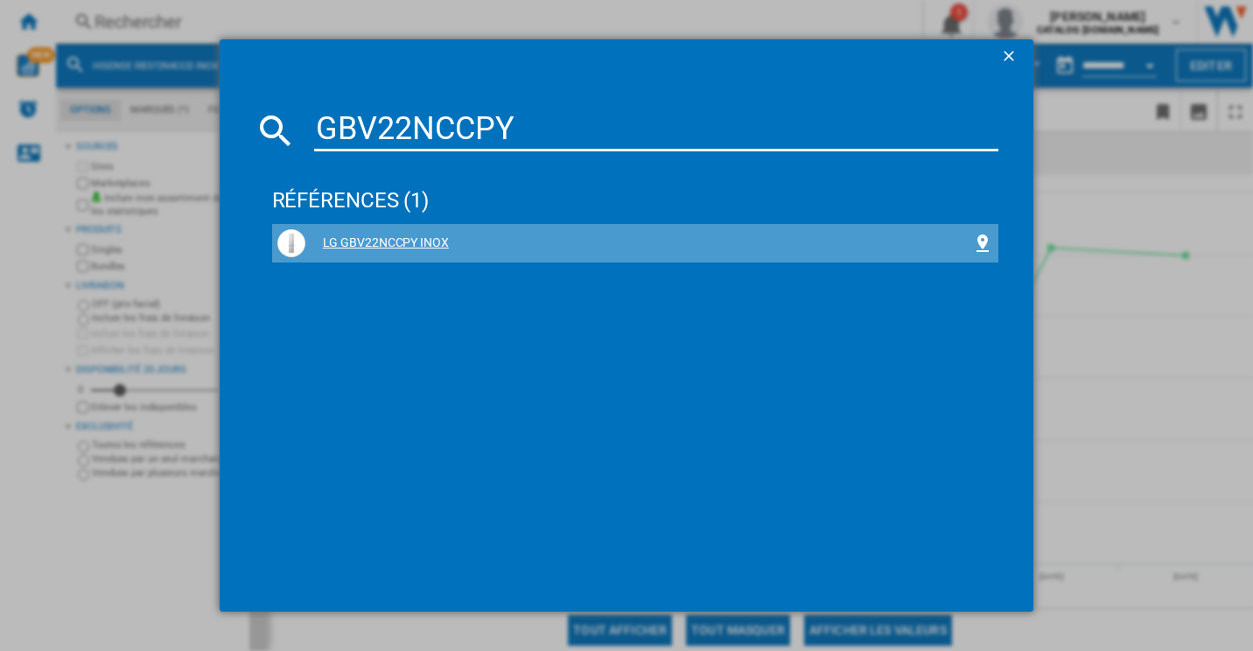
click at [397, 244] on div "LG GBV22NCCPY INOX" at bounding box center [639, 244] width 668 height 18
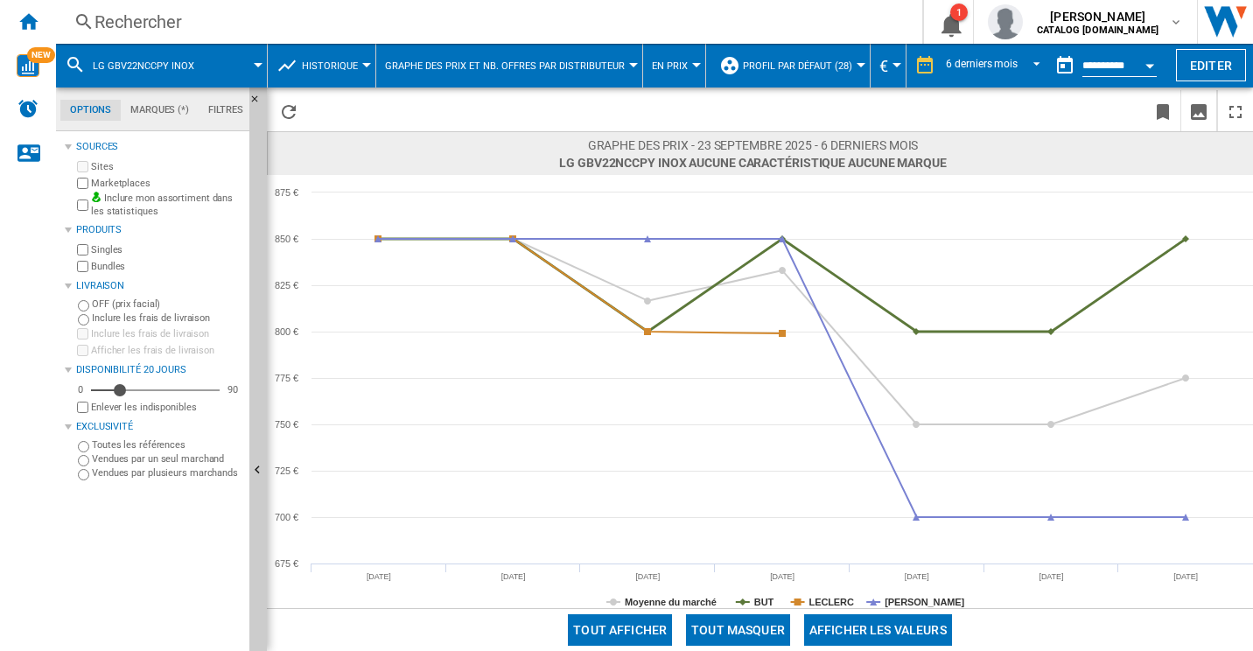
click at [754, 621] on button "Tout masquer" at bounding box center [738, 630] width 104 height 32
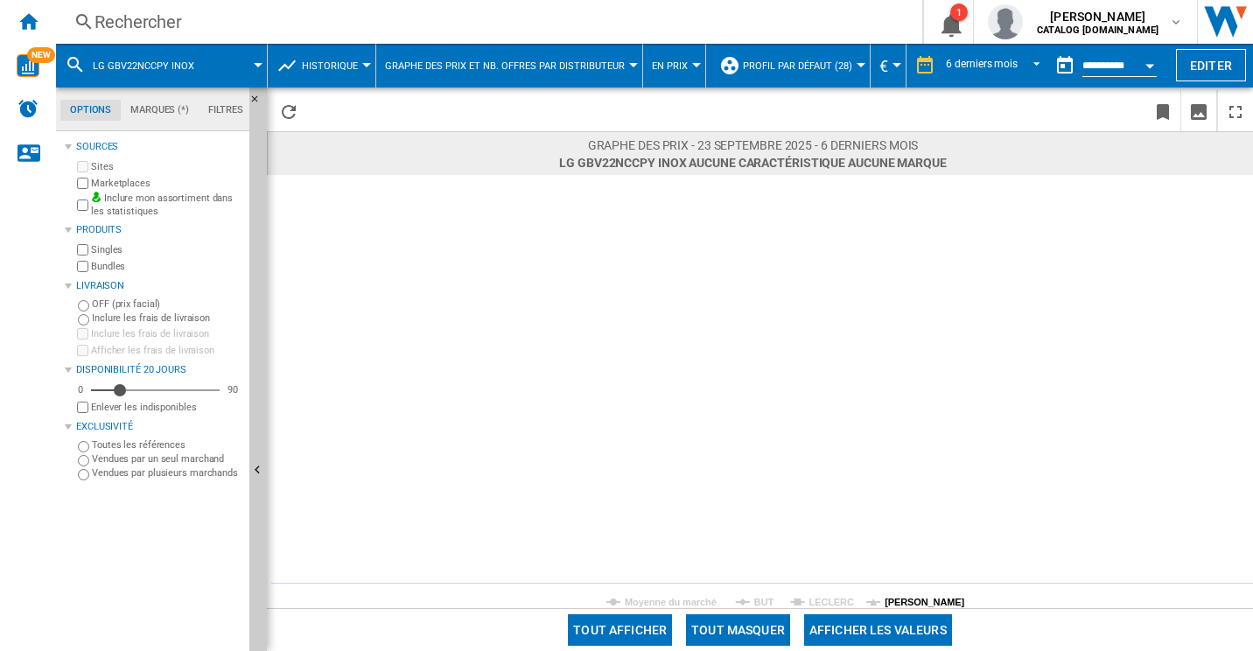
click at [885, 601] on tspan "DARTY" at bounding box center [925, 602] width 80 height 11
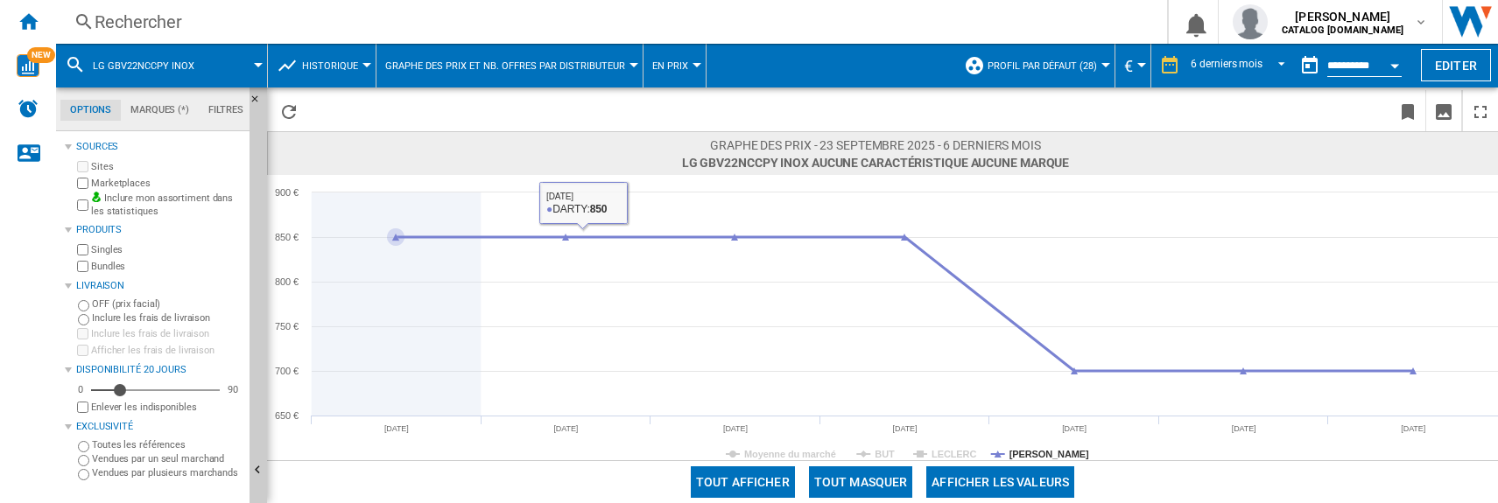
click at [440, 237] on icon at bounding box center [905, 304] width 1034 height 134
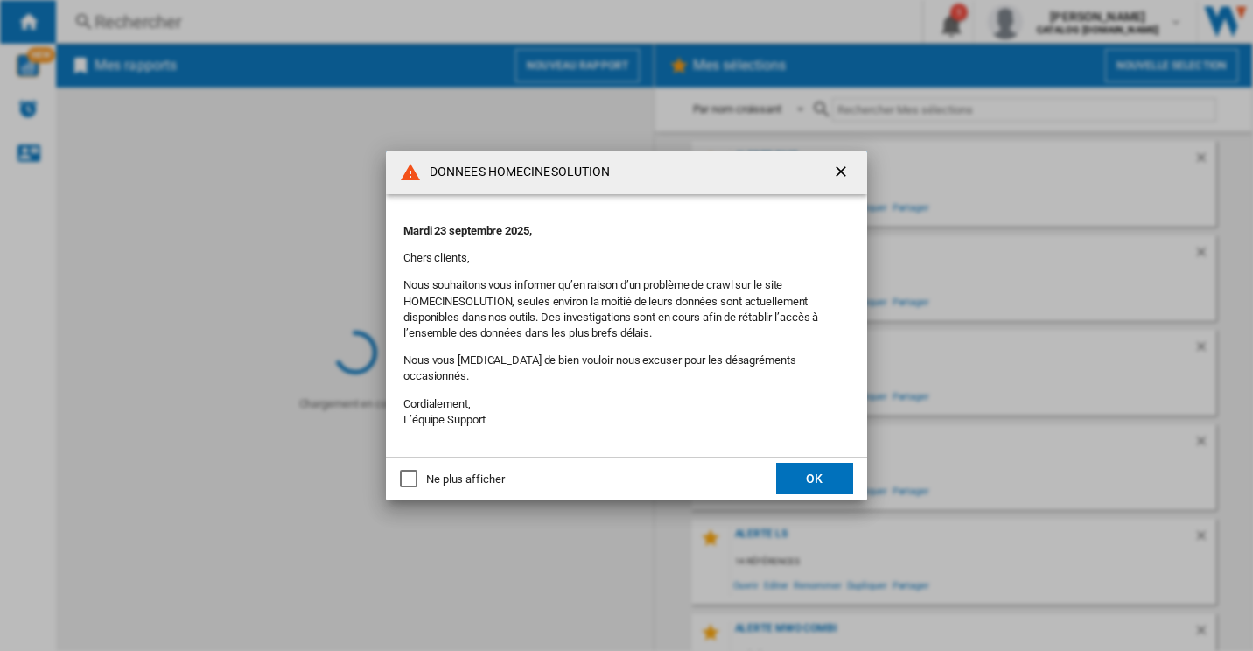
click at [819, 479] on button "OK" at bounding box center [814, 479] width 77 height 32
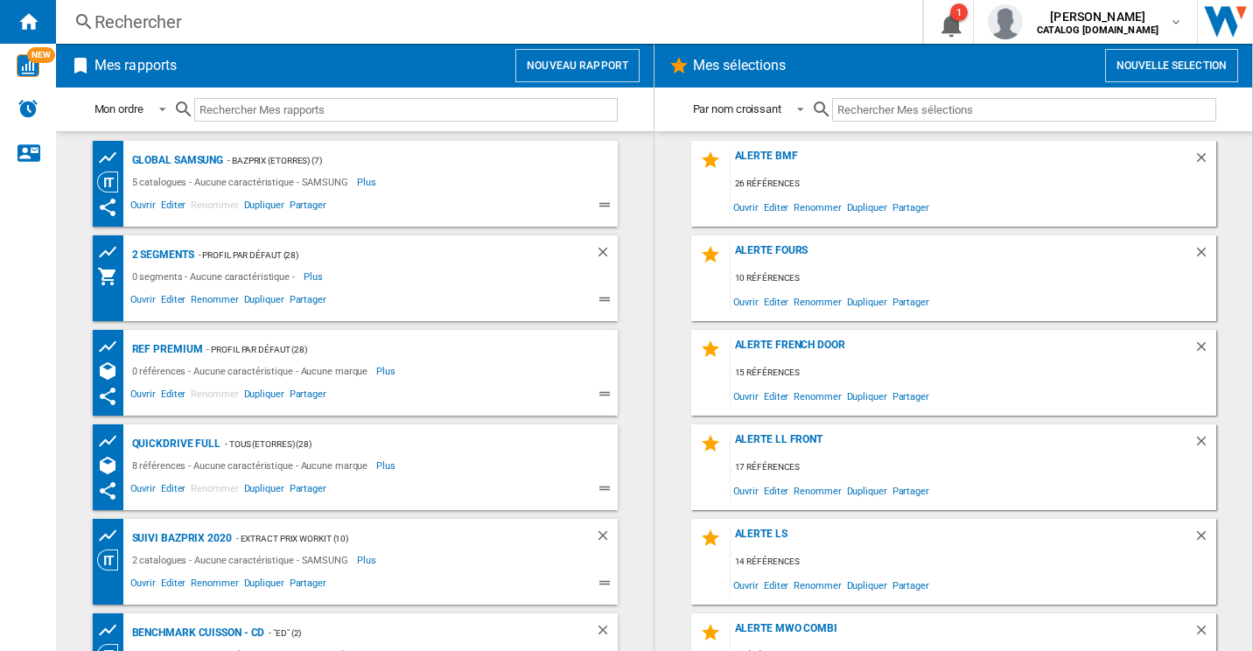
click at [260, 46] on div "Mes rapports Nouveau rapport" at bounding box center [355, 66] width 598 height 44
click at [193, 20] on div "Rechercher" at bounding box center [486, 22] width 782 height 25
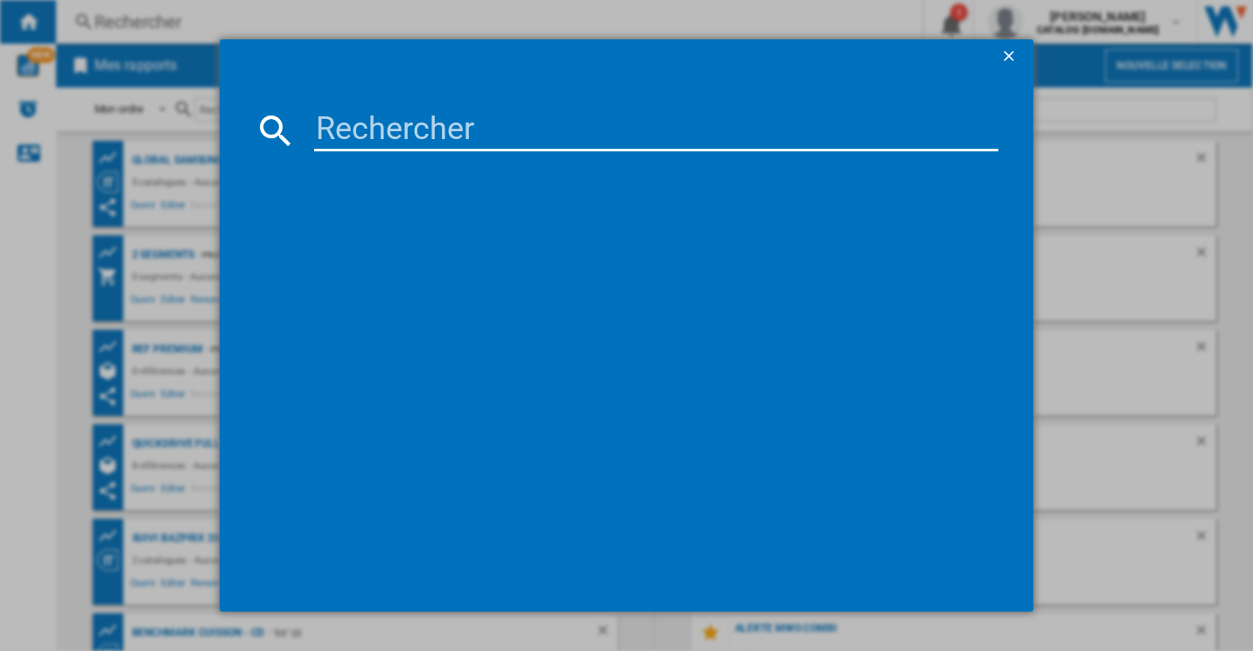
click at [432, 142] on input at bounding box center [656, 130] width 685 height 42
paste input "GBV3200DEP"
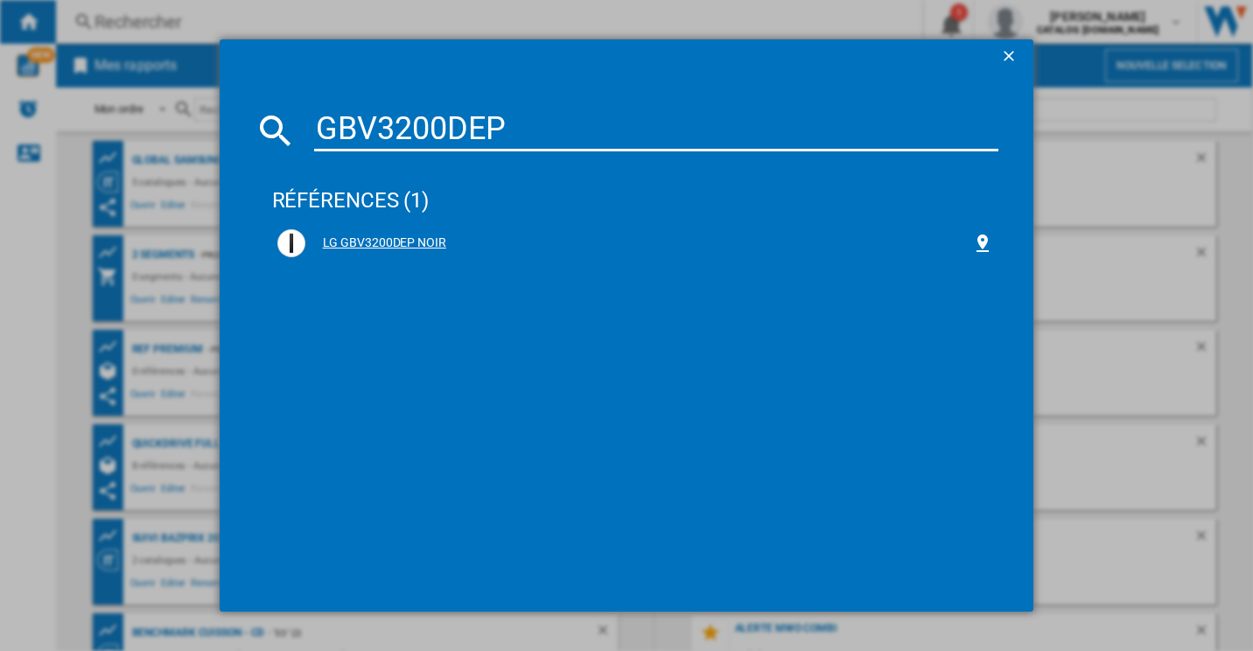
type input "GBV3200DEP"
click at [423, 230] on div "LG GBV3200DEP NOIR" at bounding box center [635, 243] width 717 height 28
click at [419, 241] on div "LG GBV3200DEP NOIR" at bounding box center [639, 244] width 668 height 18
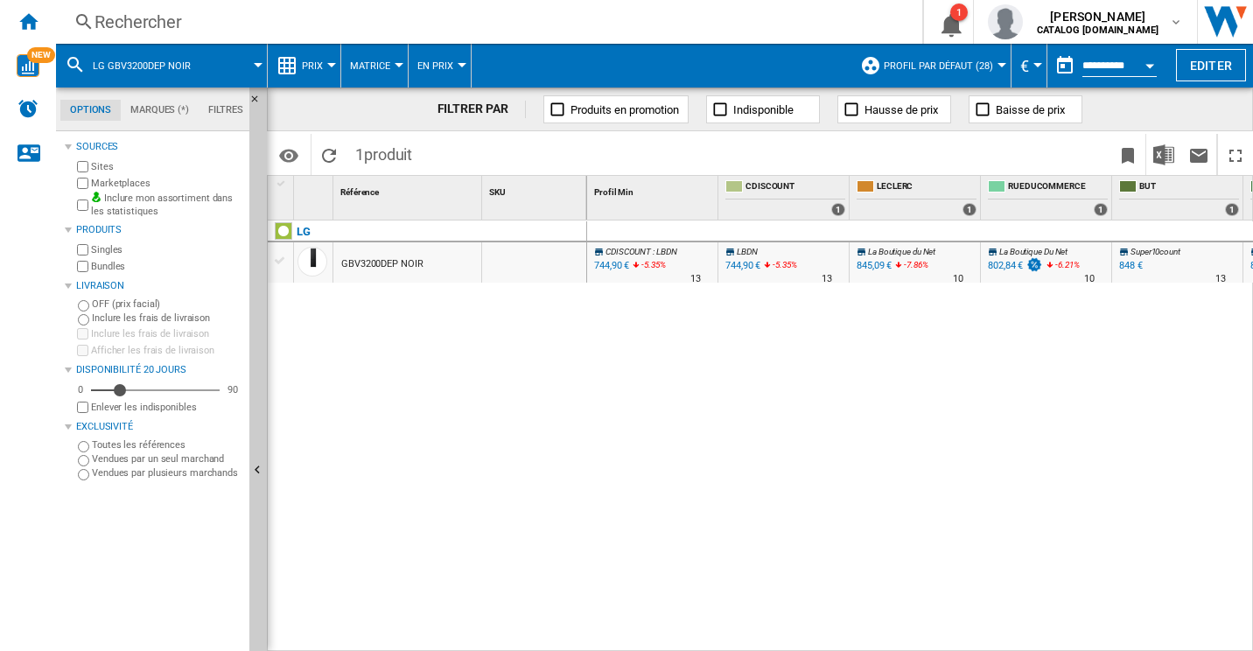
click at [319, 61] on span "Prix" at bounding box center [312, 65] width 21 height 11
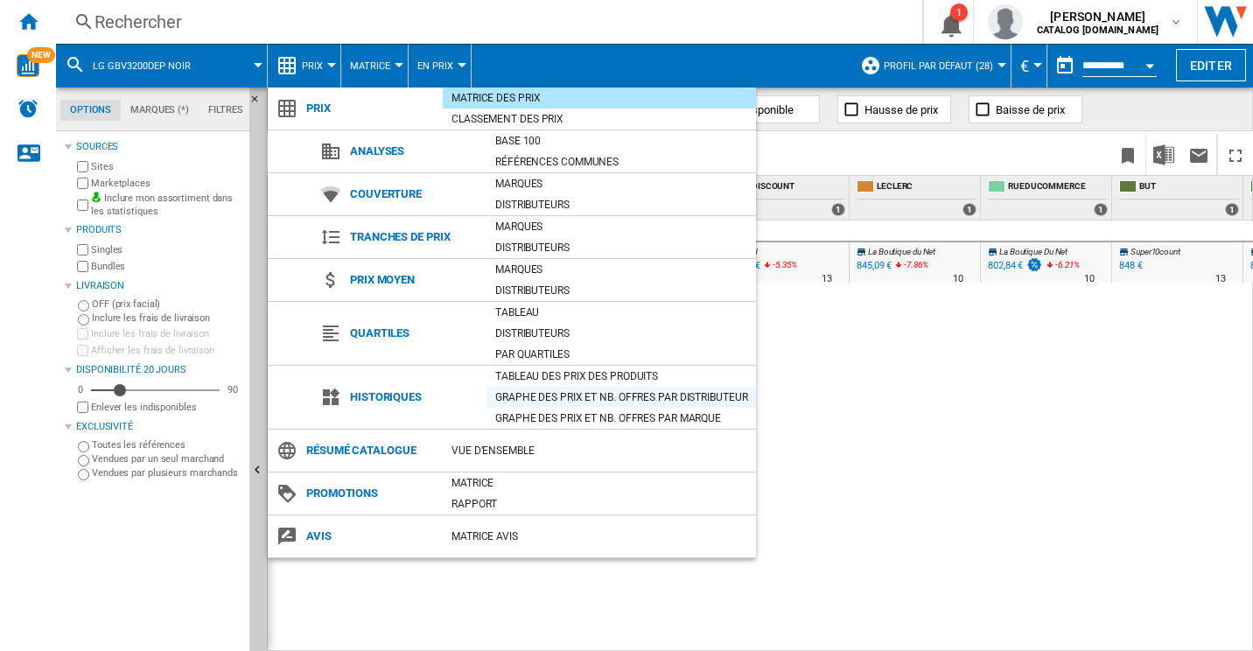
click at [638, 391] on div "Graphe des prix et nb. offres par distributeur" at bounding box center [622, 398] width 270 height 18
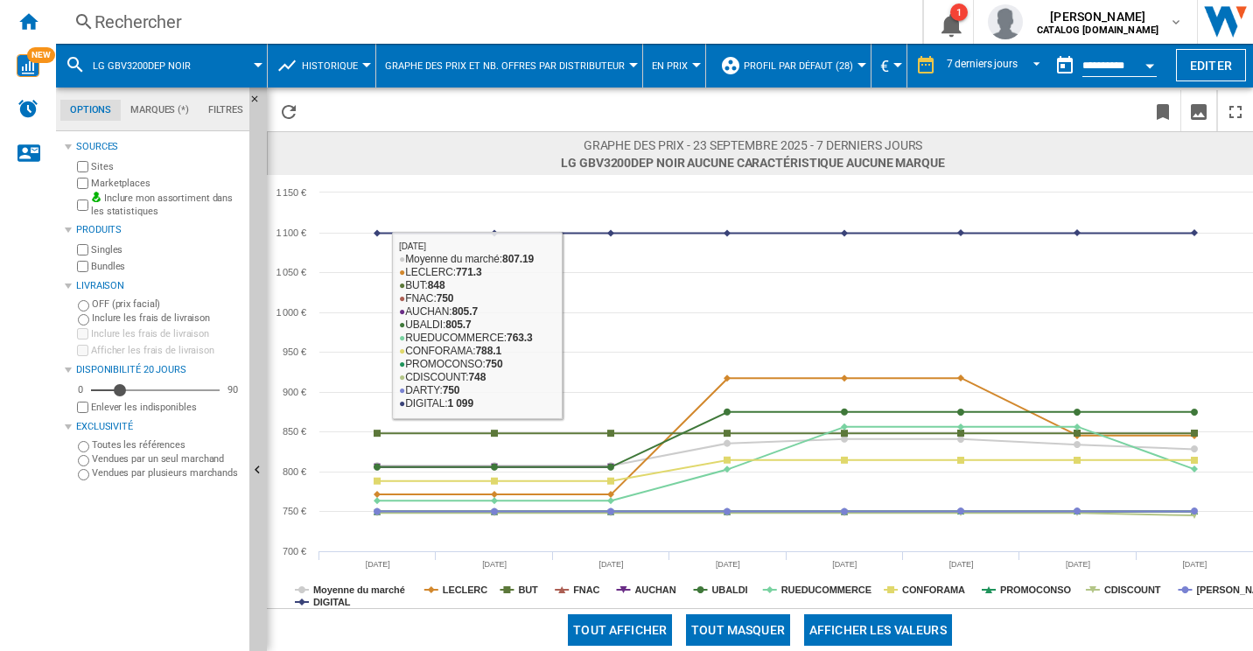
click at [146, 179] on label "Marketplaces" at bounding box center [166, 183] width 151 height 13
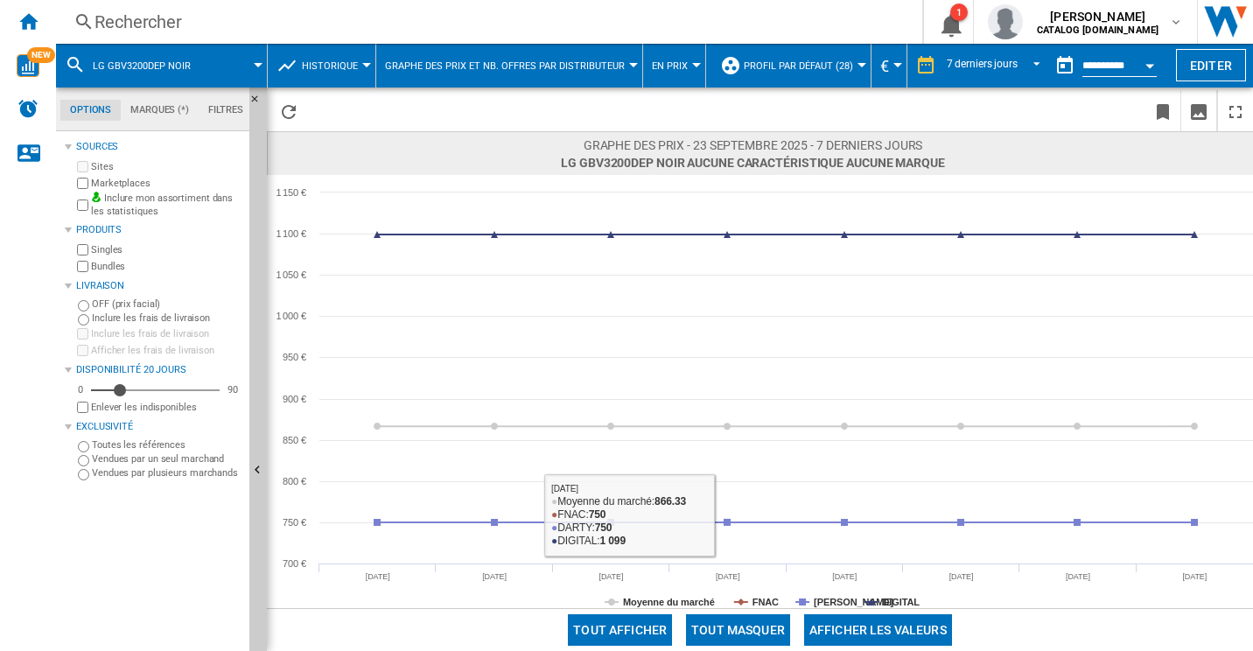
click at [750, 627] on button "Tout masquer" at bounding box center [738, 630] width 104 height 32
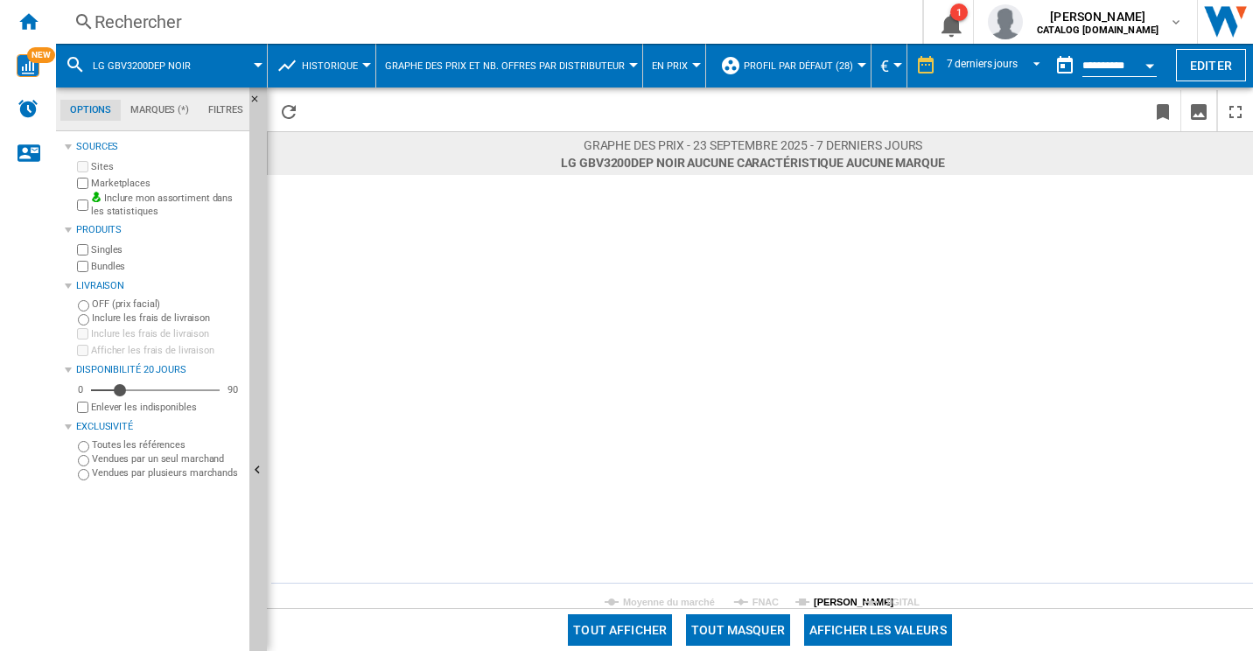
click at [830, 607] on tspan "DARTY" at bounding box center [854, 602] width 80 height 11
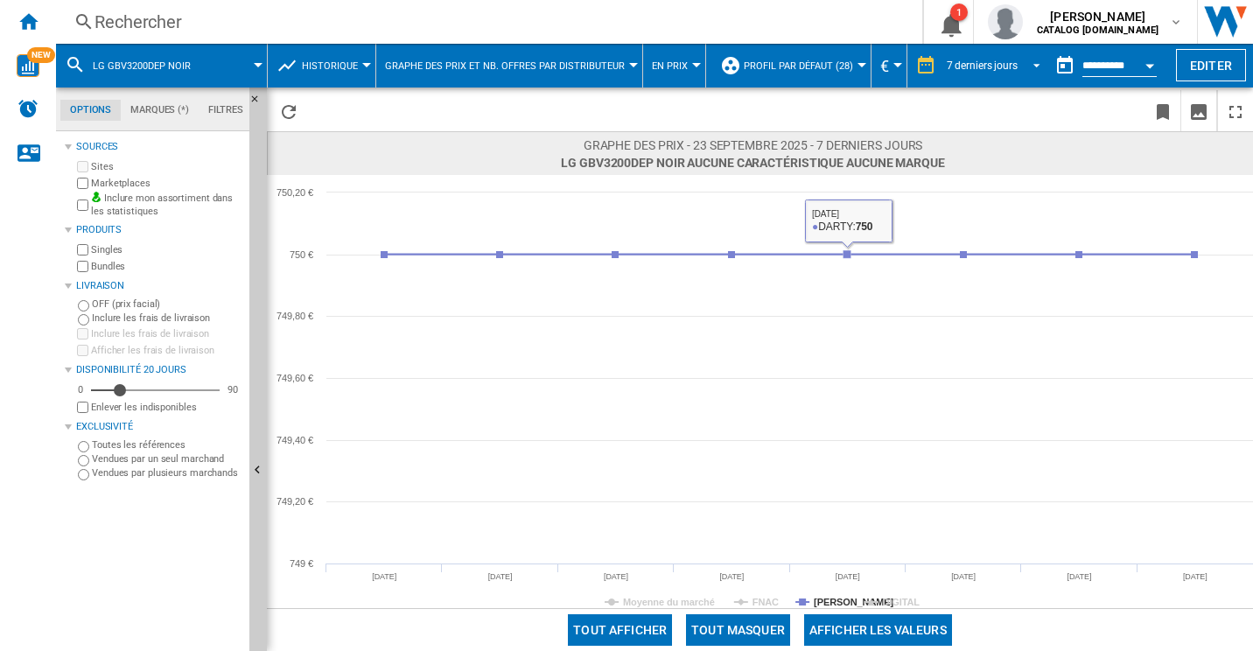
click at [963, 66] on div "7 derniers jours" at bounding box center [982, 66] width 71 height 12
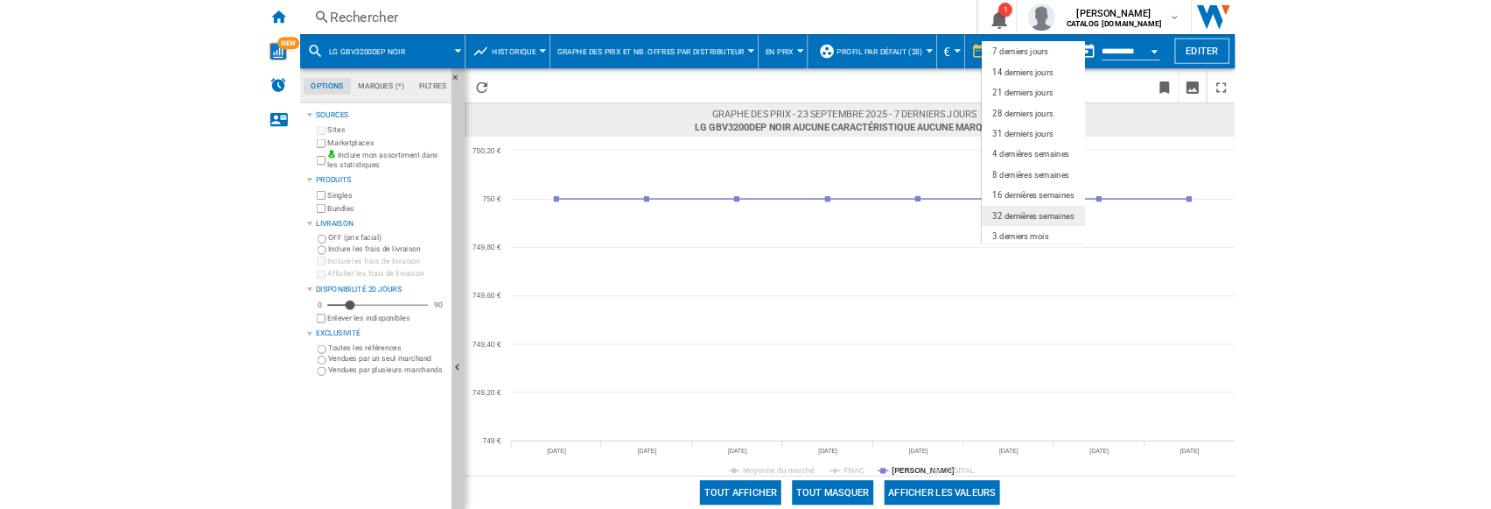
scroll to position [110, 0]
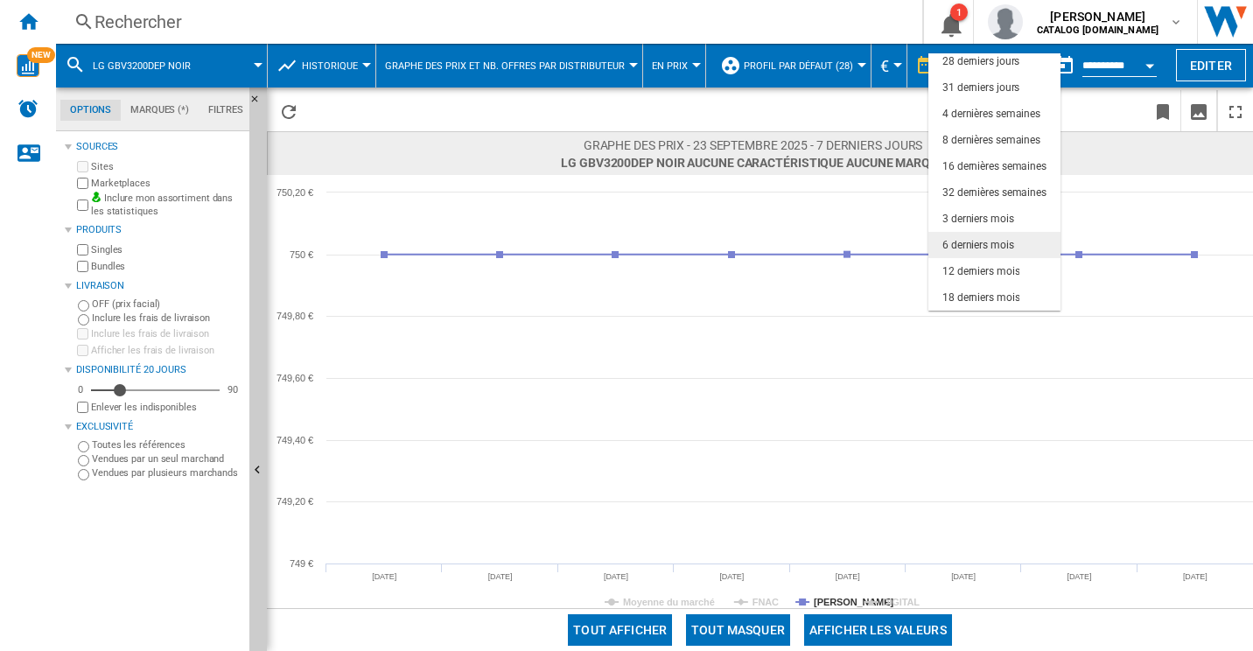
click at [981, 239] on div "6 derniers mois" at bounding box center [979, 245] width 72 height 15
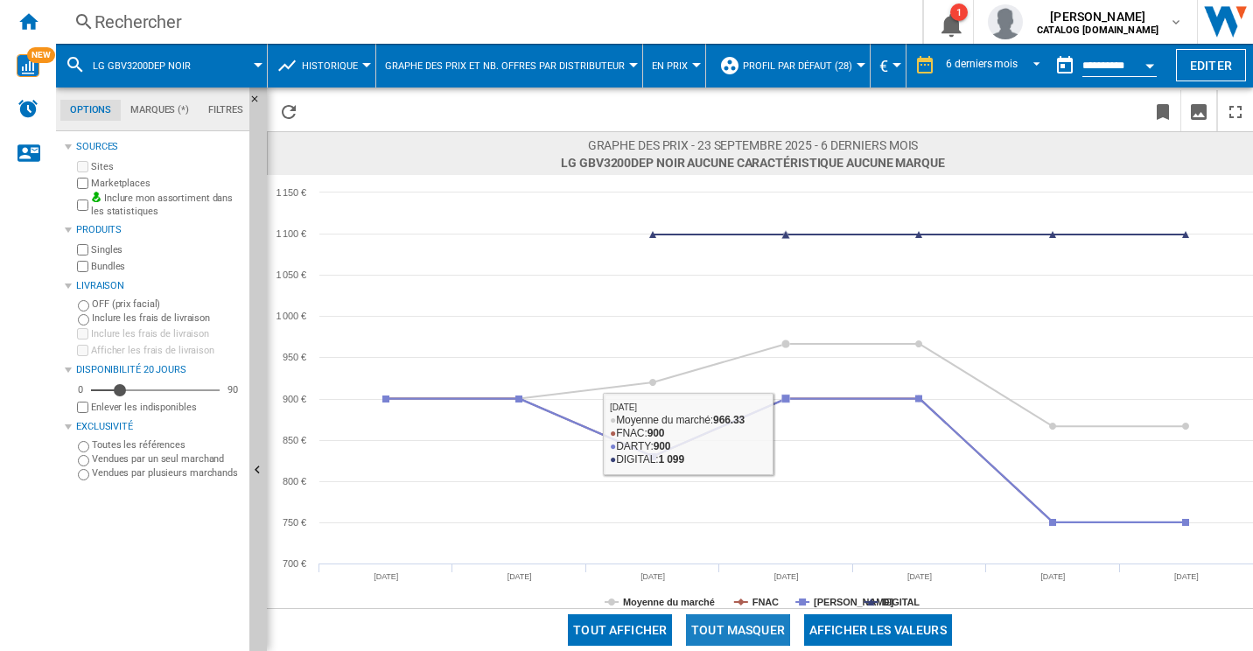
click at [742, 633] on button "Tout masquer" at bounding box center [738, 630] width 104 height 32
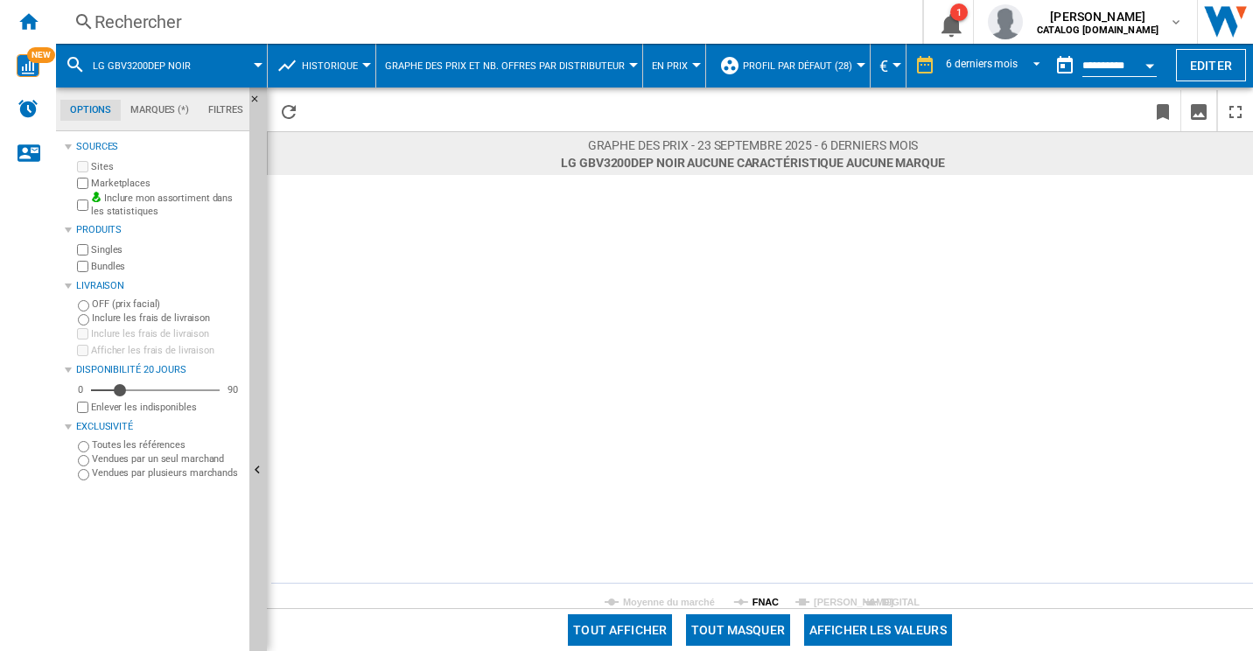
click at [775, 597] on tspan "FNAC" at bounding box center [766, 602] width 26 height 11
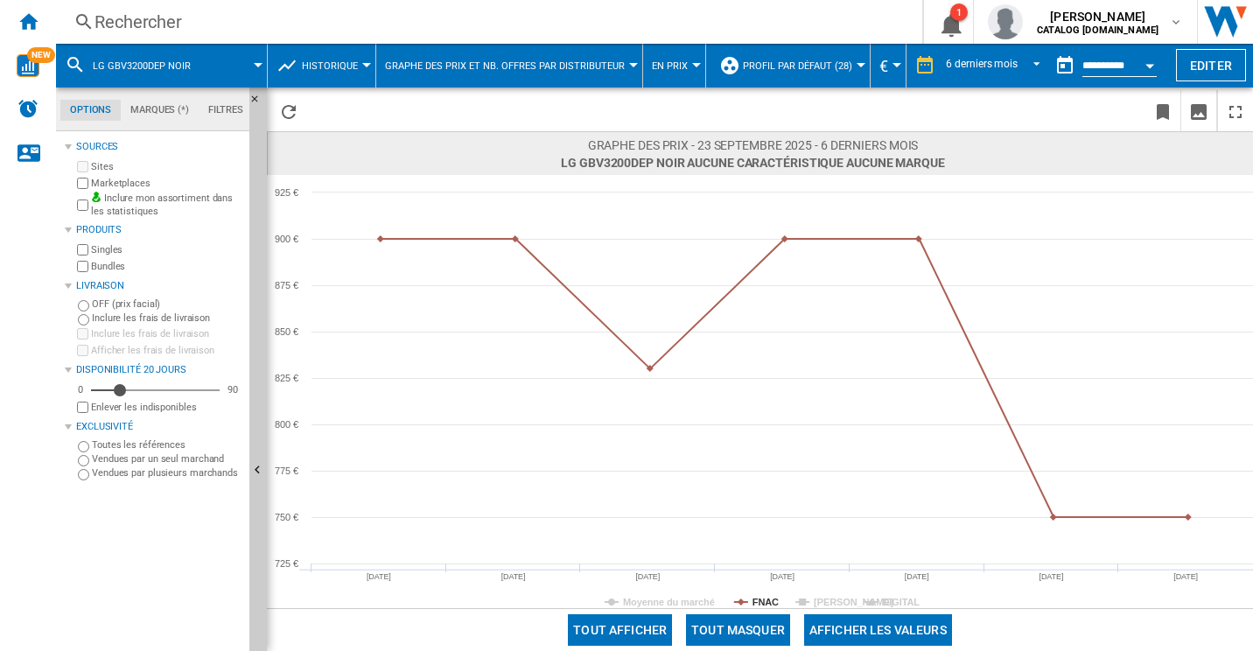
click at [771, 599] on tspan "FNAC" at bounding box center [766, 602] width 26 height 11
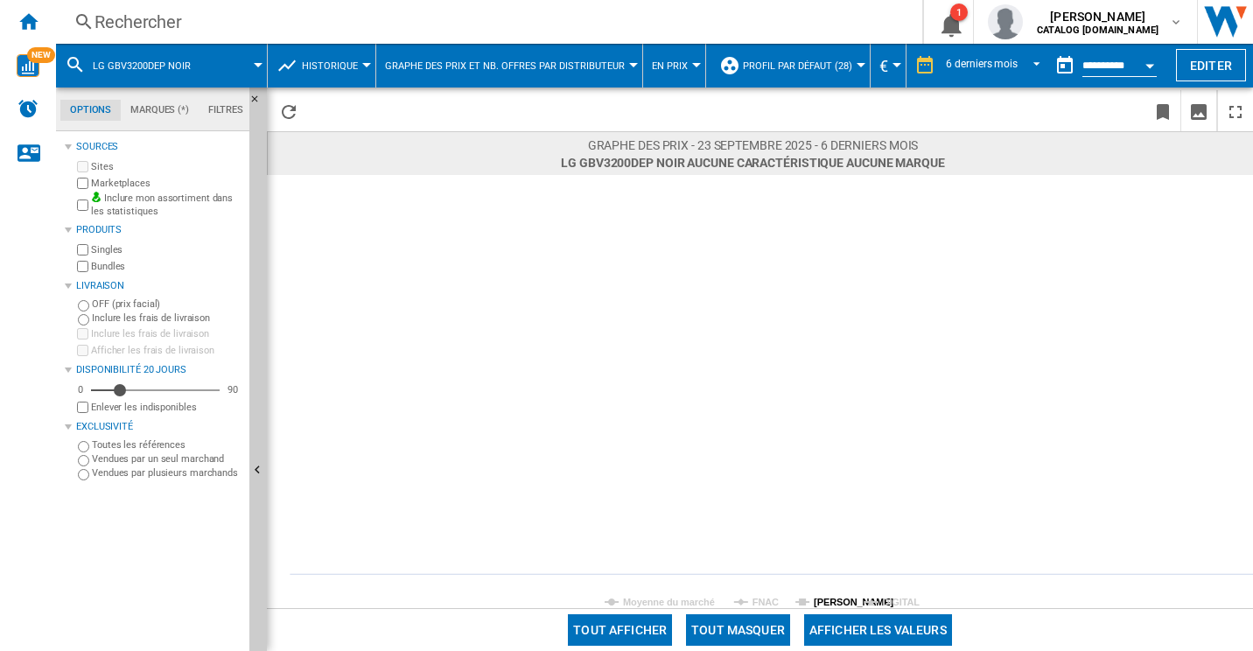
click at [818, 599] on tspan "DARTY" at bounding box center [854, 602] width 80 height 11
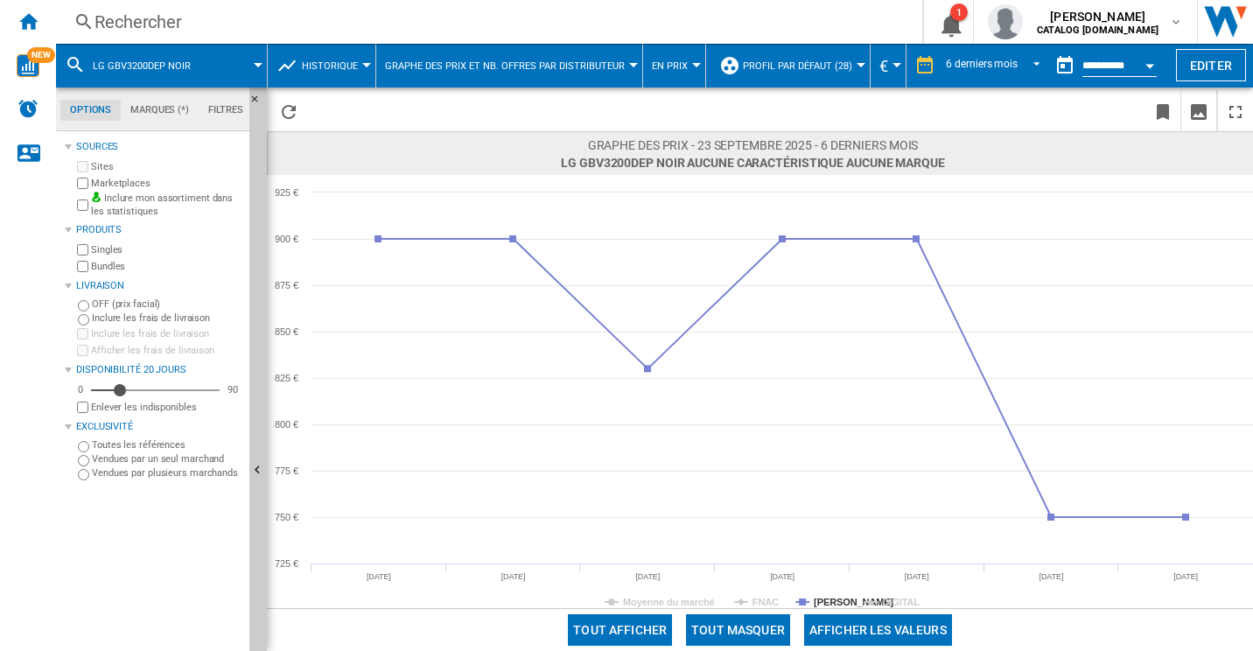
click at [341, 11] on div "Rechercher" at bounding box center [486, 22] width 782 height 25
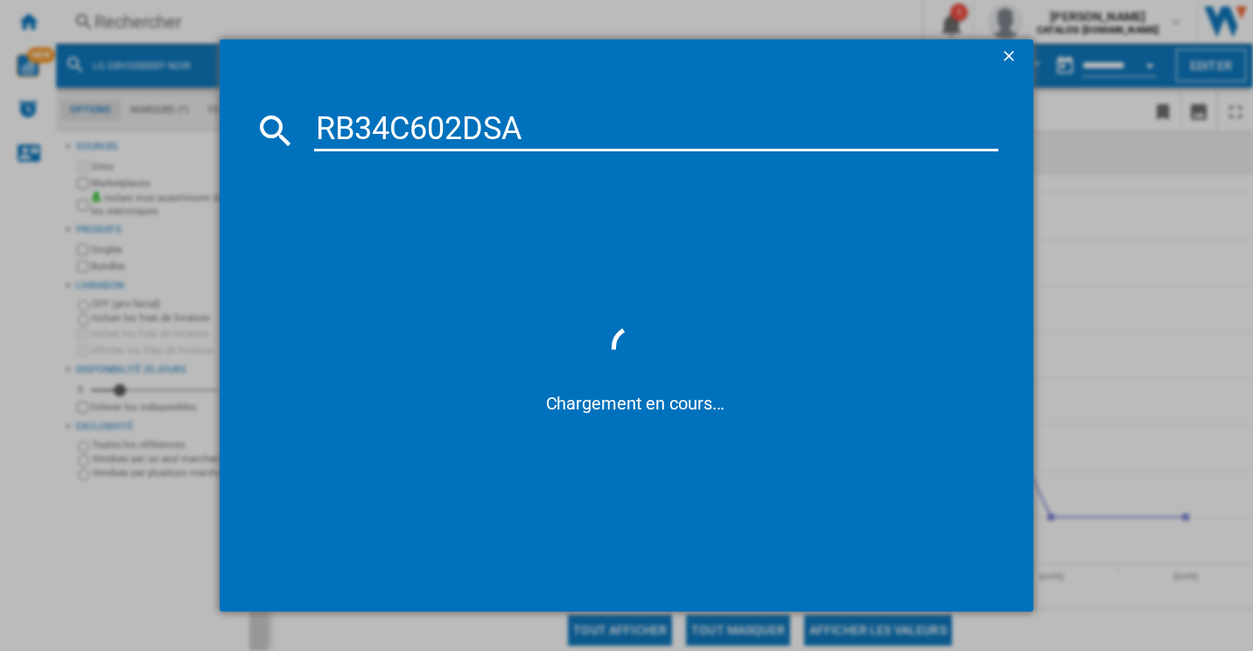
type input "RB34C602DSA"
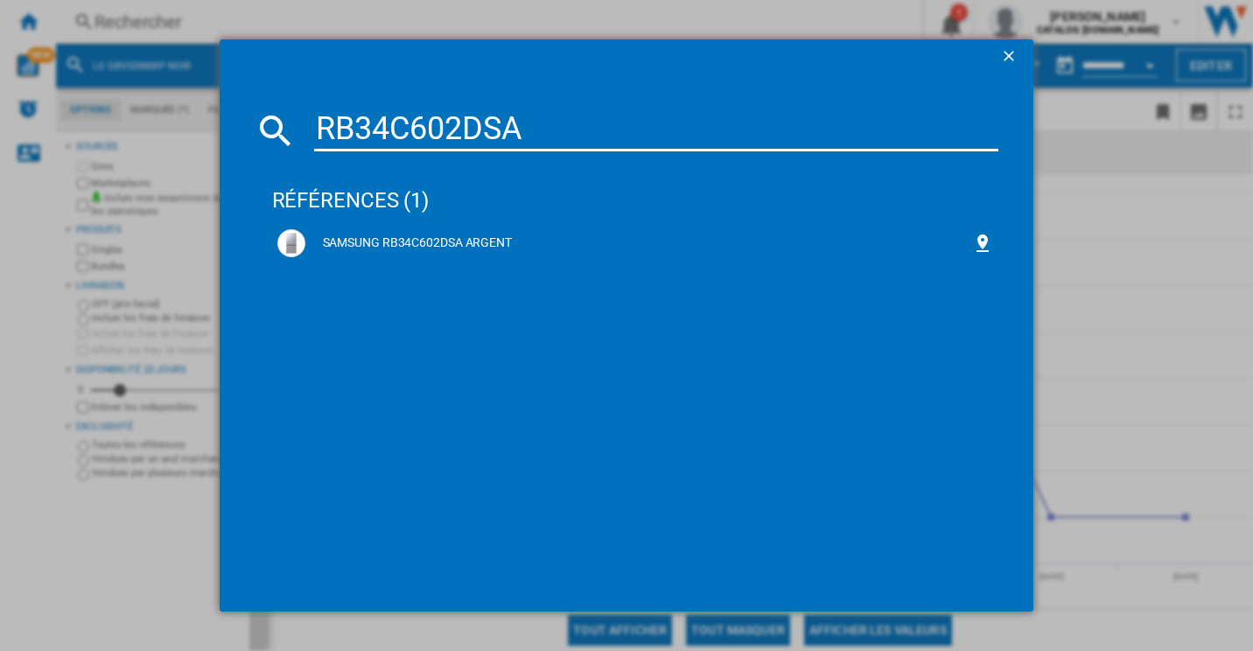
click at [1189, 74] on div "RB34C602DSA références (1) SAMSUNG RB34C602DSA ARGENT" at bounding box center [626, 325] width 1253 height 651
click at [1132, 162] on div "RB34C602DSA références (1) SAMSUNG RB34C602DSA ARGENT" at bounding box center [626, 325] width 1253 height 651
click at [1184, 282] on div "RB34C602DSA références (1) SAMSUNG RB34C602DSA ARGENT" at bounding box center [626, 325] width 1253 height 651
click at [1007, 53] on ng-md-icon "getI18NText('BUTTONS.CLOSE_DIALOG')" at bounding box center [1010, 57] width 21 height 21
